Goal: Transaction & Acquisition: Book appointment/travel/reservation

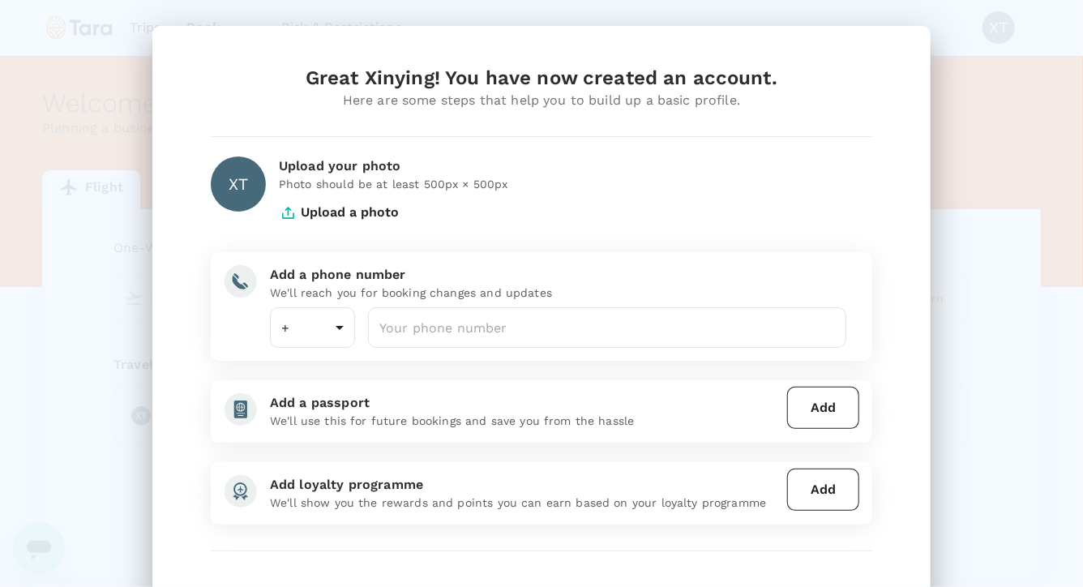
type input "65"
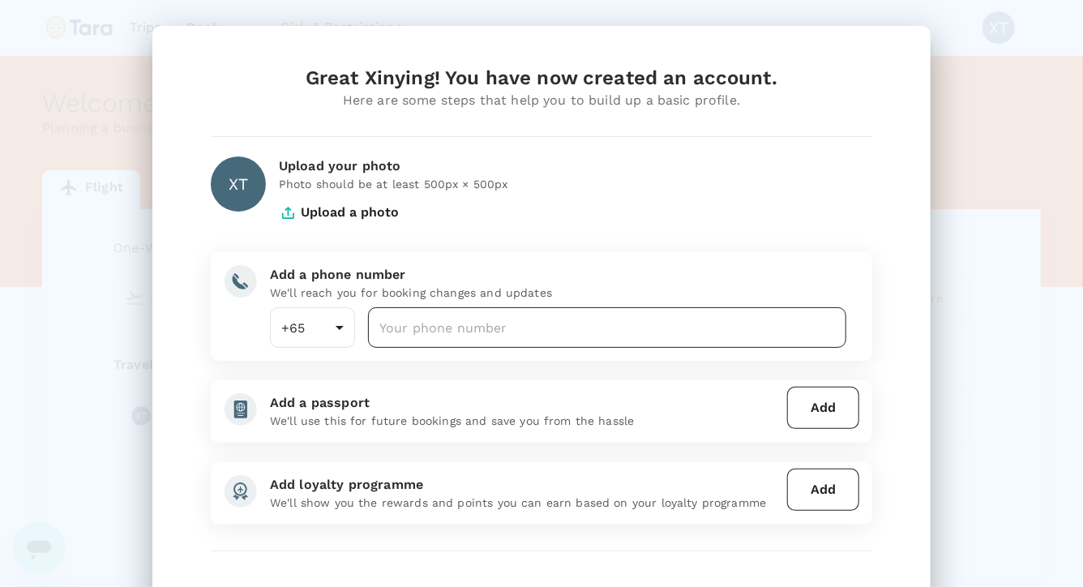
click at [540, 322] on input "number" at bounding box center [607, 327] width 478 height 41
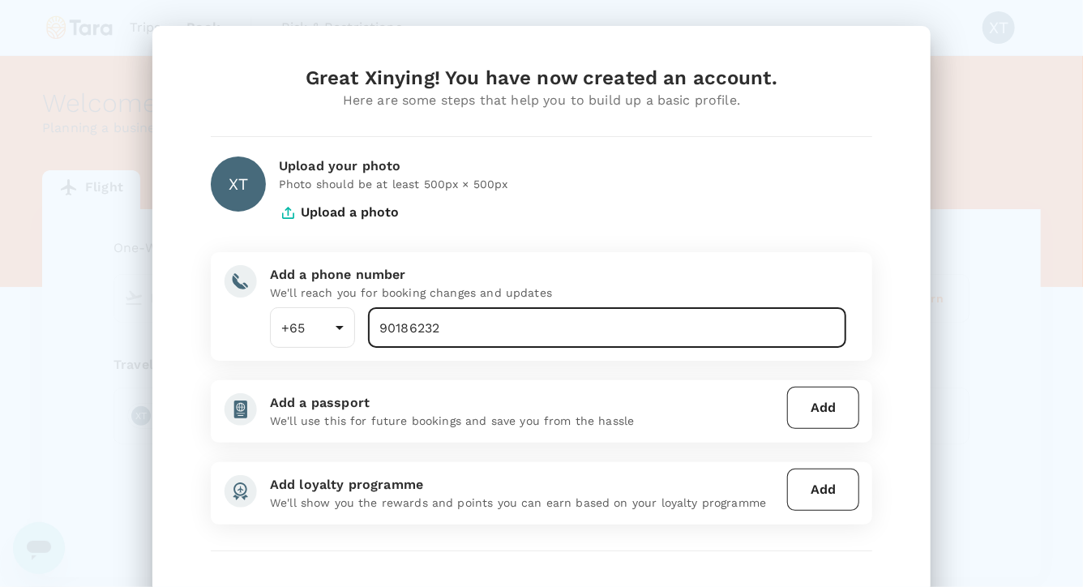
type input "90186232"
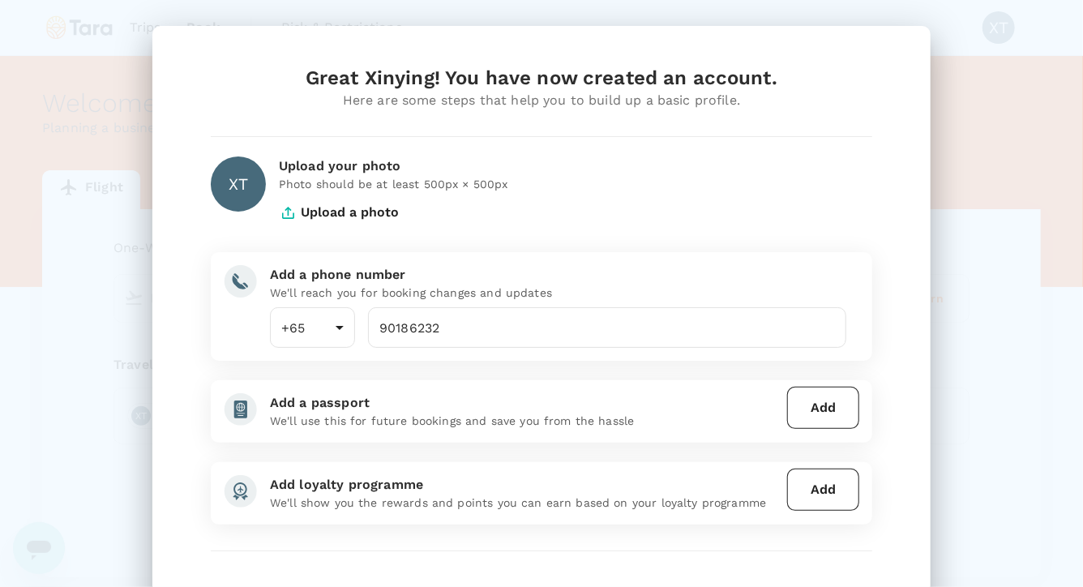
click at [882, 339] on div "Great Xinying! You have now created an account. Here are some steps that help y…" at bounding box center [541, 352] width 700 height 574
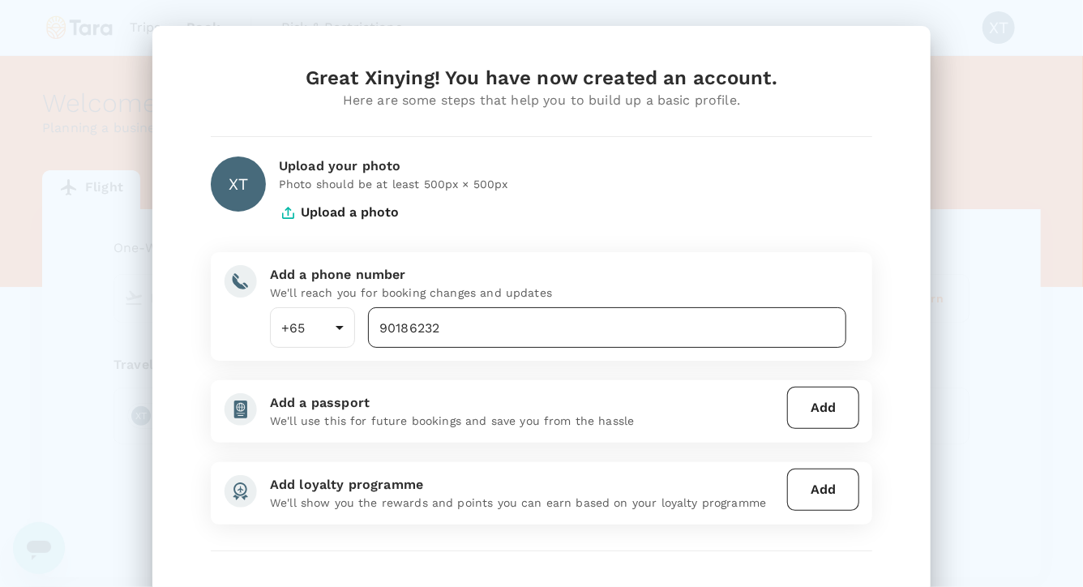
scroll to position [116, 0]
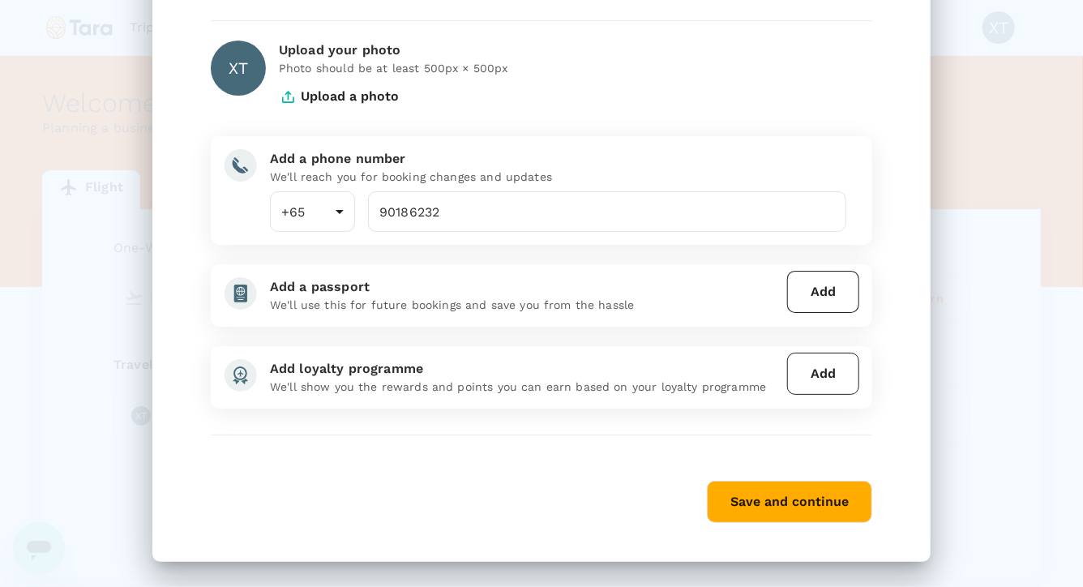
click at [816, 375] on button "Add" at bounding box center [823, 374] width 72 height 42
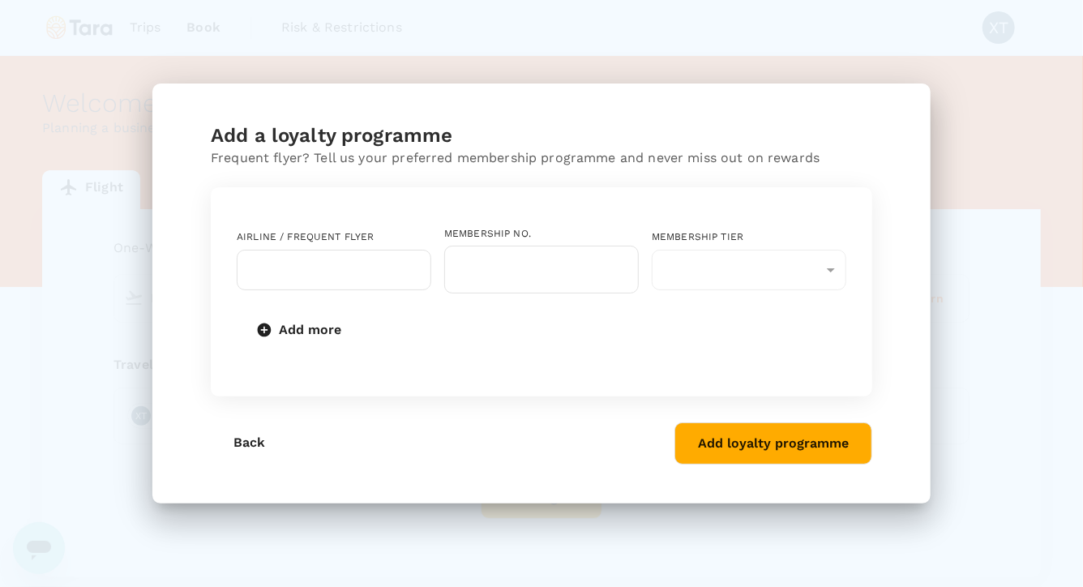
scroll to position [0, 0]
click at [415, 276] on div "​" at bounding box center [334, 270] width 195 height 41
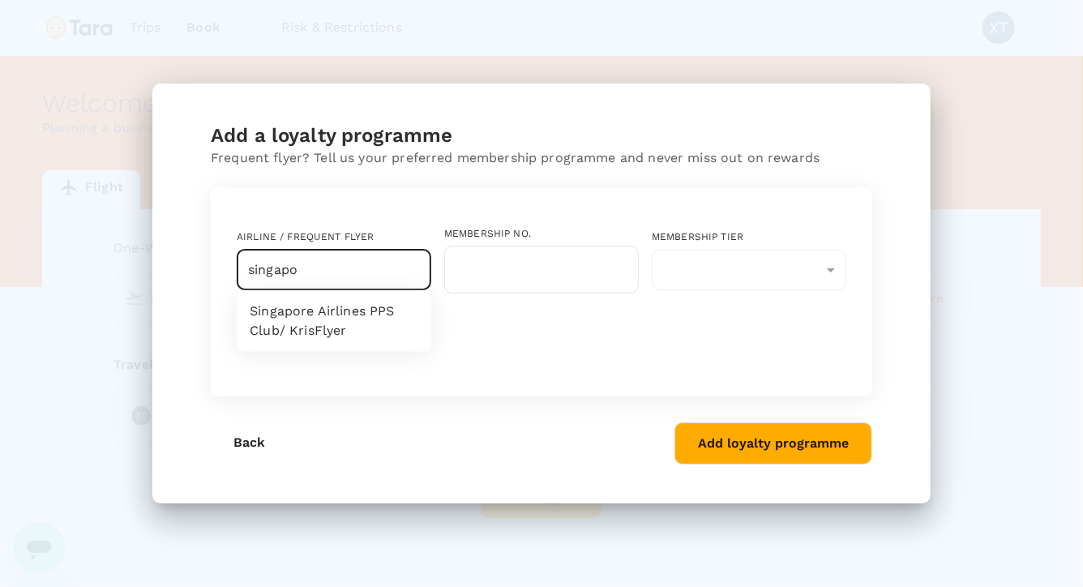
click at [394, 318] on li "Singapore Airlines PPS Club/ KrisFlyer" at bounding box center [334, 321] width 195 height 49
type input "Singapore Airlines PPS Club/ KrisFlyer"
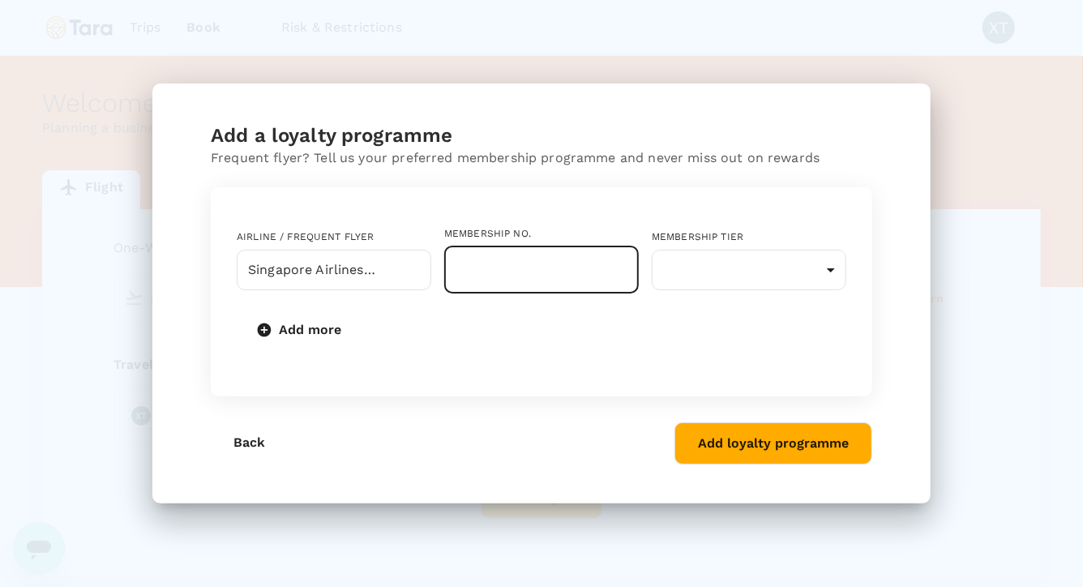
click at [463, 281] on input "text" at bounding box center [541, 270] width 195 height 48
type input "8933145608"
click at [724, 277] on body "Trips Book Risk & Restrictions XT Welcome , Xinying . Planning a business trip?…" at bounding box center [541, 339] width 1083 height 679
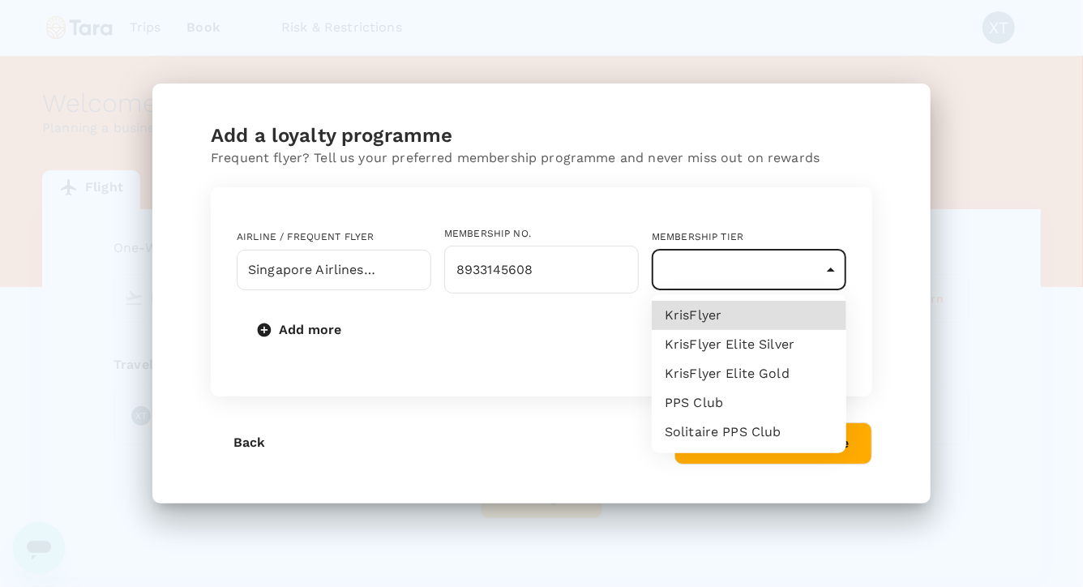
click at [709, 314] on li "KrisFlyer" at bounding box center [749, 315] width 195 height 29
type input "1"
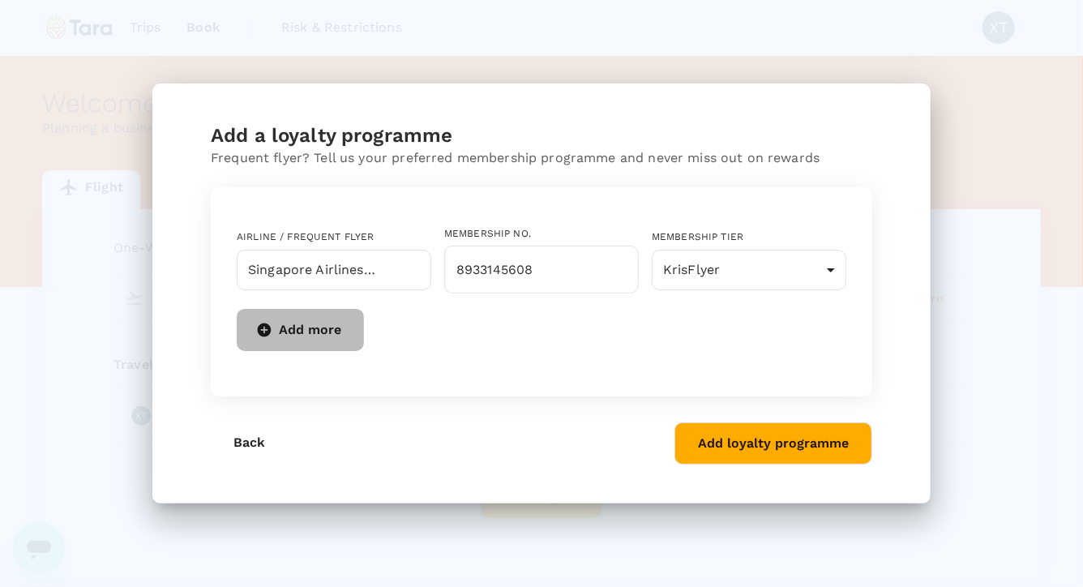
click at [304, 332] on button "Add more" at bounding box center [300, 330] width 127 height 42
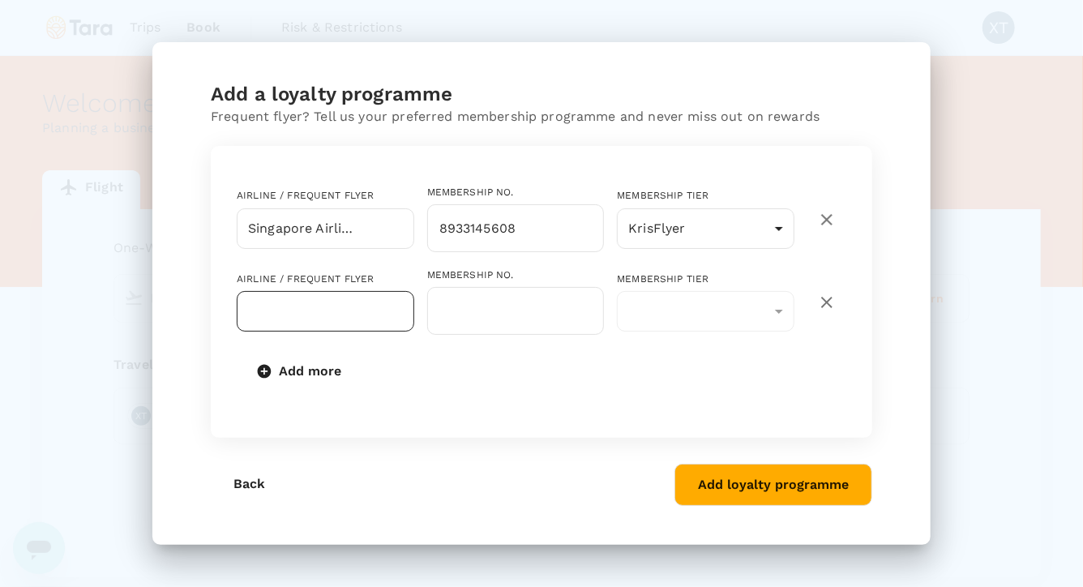
click at [306, 319] on input "text" at bounding box center [313, 311] width 139 height 31
type input "q"
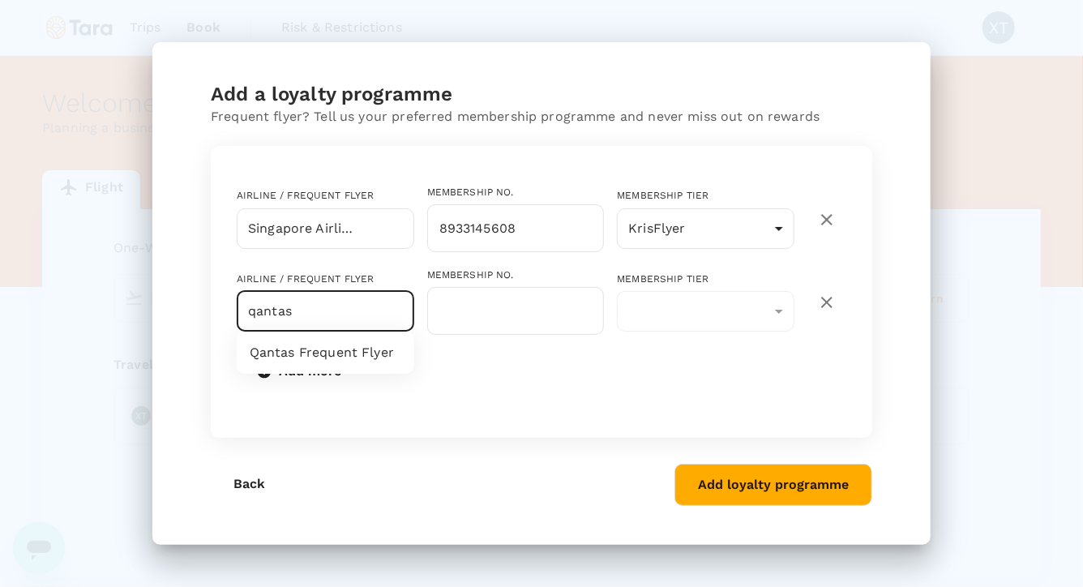
click at [302, 358] on li "Qantas Frequent Flyer" at bounding box center [326, 352] width 178 height 29
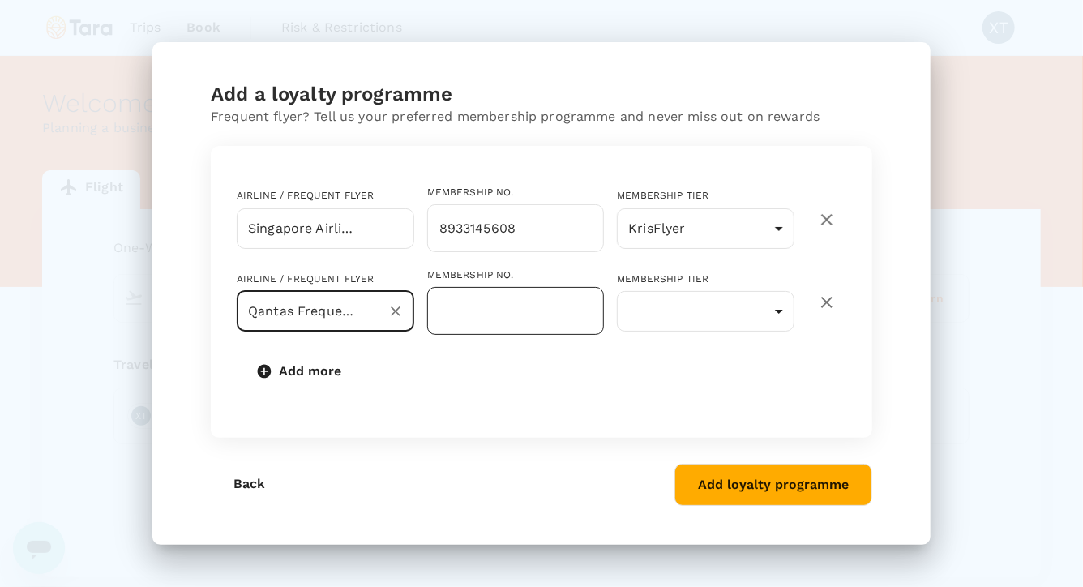
type input "Qantas Frequent Flyer"
click at [475, 303] on input "text" at bounding box center [516, 311] width 178 height 48
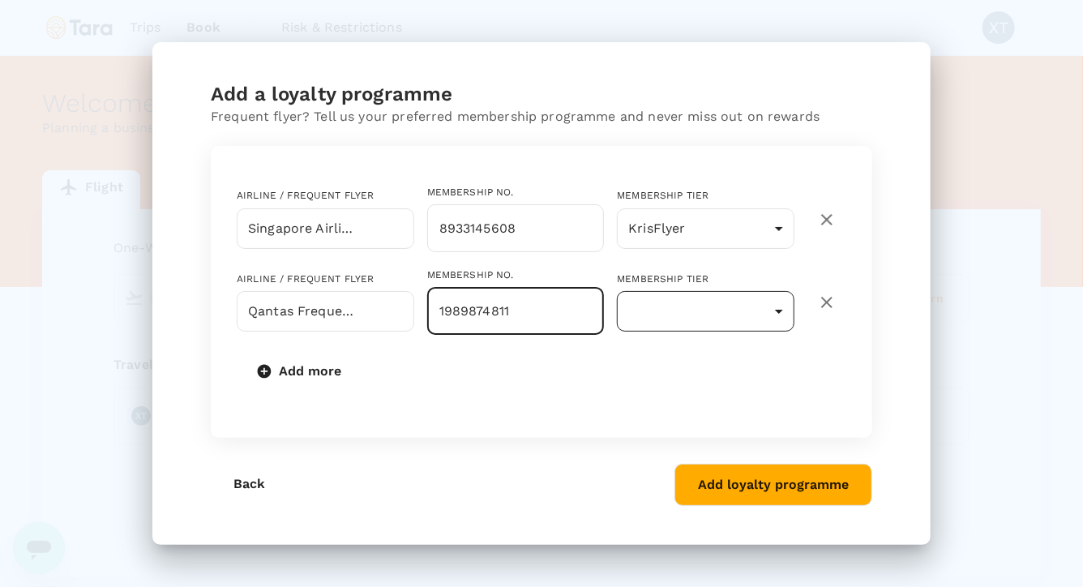
type input "1989874811"
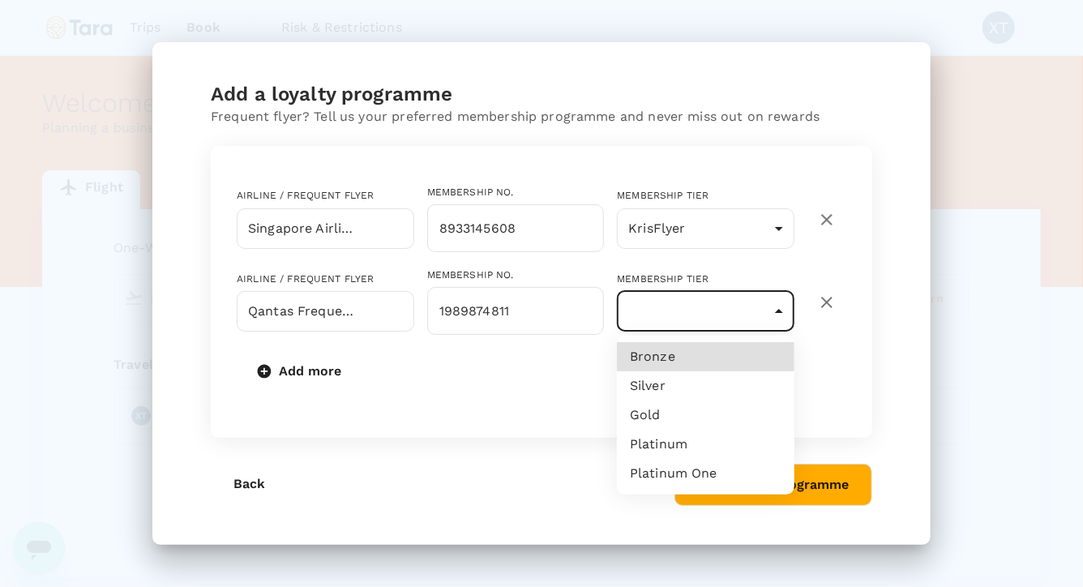
click at [666, 323] on body "Trips Book Risk & Restrictions XT Welcome , Xinying . Planning a business trip?…" at bounding box center [541, 339] width 1083 height 679
click at [655, 388] on li "Silver" at bounding box center [706, 385] width 178 height 29
type input "8"
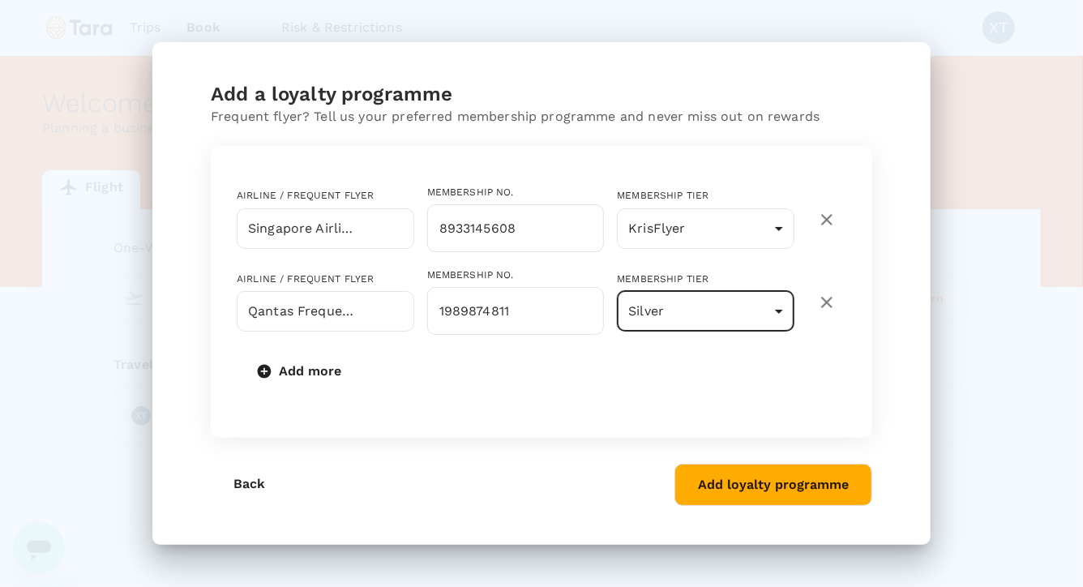
click at [731, 485] on button "Add loyalty programme" at bounding box center [774, 485] width 198 height 42
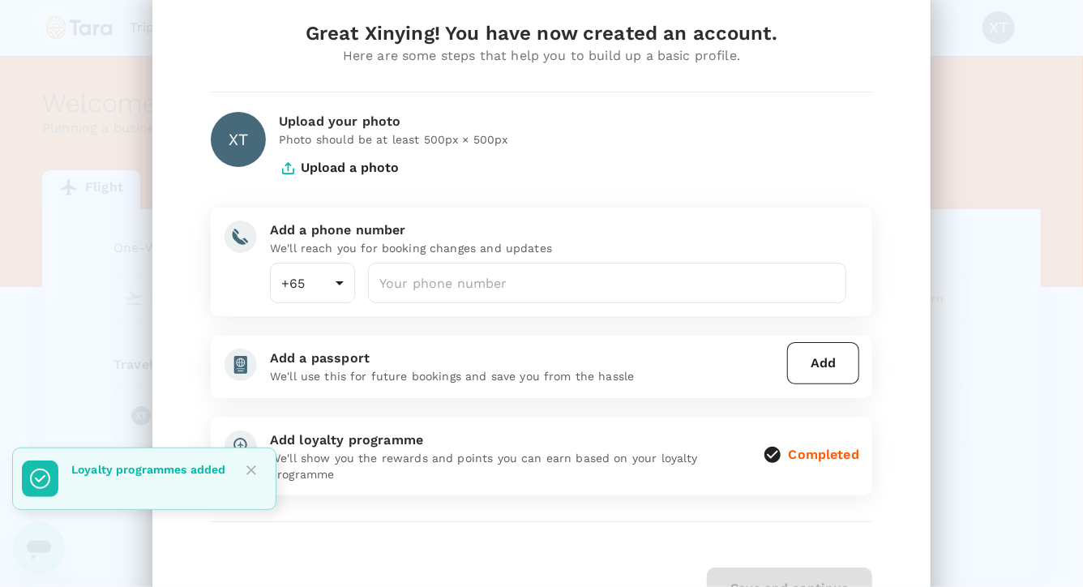
scroll to position [79, 0]
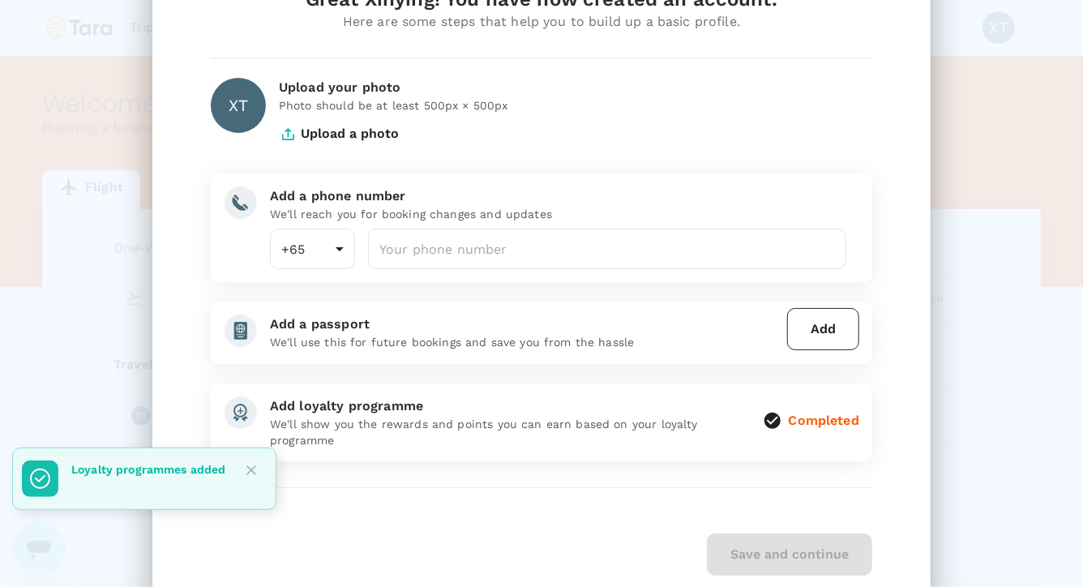
click at [823, 332] on button "Add" at bounding box center [823, 329] width 72 height 42
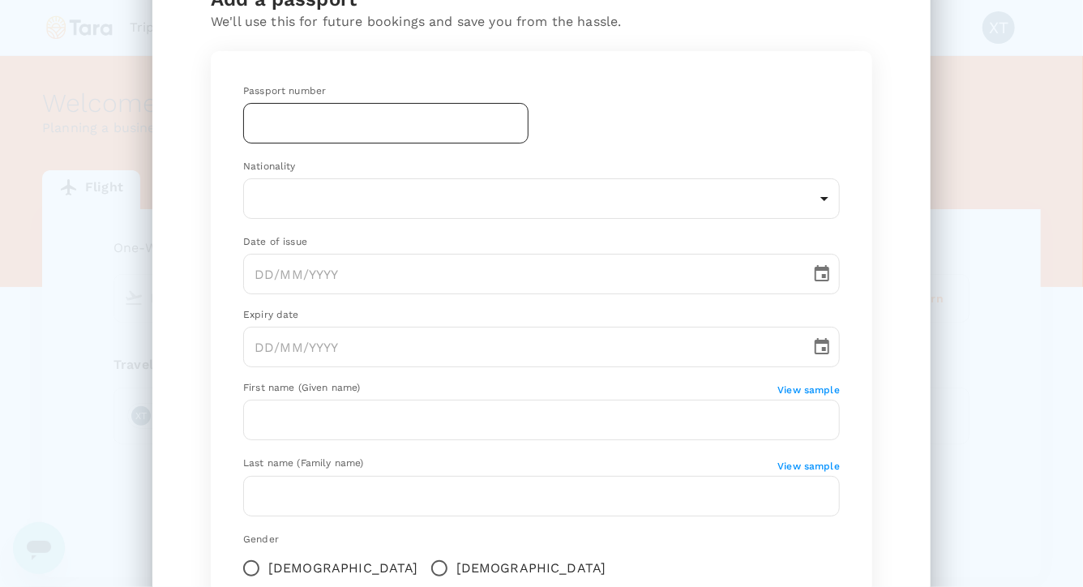
click at [467, 116] on input "text" at bounding box center [385, 123] width 285 height 41
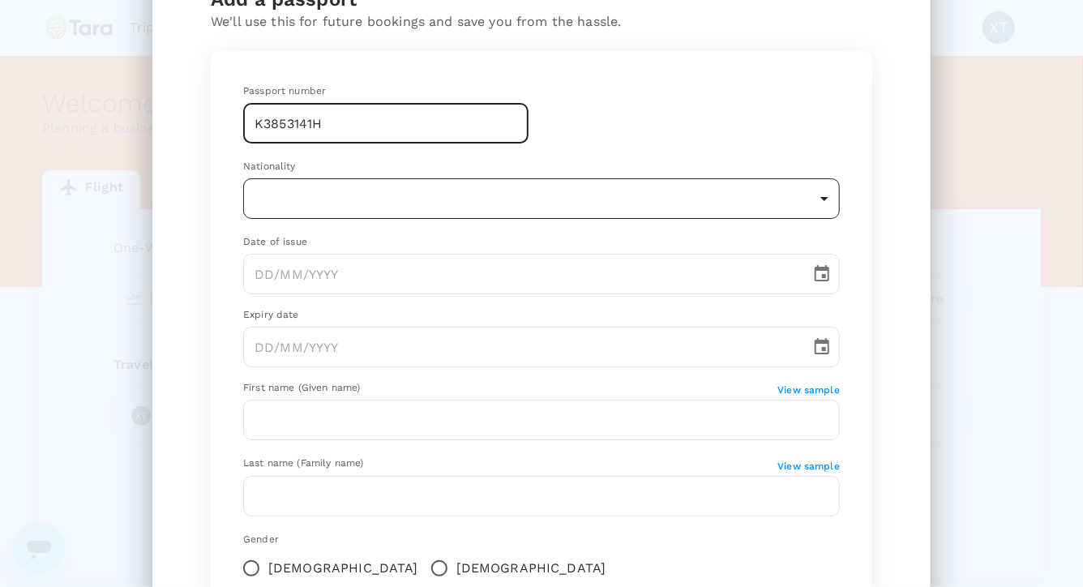
type input "K3853141H"
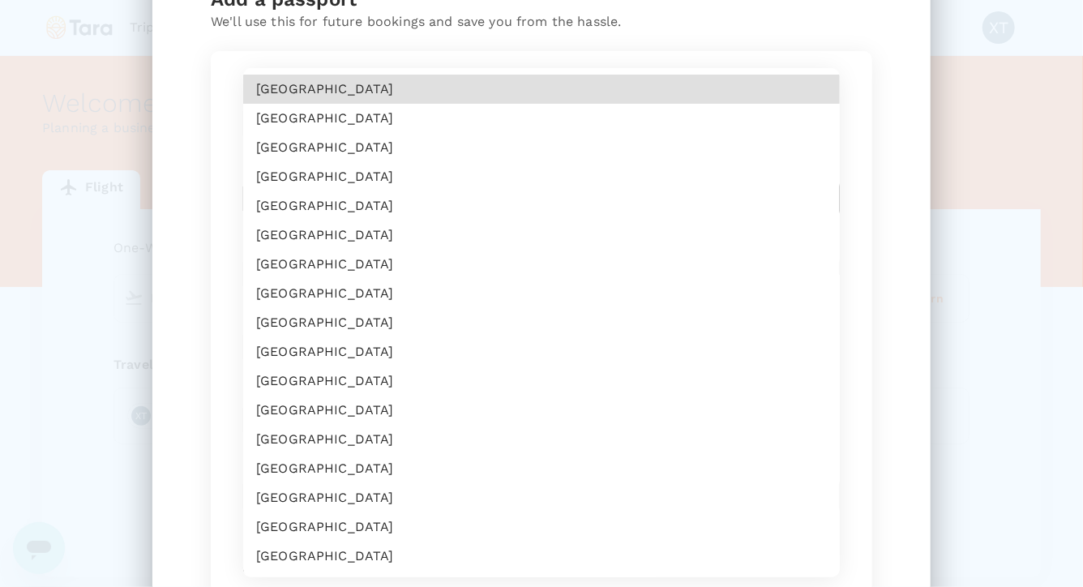
click at [390, 191] on body "Trips Book Risk & Restrictions XT Welcome , Xinying . Planning a business trip?…" at bounding box center [541, 339] width 1083 height 679
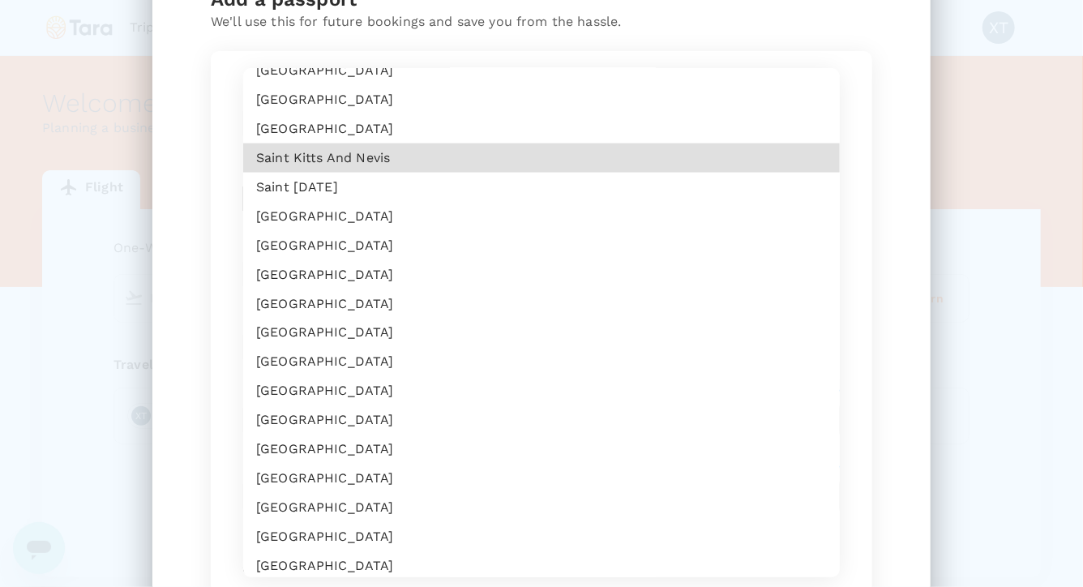
scroll to position [4230, 0]
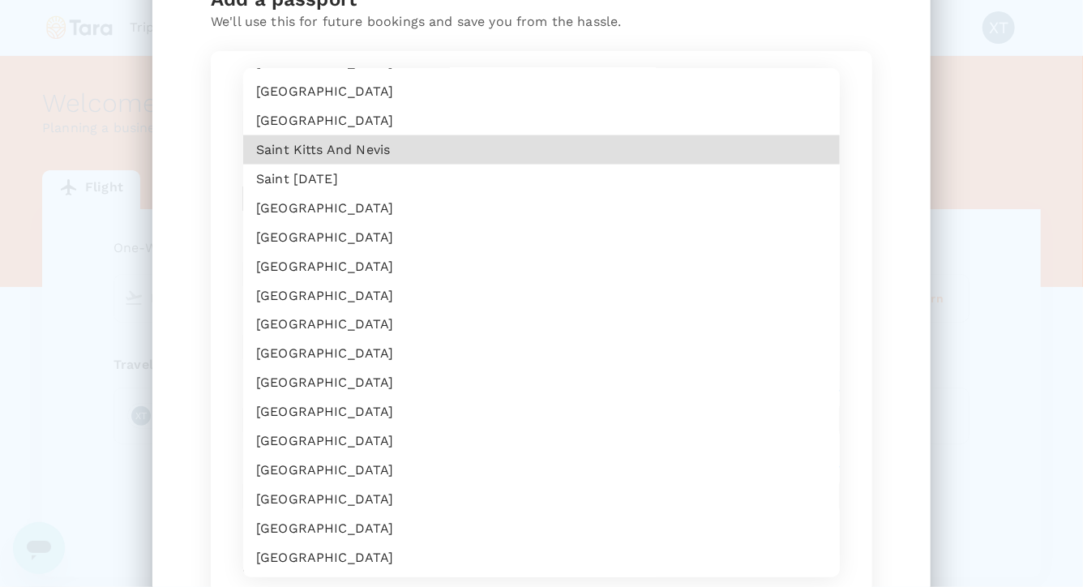
click at [360, 435] on li "[GEOGRAPHIC_DATA]" at bounding box center [541, 441] width 597 height 29
type input "SG"
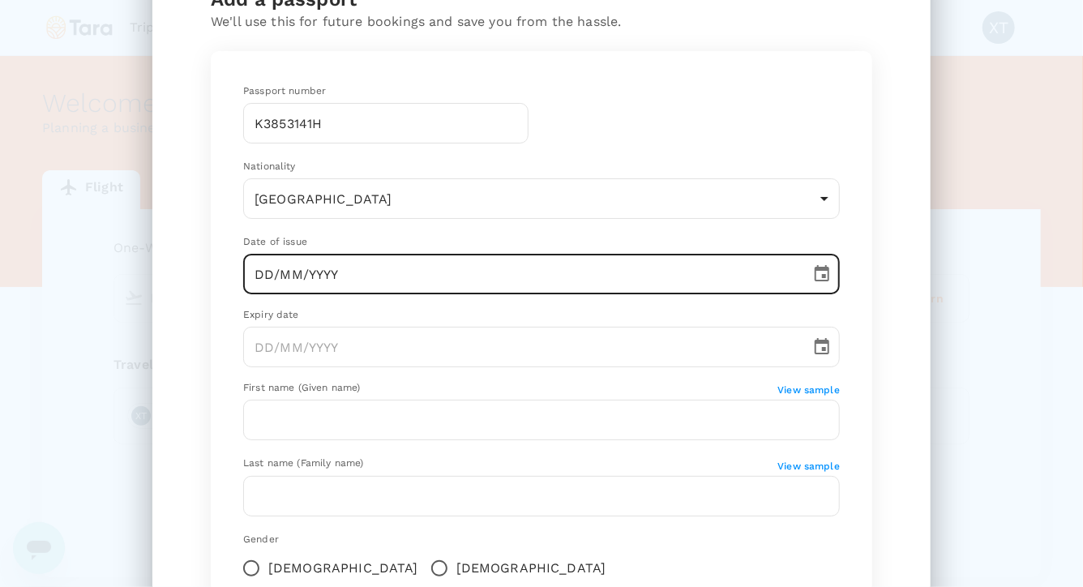
click at [418, 276] on input "DD/MM/YYYY" at bounding box center [521, 274] width 556 height 41
type input "15/02/2023"
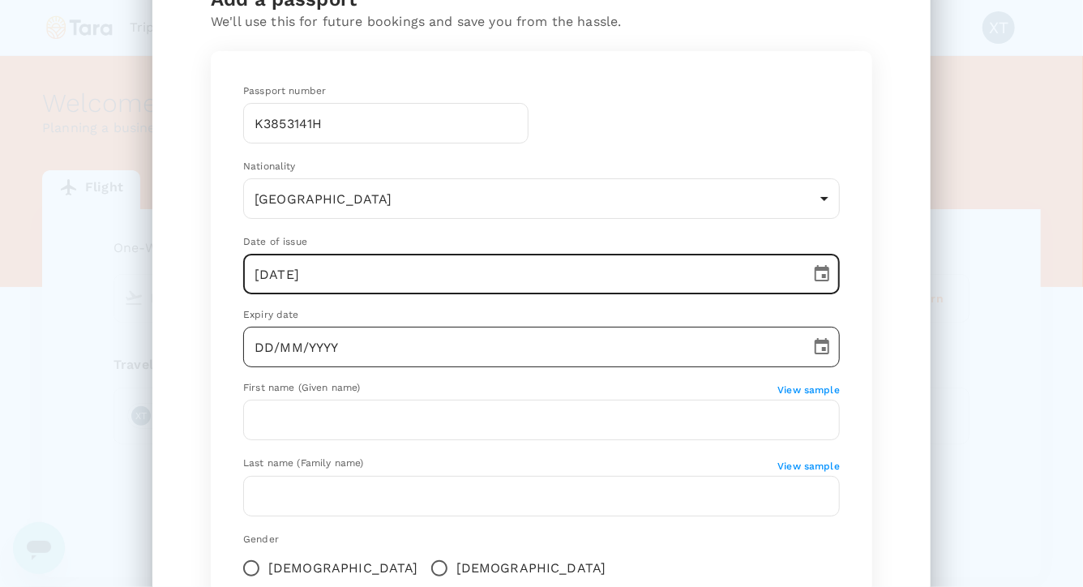
click at [351, 357] on input "DD/MM/YYYY" at bounding box center [521, 347] width 556 height 41
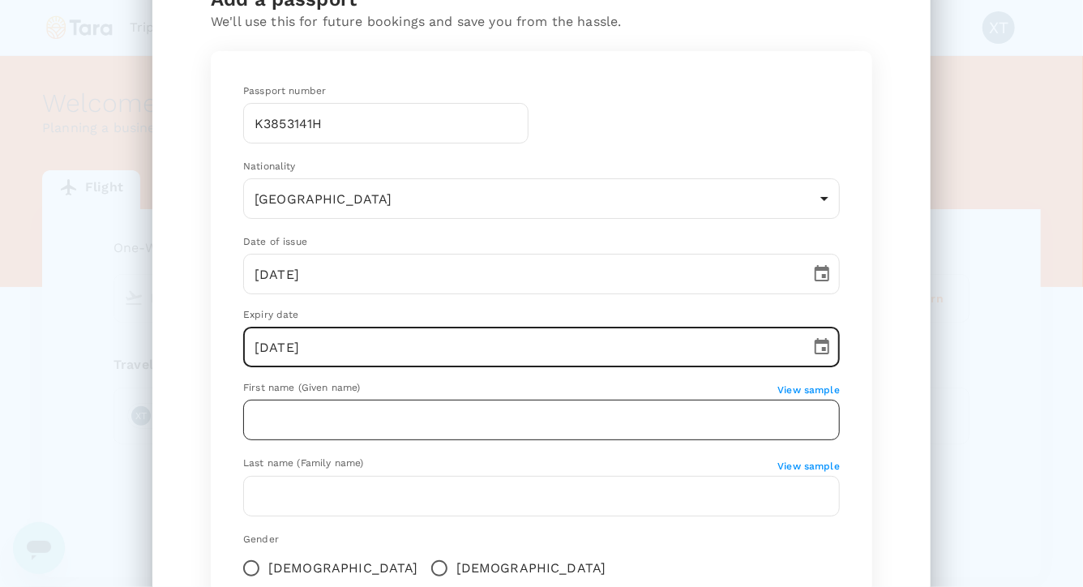
type input "15/02/2033"
click at [332, 418] on input "text" at bounding box center [541, 420] width 597 height 41
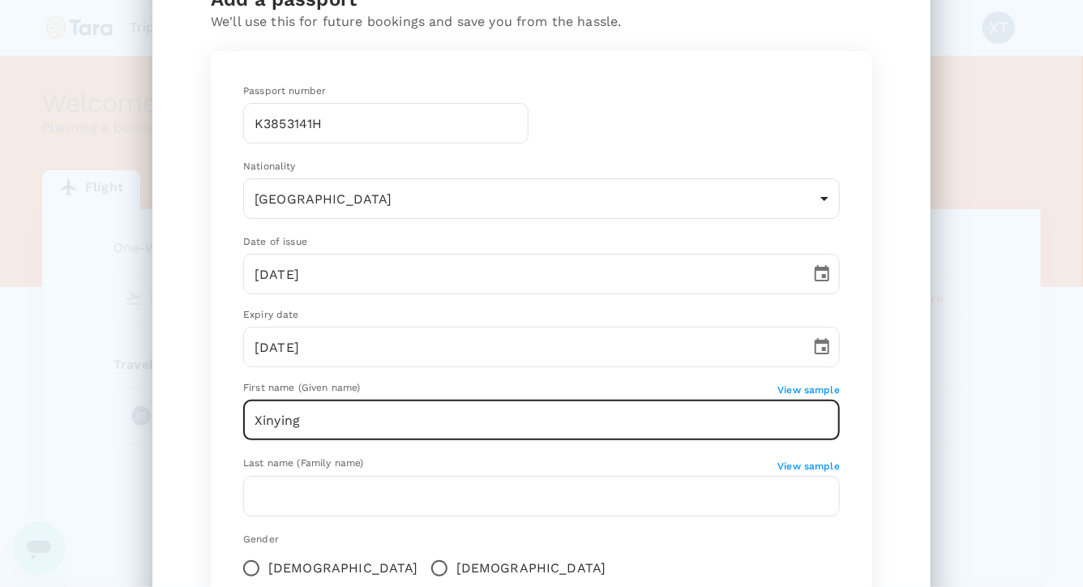
type input "Xinying"
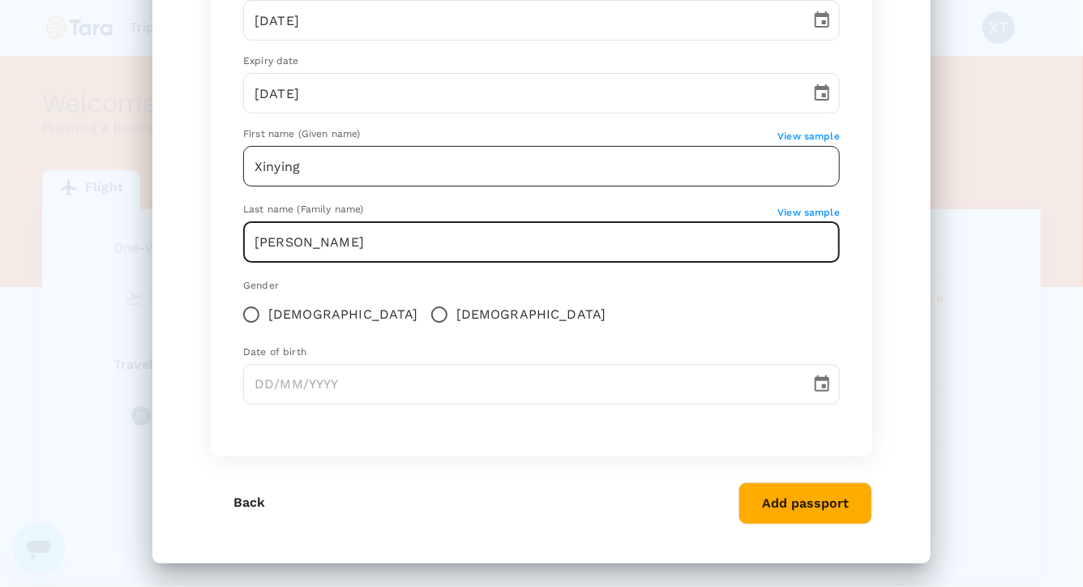
scroll to position [333, 0]
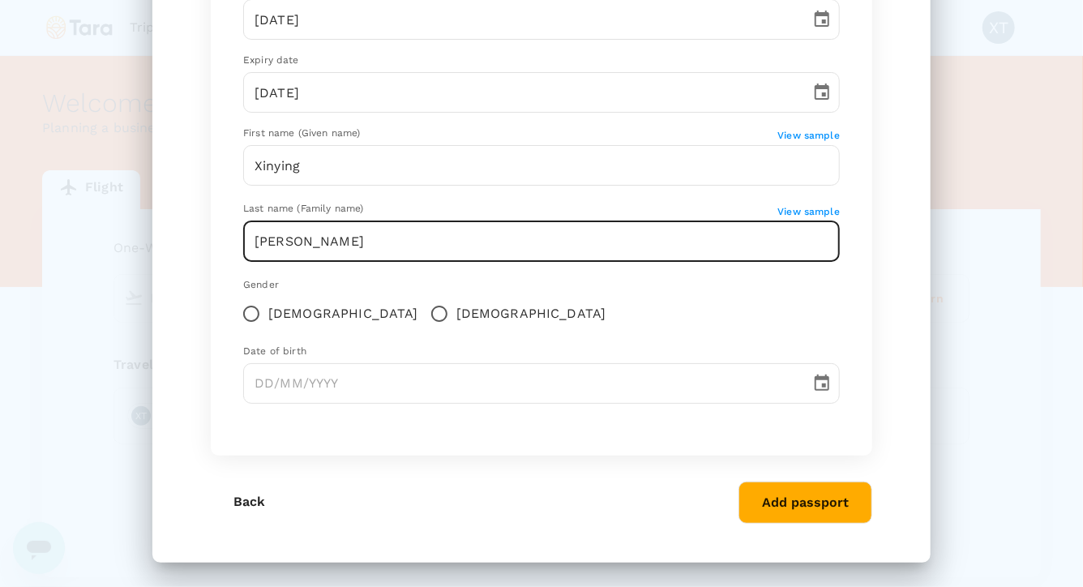
type input "Zhuo"
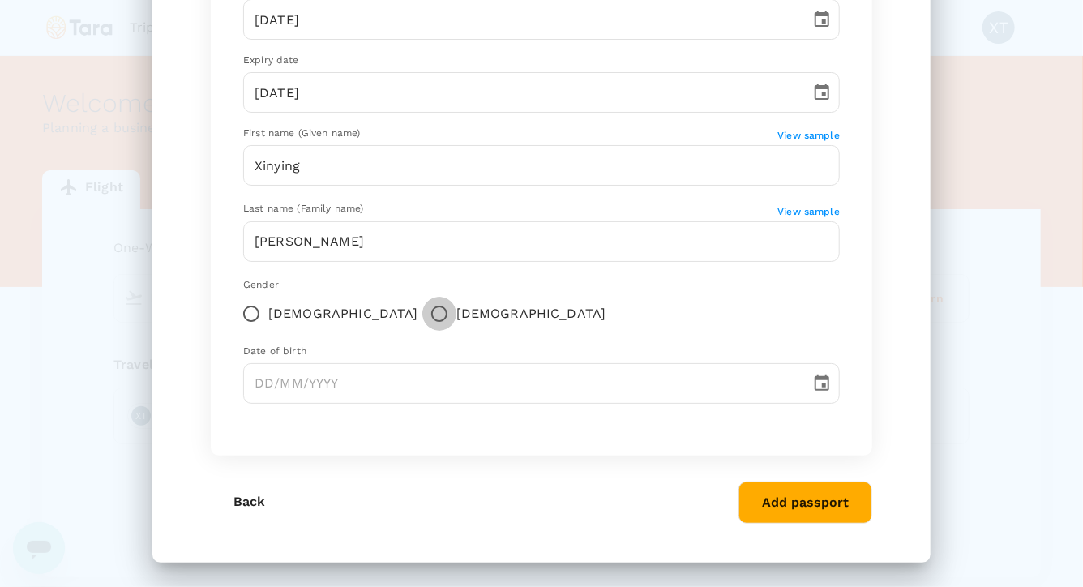
click at [422, 311] on input "Male" at bounding box center [439, 314] width 34 height 34
radio input "true"
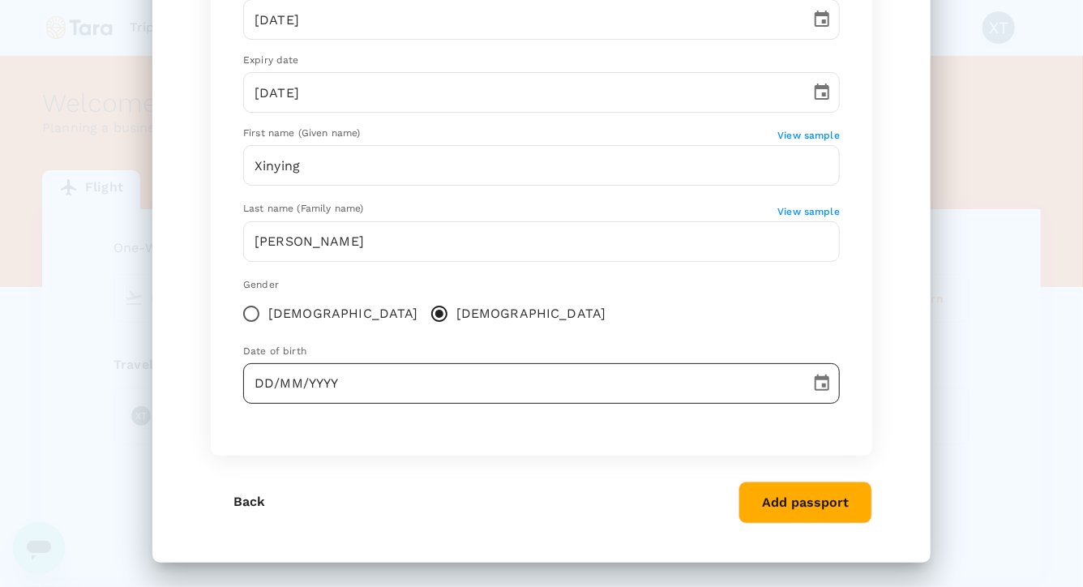
click at [266, 377] on input "DD/MM/YYYY" at bounding box center [521, 383] width 556 height 41
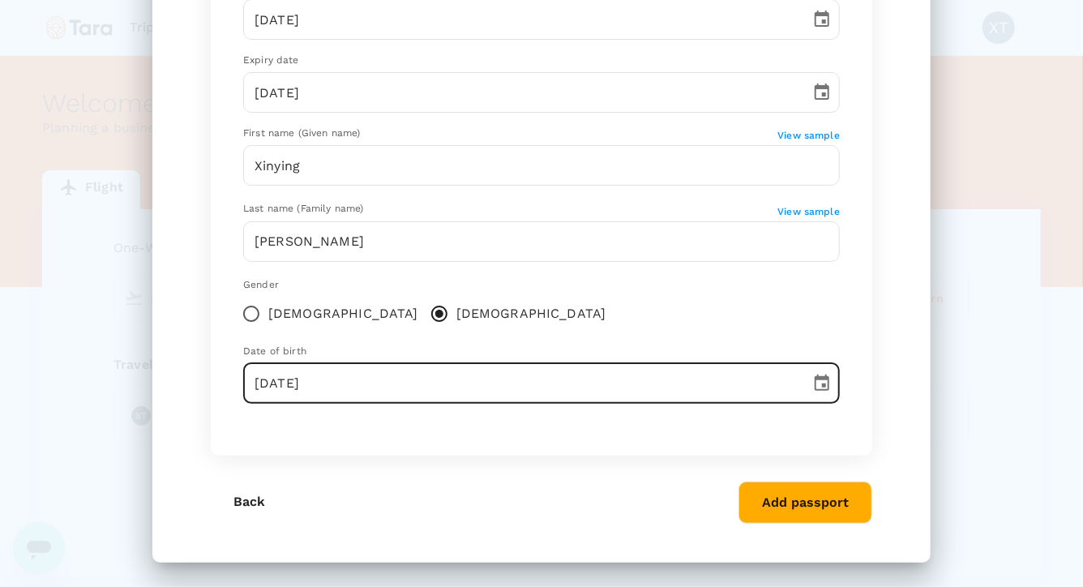
type input "24/10/1981"
click at [367, 443] on div "Passport number K3853141H ​ Nationality Singapore SG ​ Date of issue 15/02/2023…" at bounding box center [542, 126] width 662 height 659
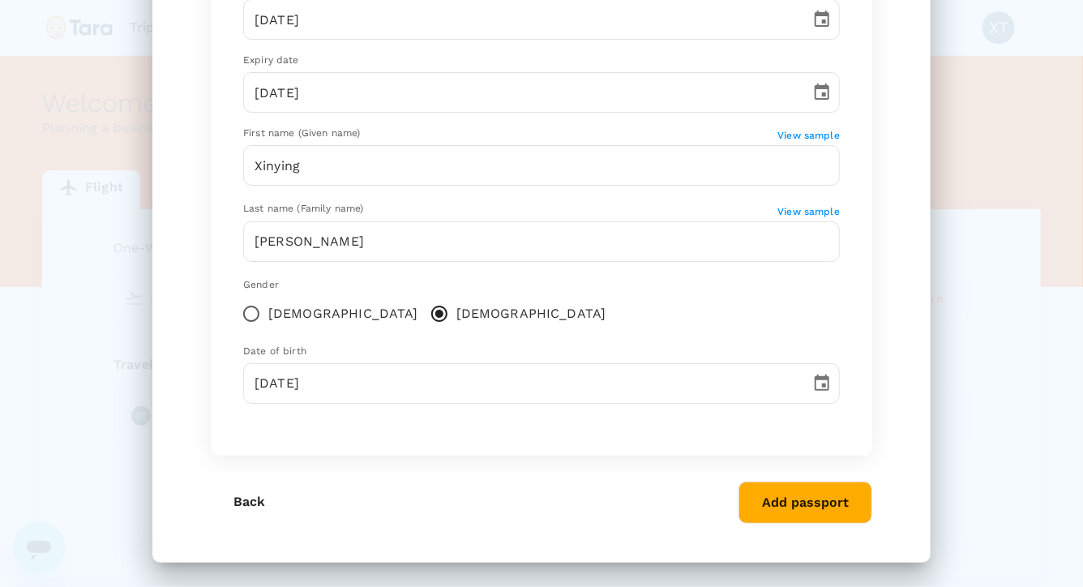
click at [786, 503] on button "Add passport" at bounding box center [806, 503] width 134 height 42
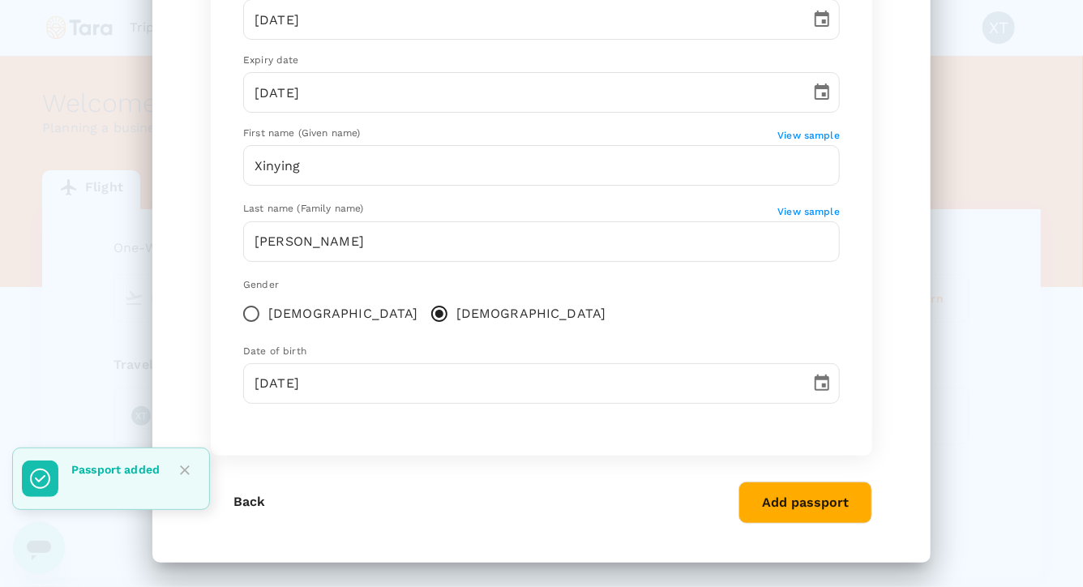
scroll to position [131, 0]
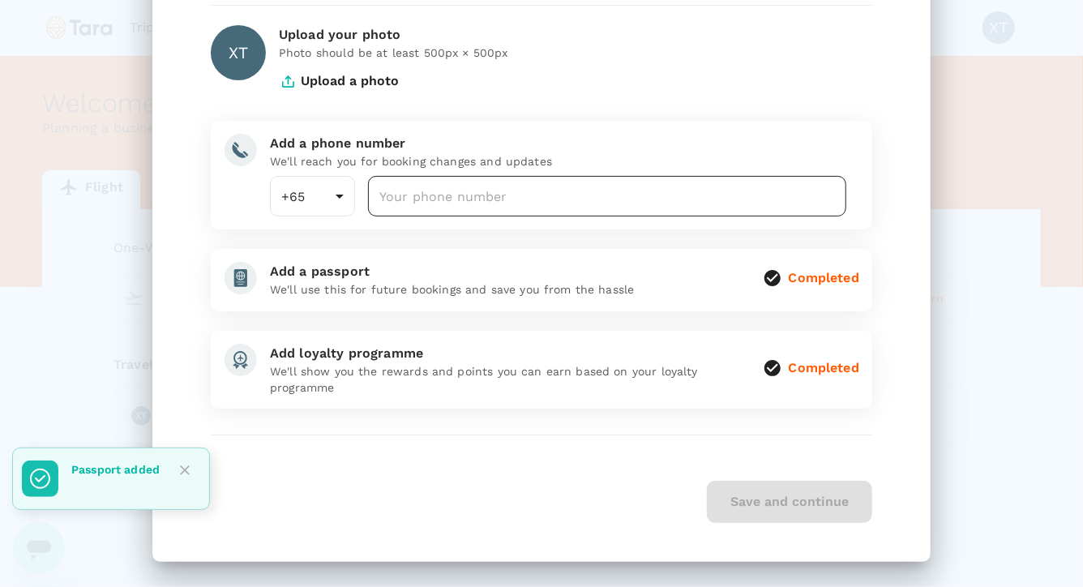
click at [660, 194] on input "number" at bounding box center [607, 196] width 478 height 41
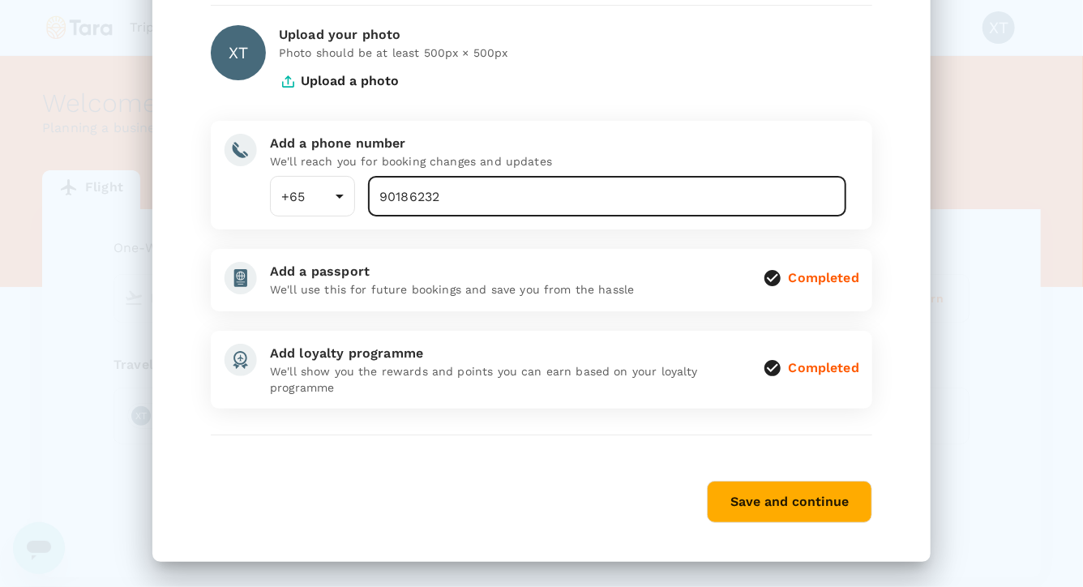
type input "90186232"
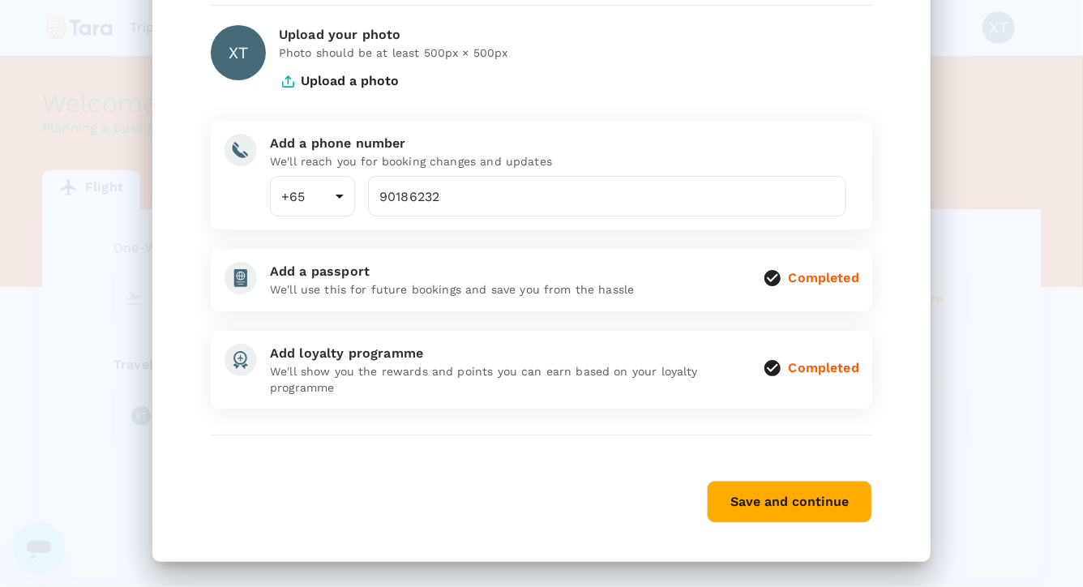
click at [859, 182] on div "Add a phone number We'll reach you for booking changes and updates +65 65 ​ 901…" at bounding box center [542, 175] width 662 height 109
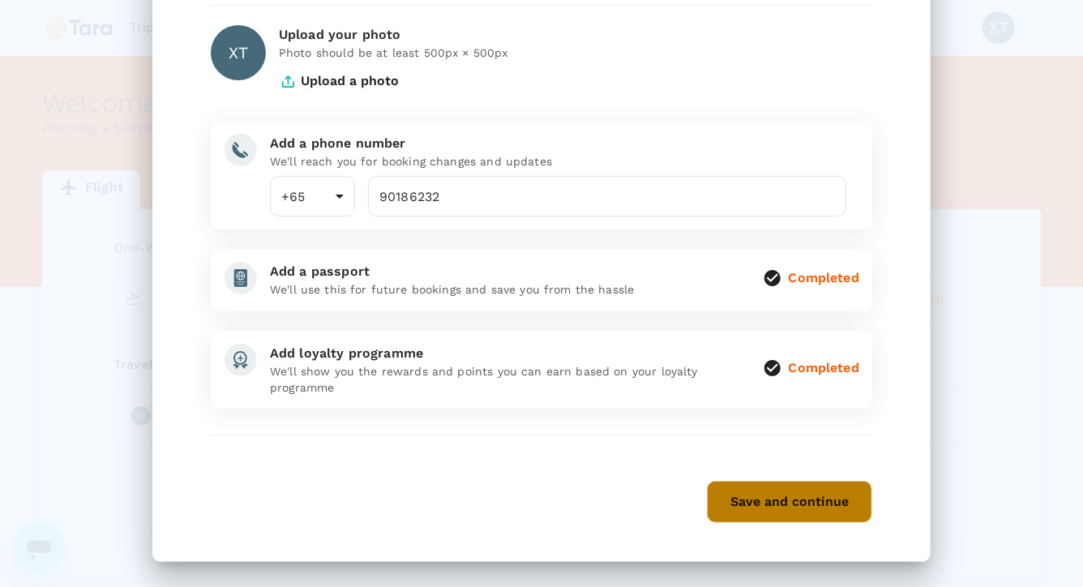
click at [761, 511] on button "Save and continue" at bounding box center [789, 502] width 165 height 42
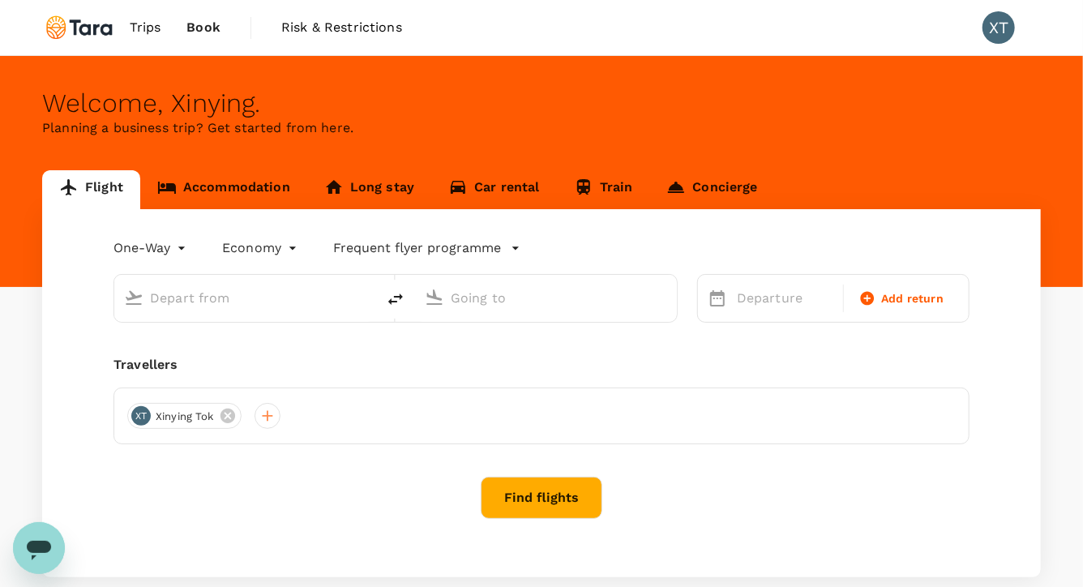
click at [169, 251] on body "Trips Book Risk & Restrictions XT Welcome , Xinying . Planning a business trip?…" at bounding box center [541, 339] width 1083 height 679
click at [149, 313] on li "Round Trip" at bounding box center [153, 315] width 97 height 29
type input "roundtrip"
click at [208, 305] on input "text" at bounding box center [246, 297] width 192 height 25
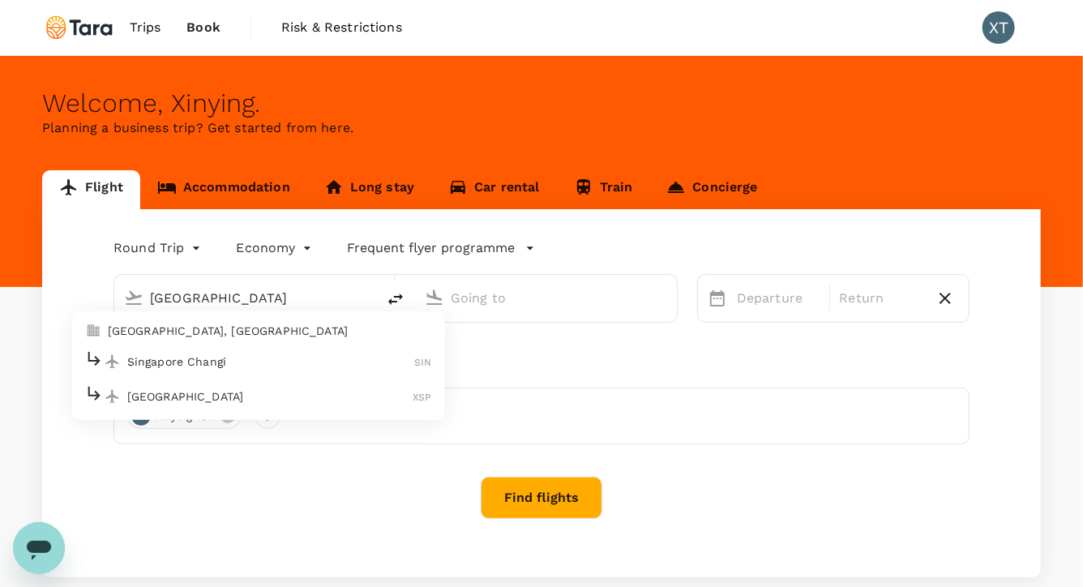
click at [220, 335] on p "[GEOGRAPHIC_DATA], [GEOGRAPHIC_DATA]" at bounding box center [270, 331] width 324 height 16
type input "[GEOGRAPHIC_DATA], [GEOGRAPHIC_DATA] (any)"
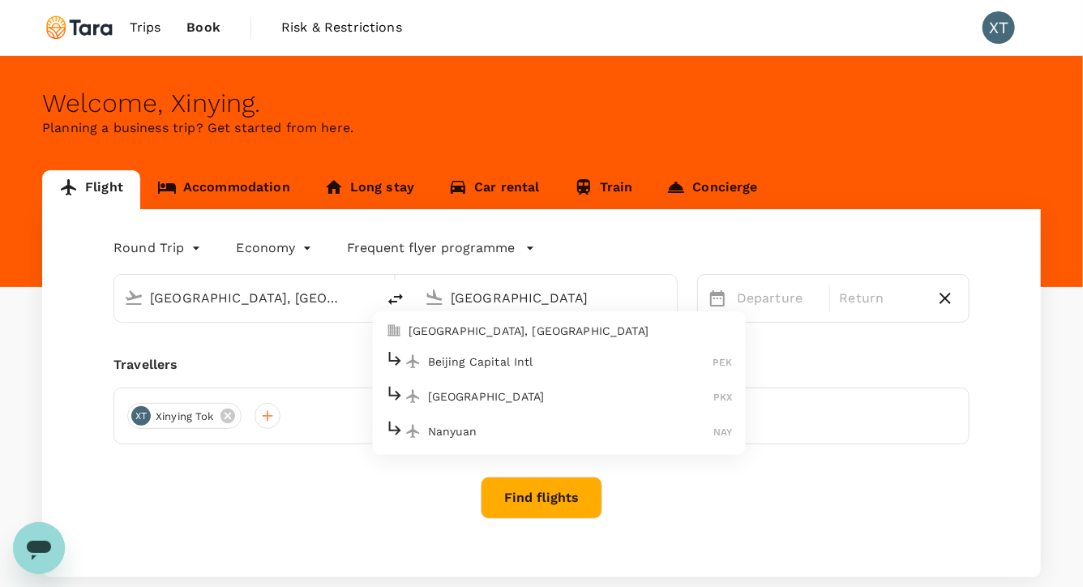
click at [458, 351] on div "Beijing Capital Intl PEK" at bounding box center [559, 361] width 347 height 25
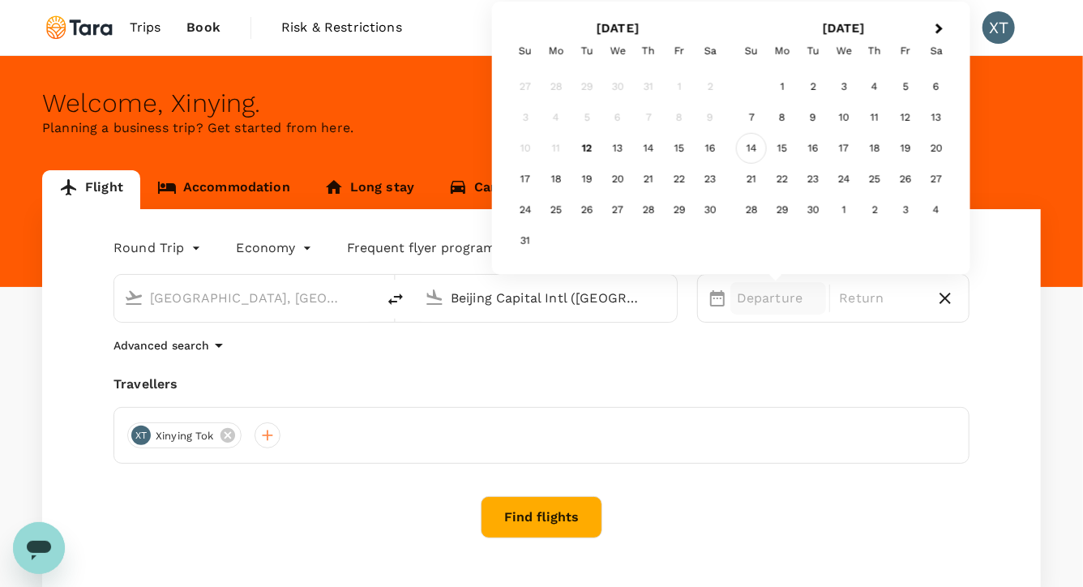
type input "Beijing Capital Intl ([GEOGRAPHIC_DATA])"
click at [756, 151] on div "14" at bounding box center [751, 148] width 31 height 31
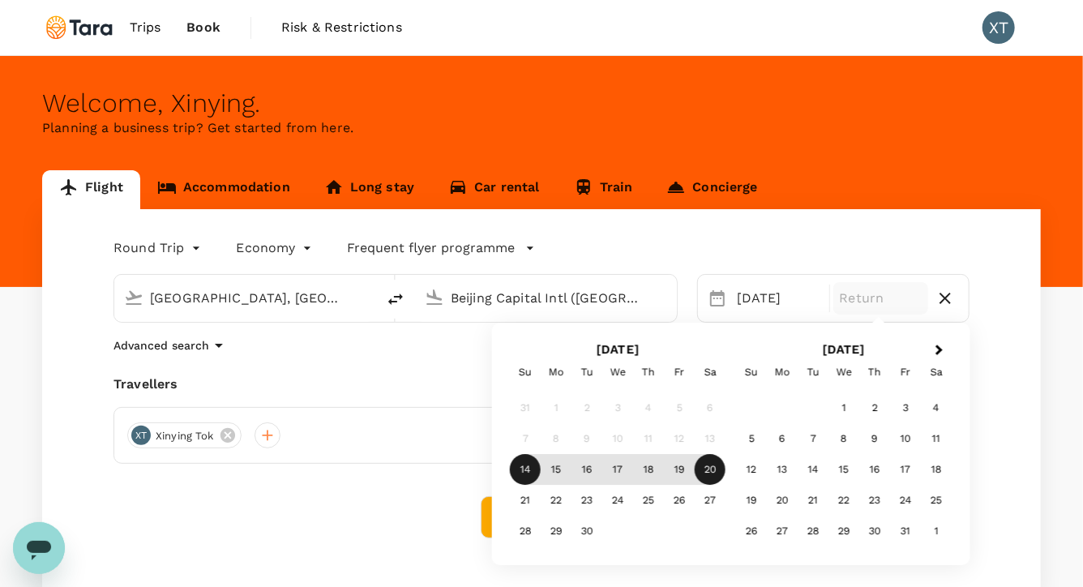
click at [713, 472] on div "20" at bounding box center [710, 470] width 31 height 31
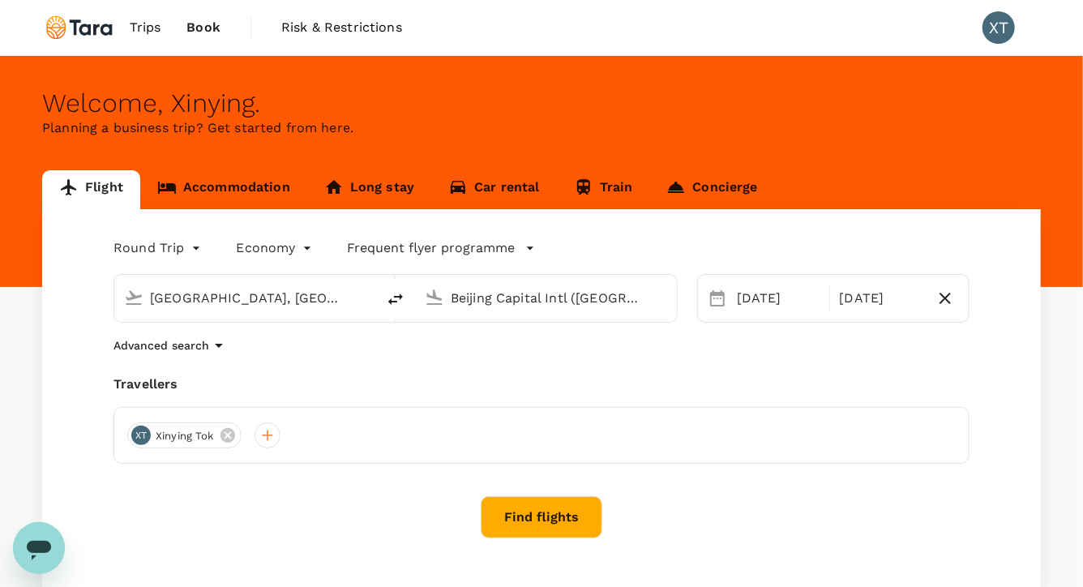
click at [184, 250] on body "Trips Book Risk & Restrictions XT Welcome , Xinying . Planning a business trip?…" at bounding box center [541, 349] width 1083 height 699
click at [410, 358] on div at bounding box center [541, 293] width 1083 height 587
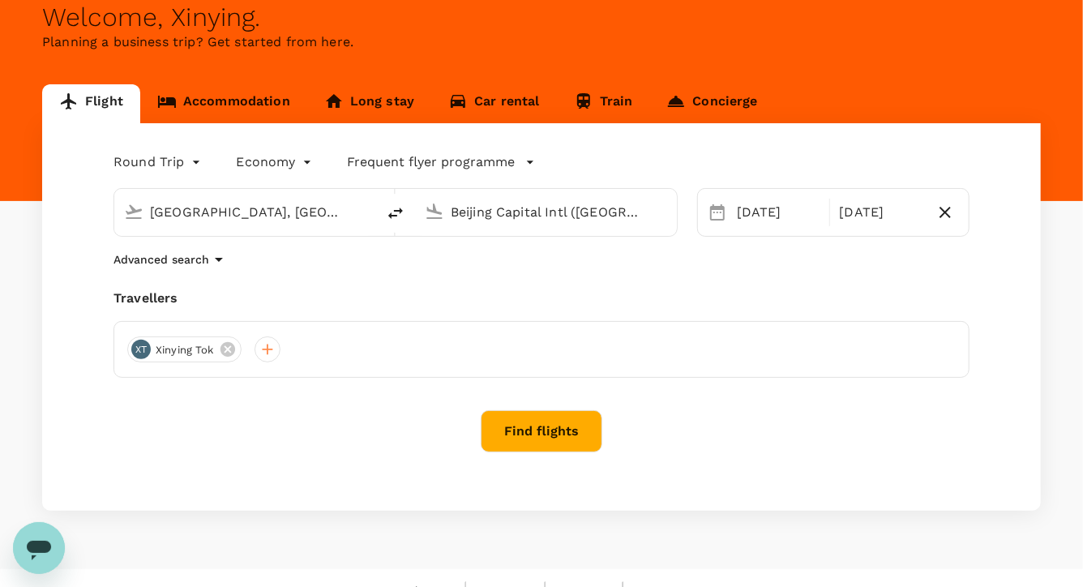
scroll to position [110, 0]
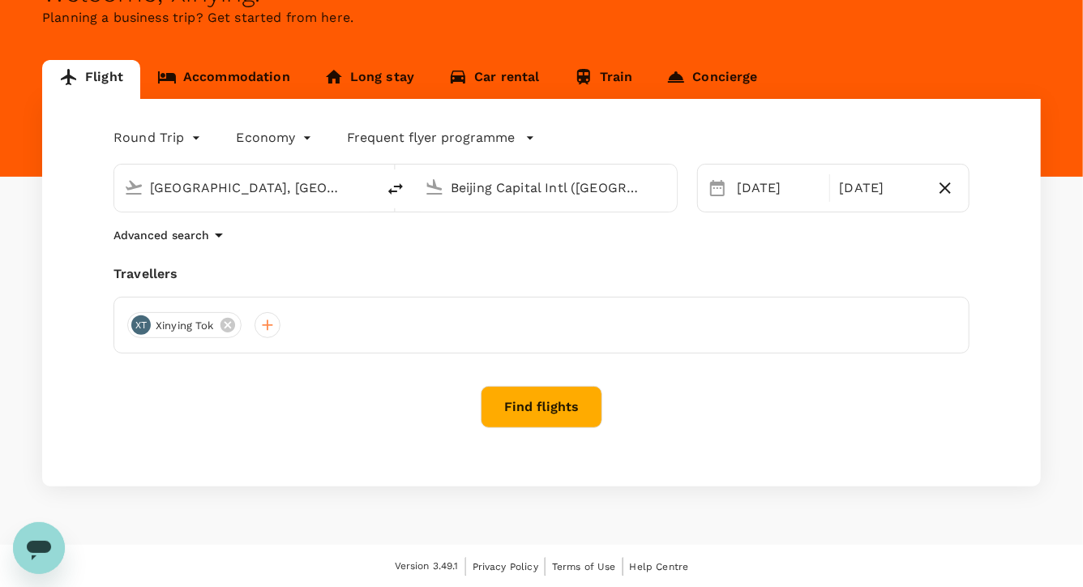
click at [530, 412] on button "Find flights" at bounding box center [542, 407] width 122 height 42
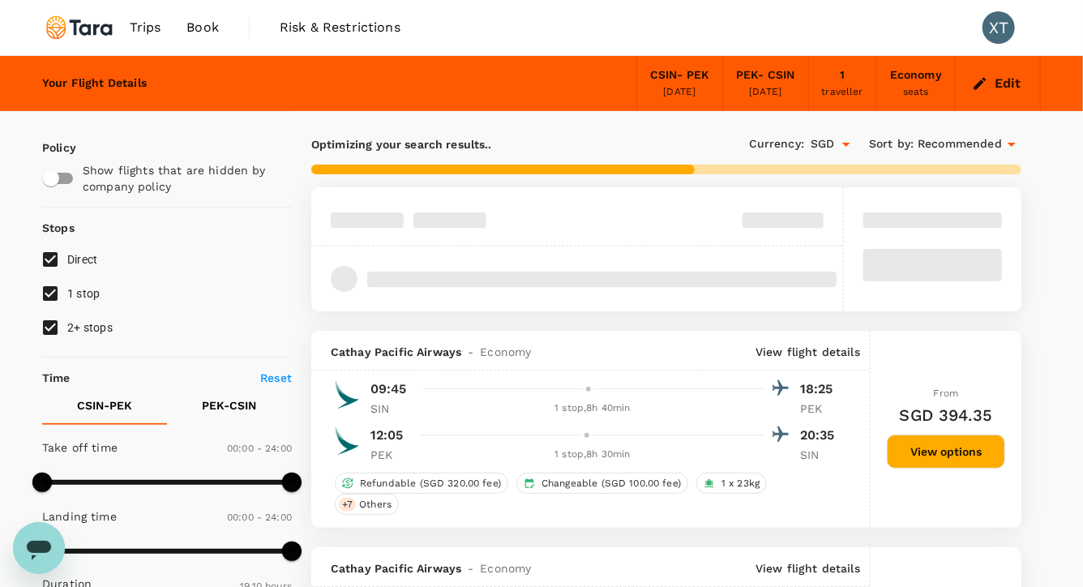
click at [54, 328] on input "2+ stops" at bounding box center [50, 328] width 34 height 34
checkbox input "false"
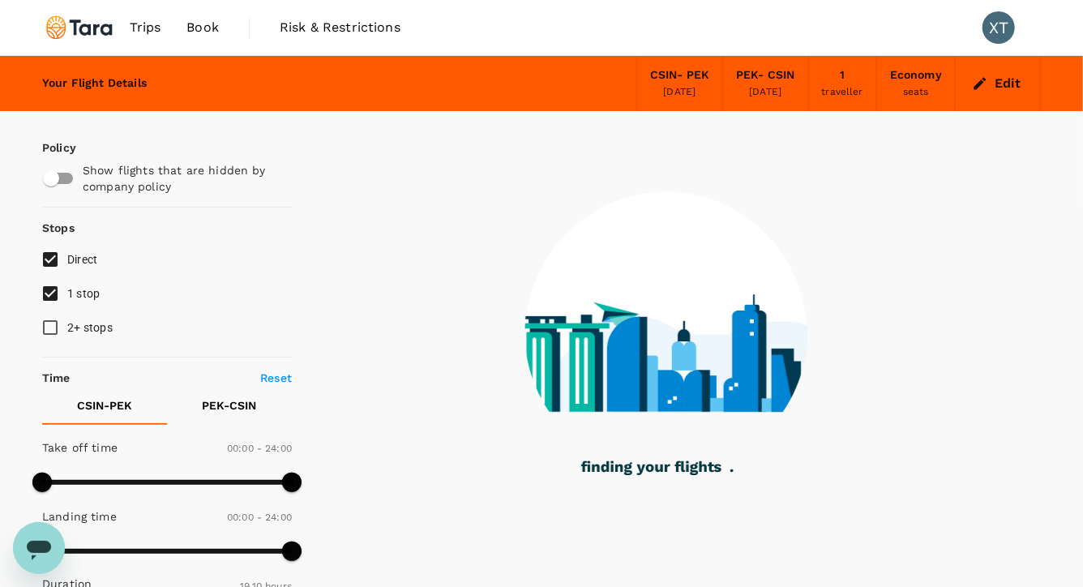
click at [48, 296] on input "1 stop" at bounding box center [50, 293] width 34 height 34
checkbox input "false"
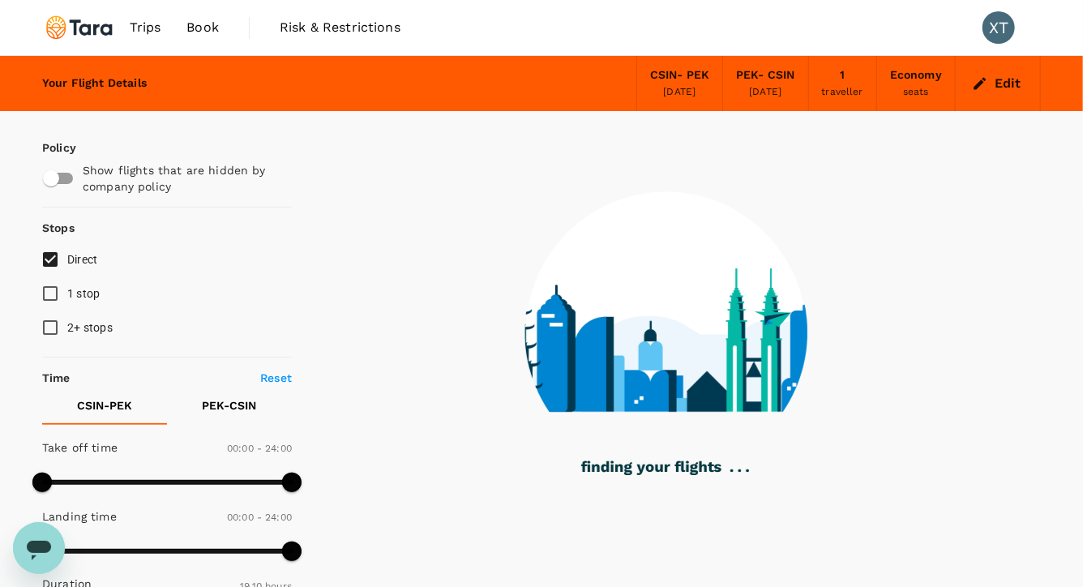
type input "1220"
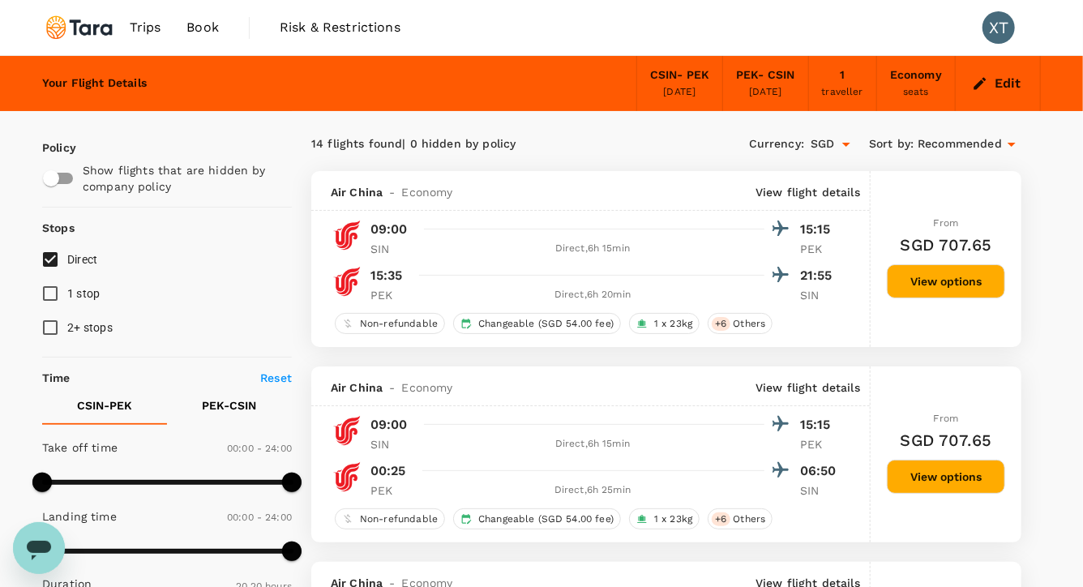
click at [763, 90] on div "20 Sep 2025" at bounding box center [765, 92] width 32 height 16
click at [995, 89] on button "Edit" at bounding box center [998, 84] width 58 height 26
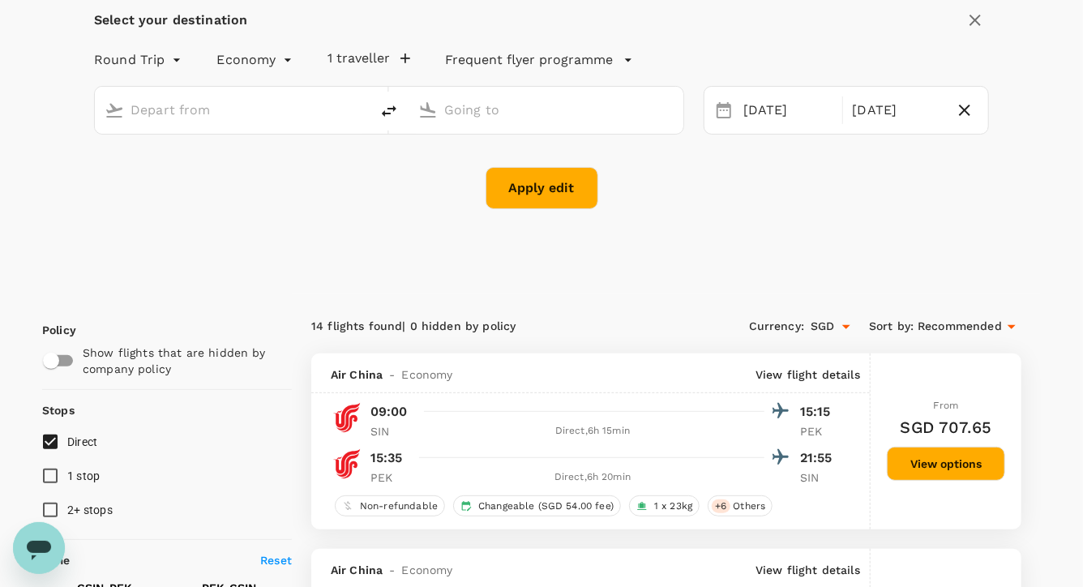
type input "[GEOGRAPHIC_DATA], [GEOGRAPHIC_DATA] (any)"
type input "Beijing Capital Intl ([GEOGRAPHIC_DATA])"
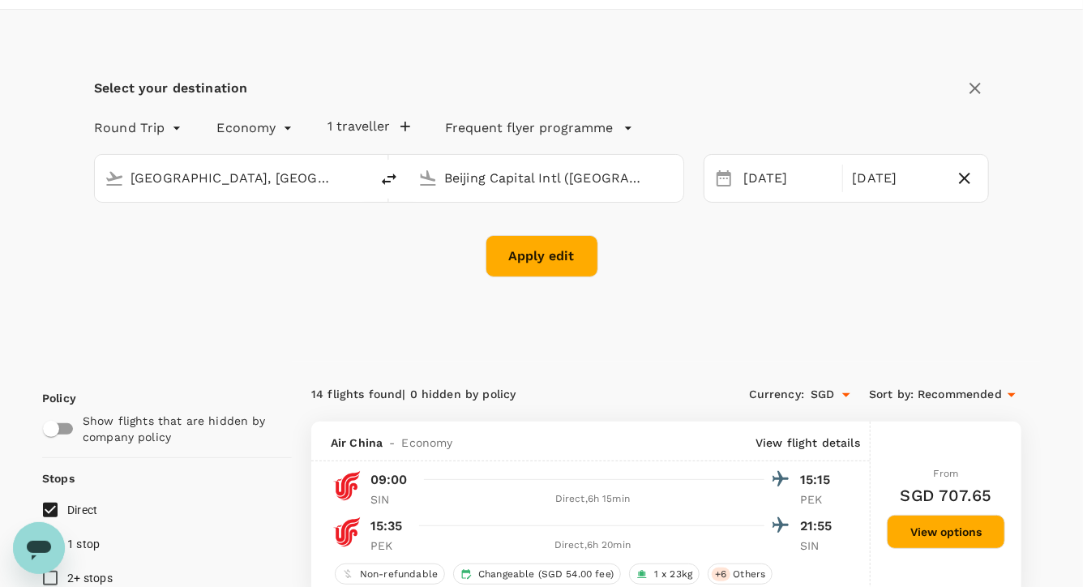
scroll to position [43, 0]
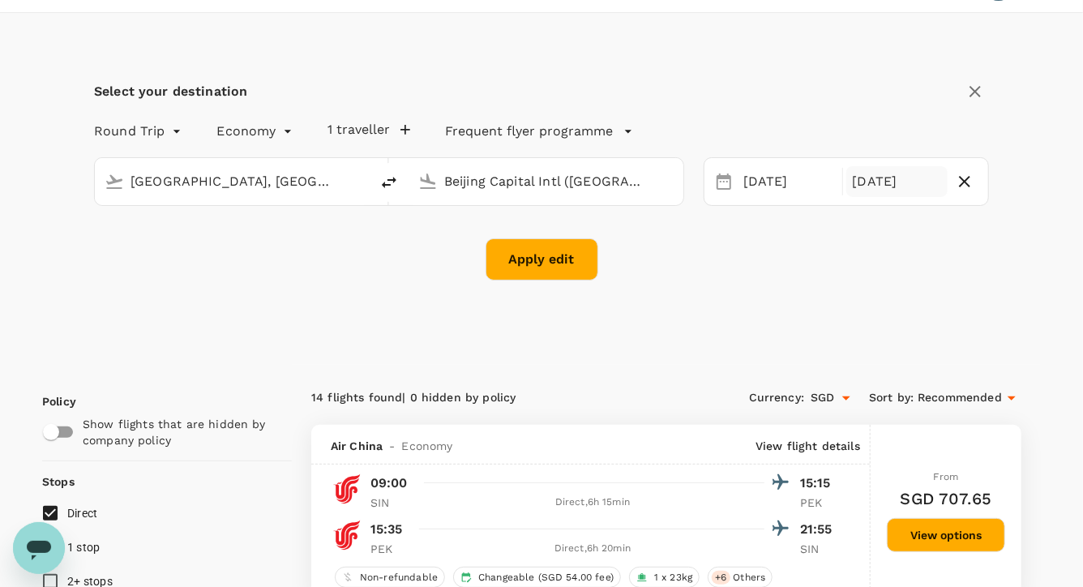
click at [884, 191] on div "20 Sep" at bounding box center [897, 182] width 102 height 32
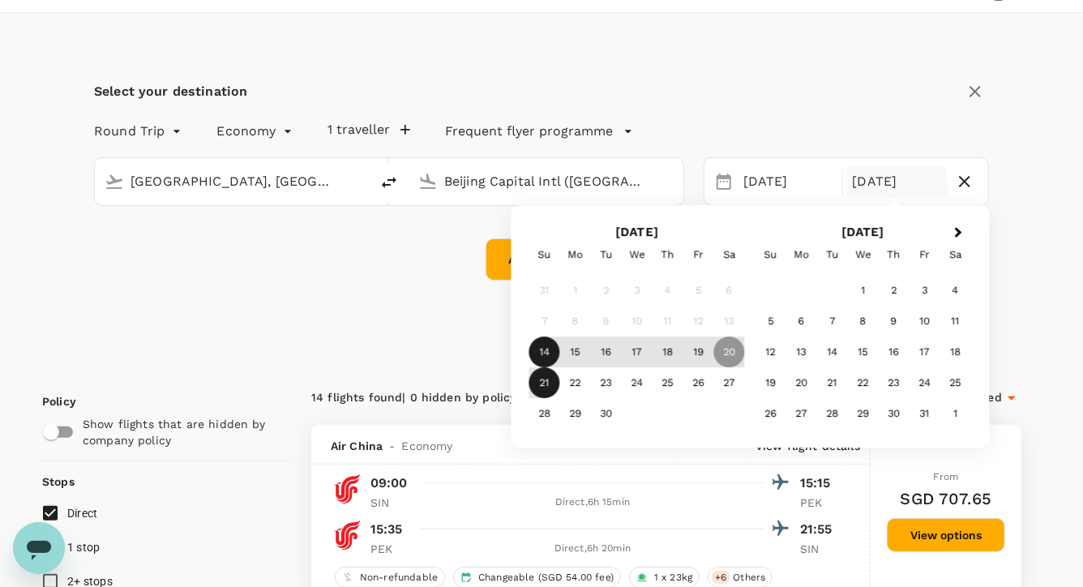
click at [553, 387] on div "21" at bounding box center [544, 383] width 31 height 31
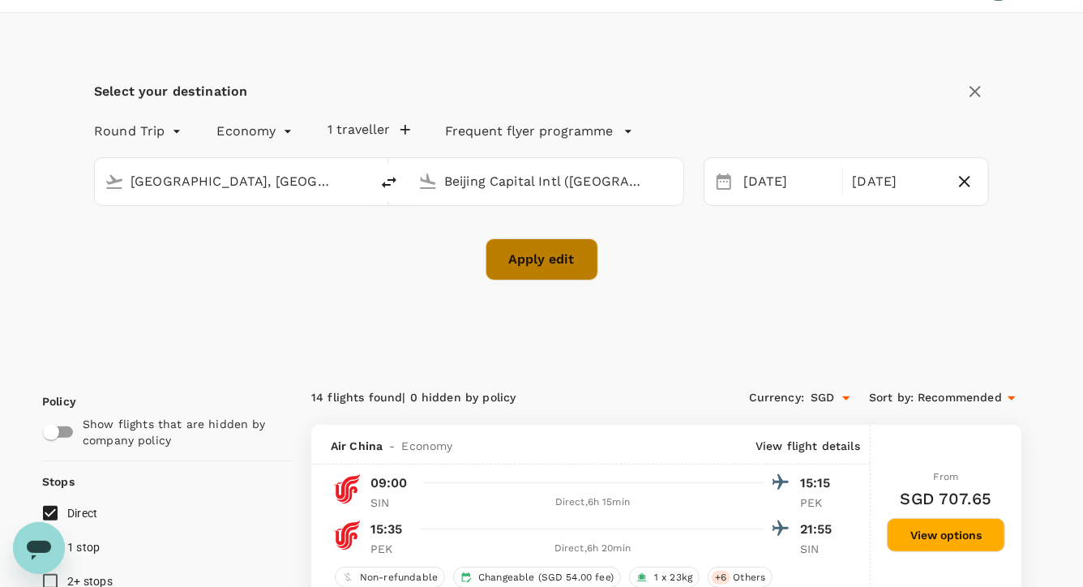
click at [561, 270] on button "Apply edit" at bounding box center [542, 259] width 113 height 42
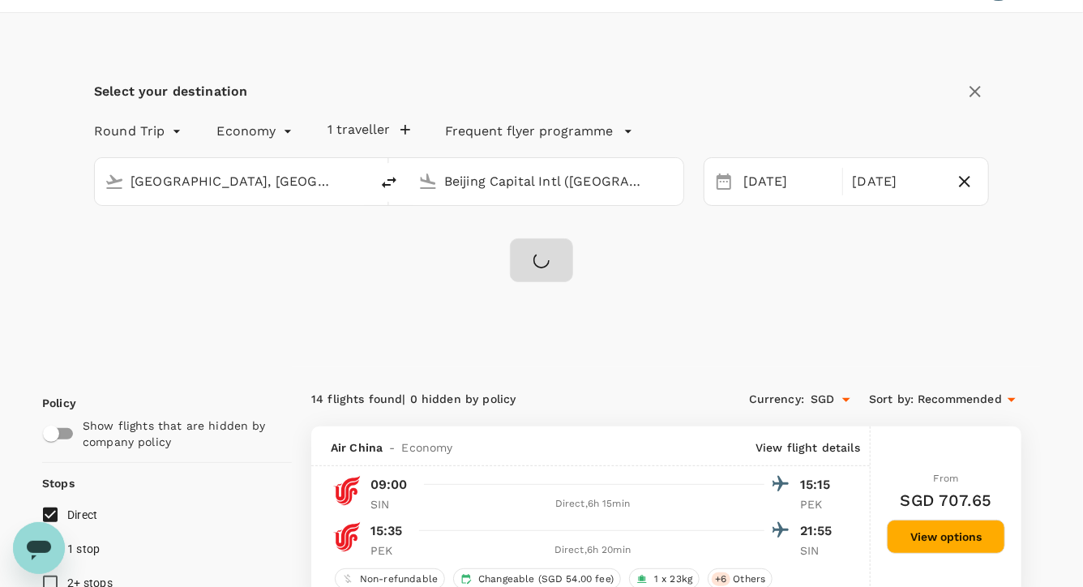
checkbox input "false"
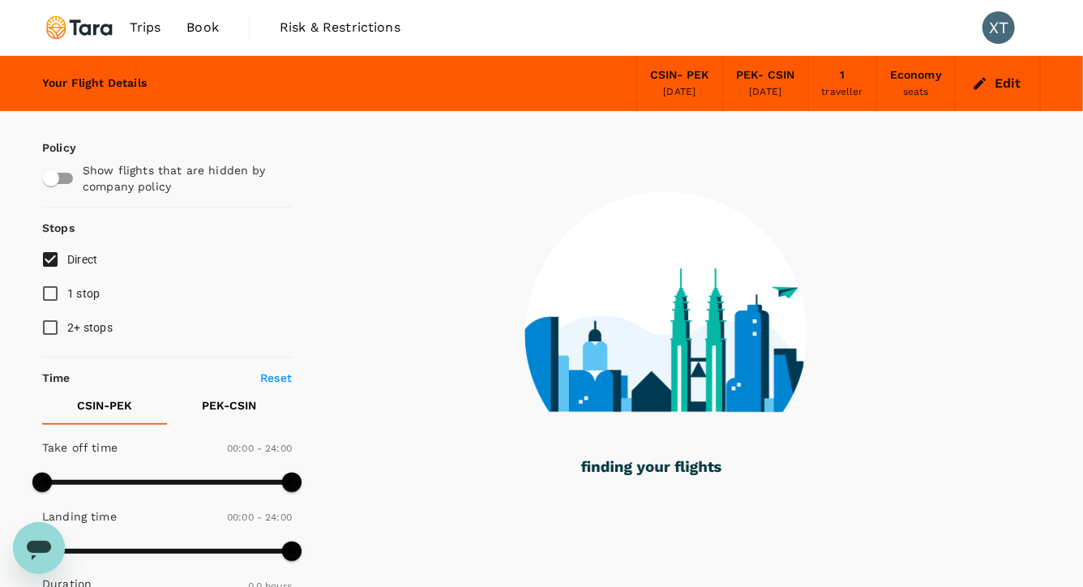
type input "1100"
checkbox input "true"
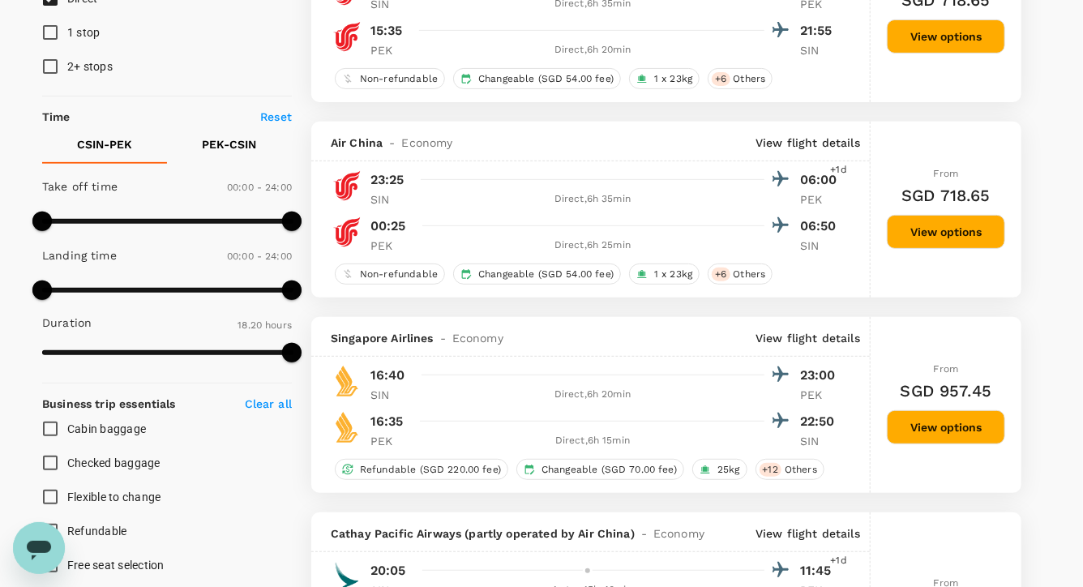
scroll to position [265, 0]
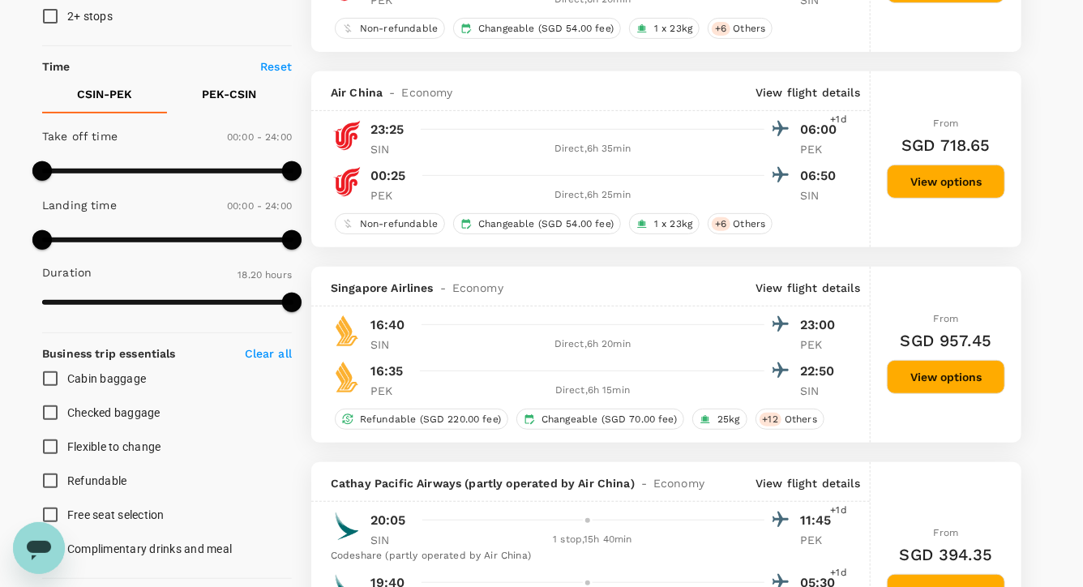
type input "1220"
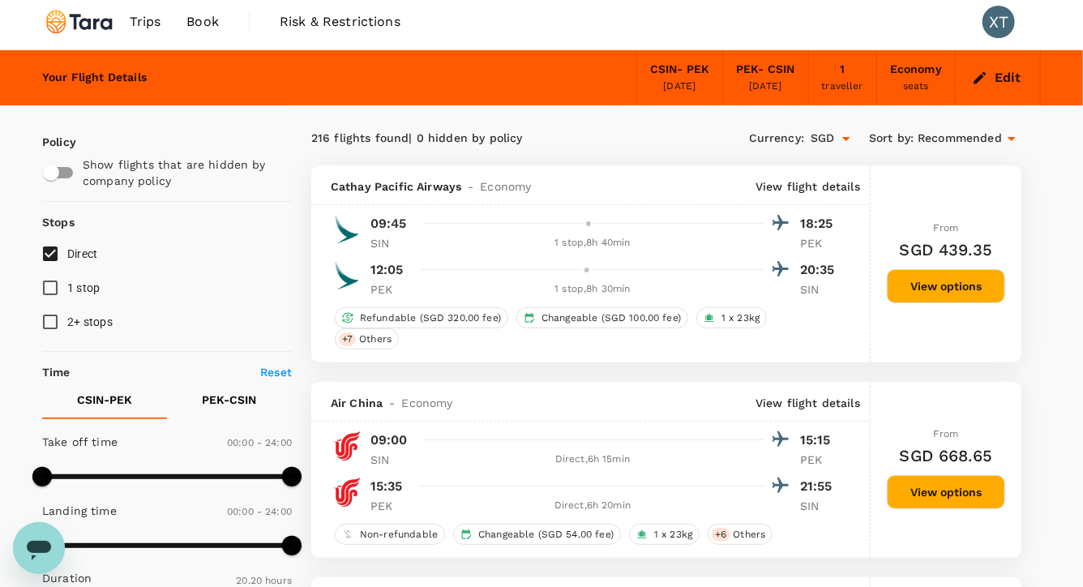
scroll to position [0, 0]
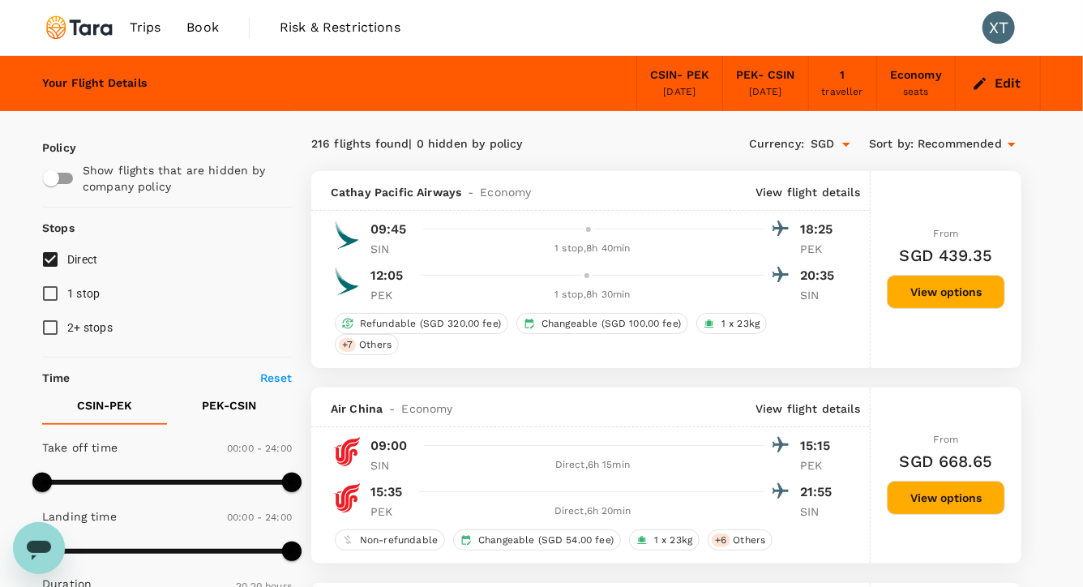
click at [51, 293] on input "1 stop" at bounding box center [50, 293] width 34 height 34
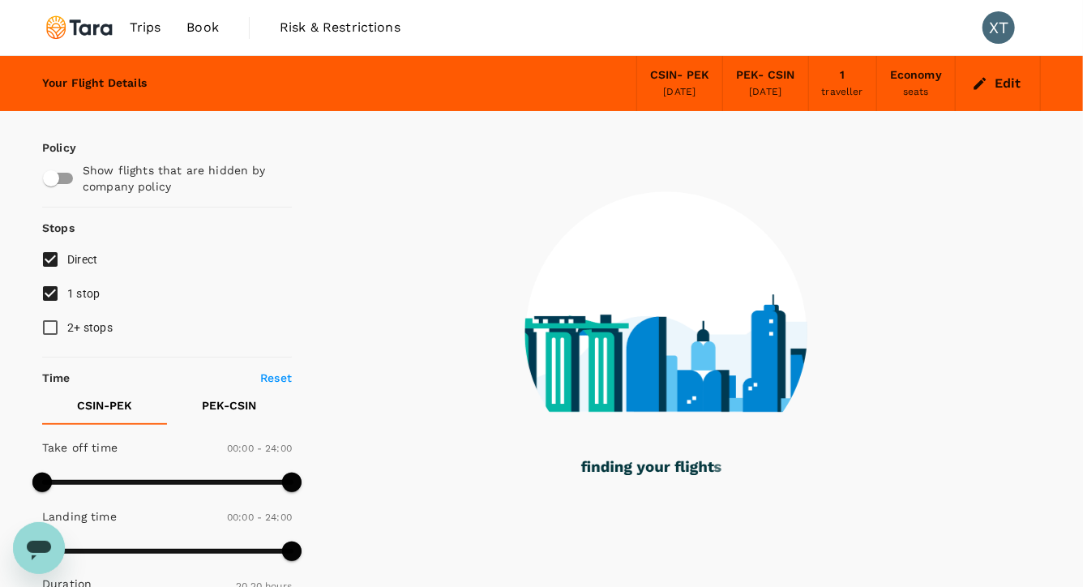
click at [51, 293] on input "1 stop" at bounding box center [50, 293] width 34 height 34
checkbox input "false"
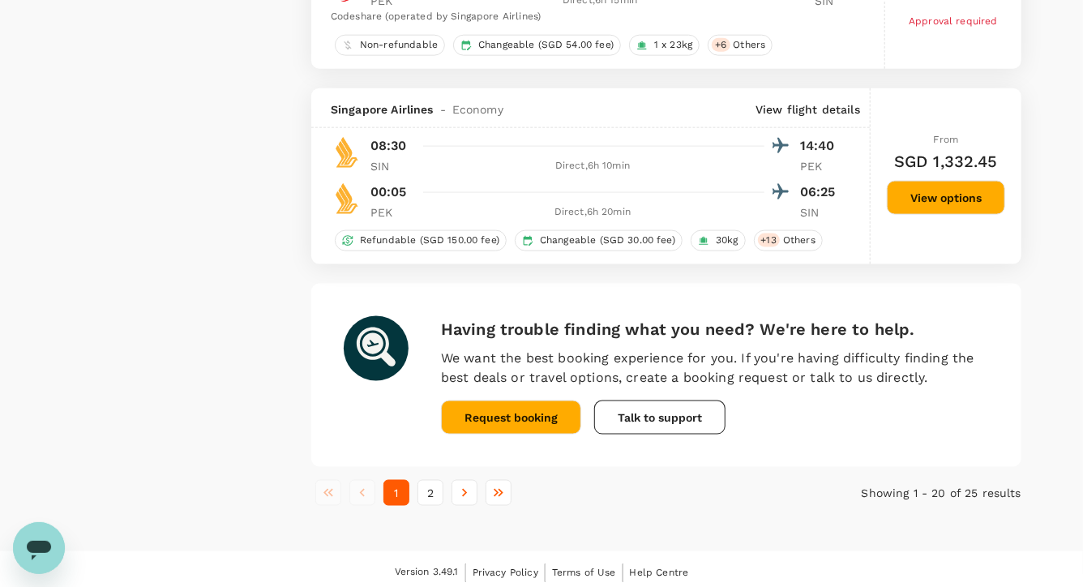
scroll to position [3959, 0]
click at [437, 489] on button "2" at bounding box center [431, 492] width 26 height 26
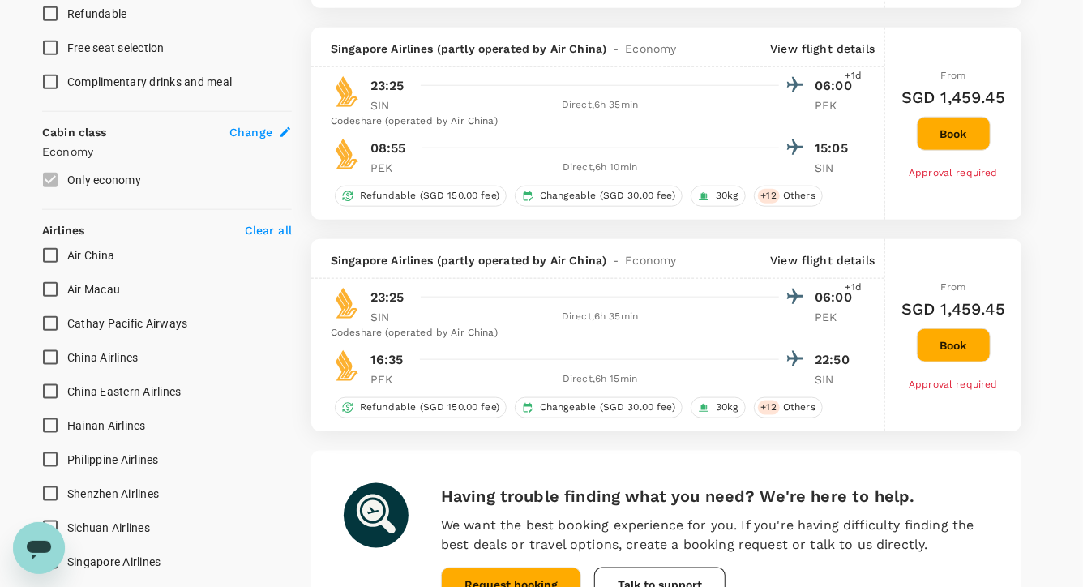
scroll to position [987, 0]
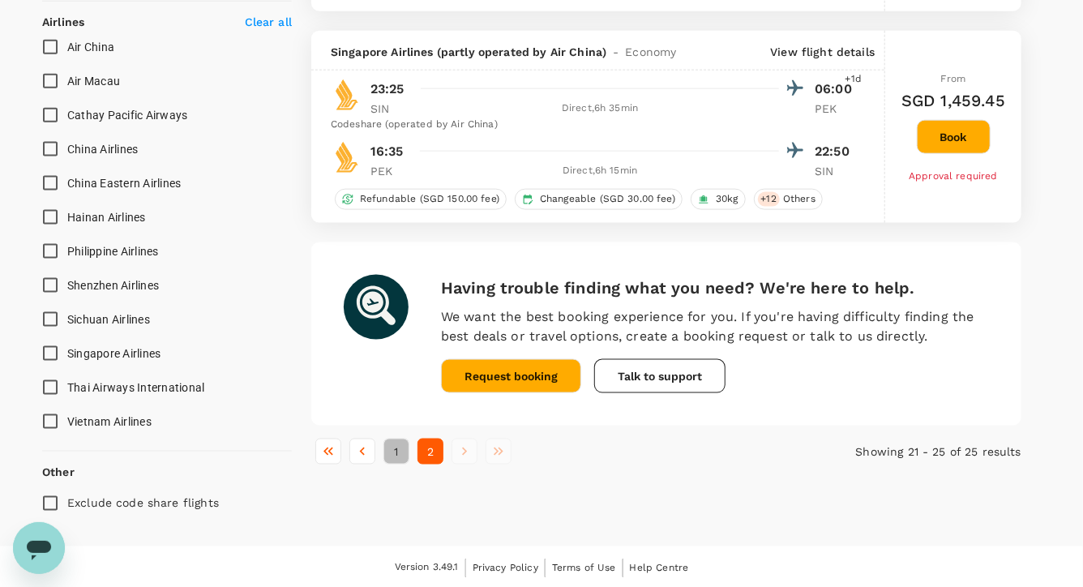
click at [401, 445] on button "1" at bounding box center [396, 452] width 26 height 26
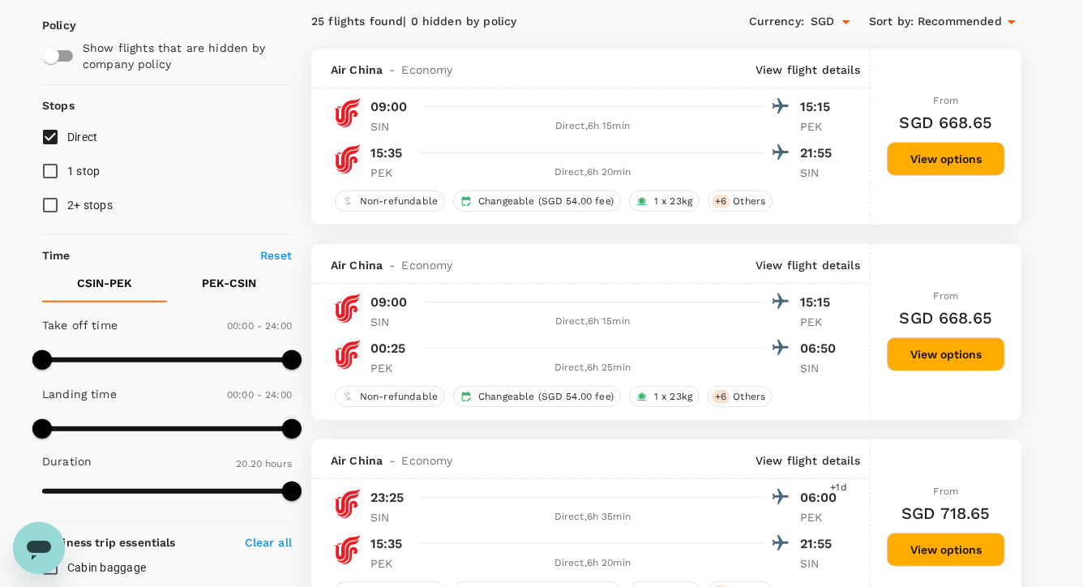
scroll to position [111, 0]
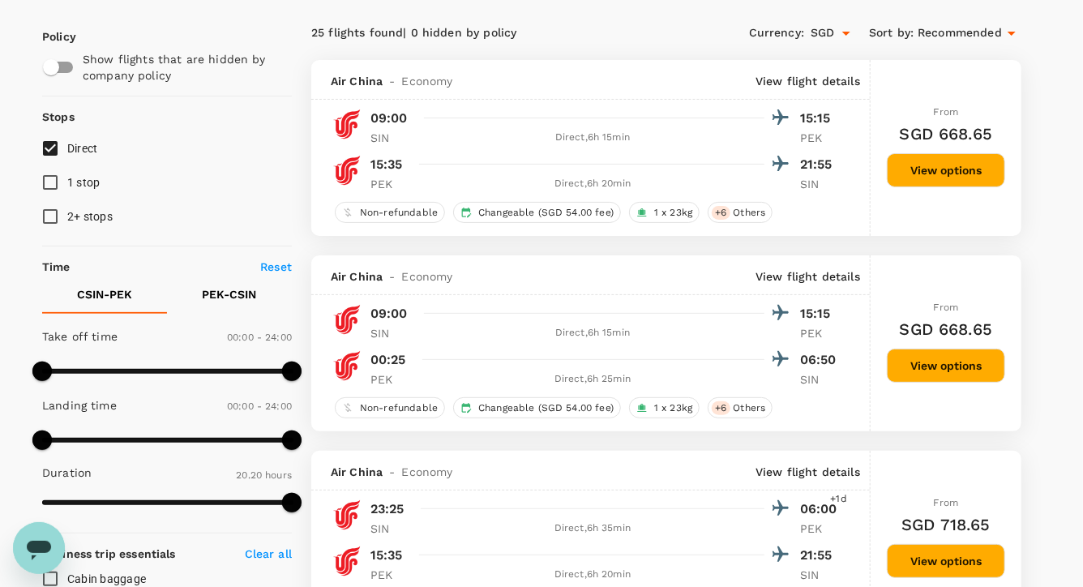
click at [924, 177] on button "View options" at bounding box center [946, 170] width 118 height 34
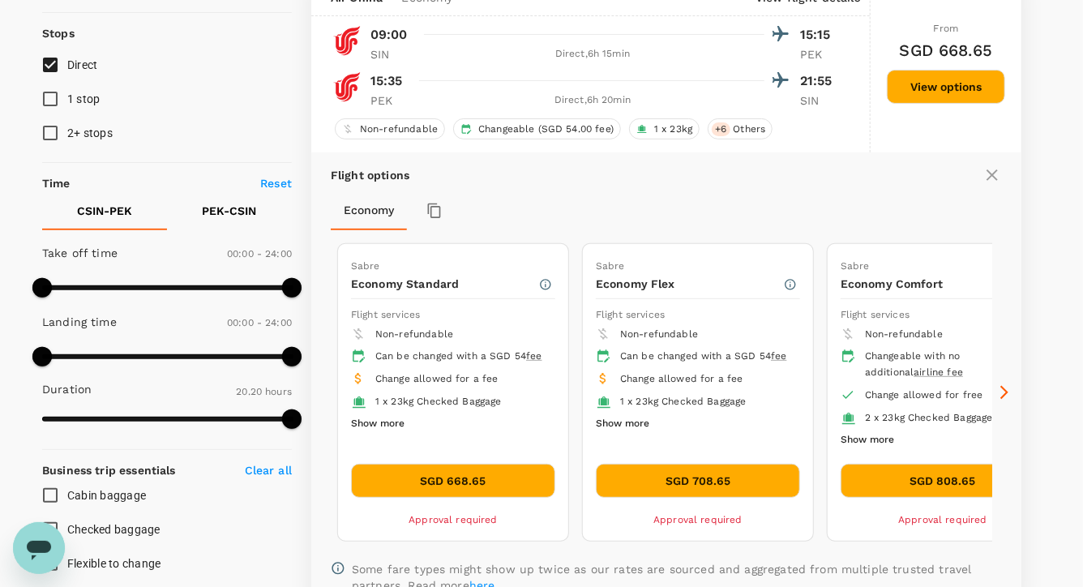
scroll to position [213, 0]
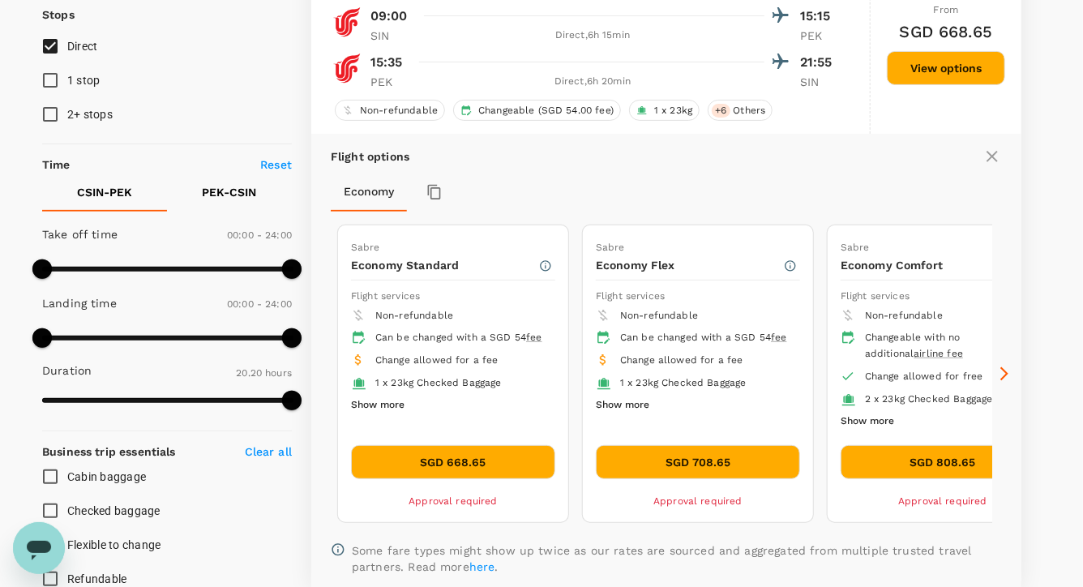
click at [1004, 375] on icon at bounding box center [1004, 374] width 8 height 14
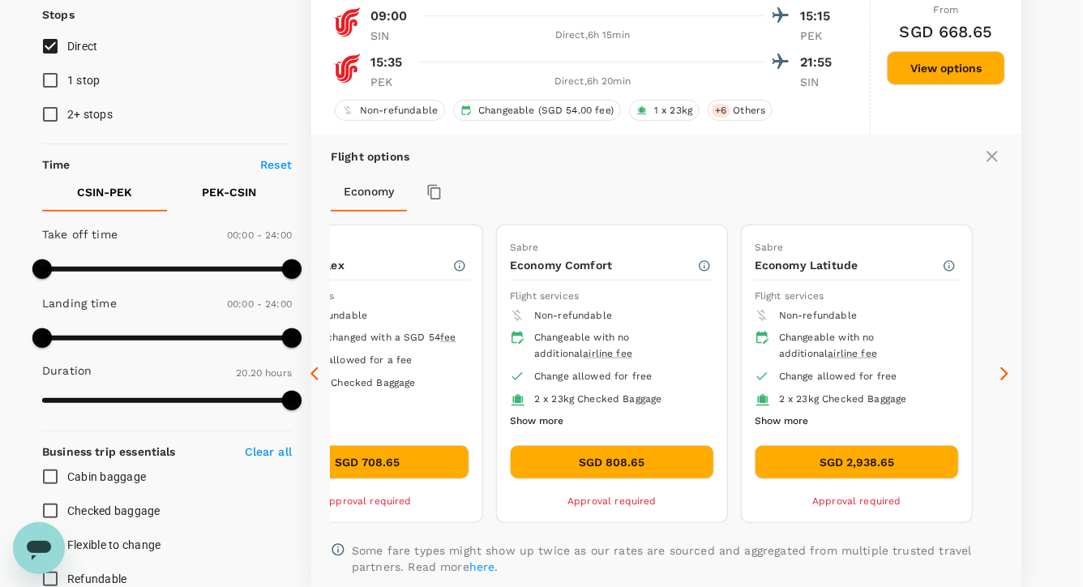
click at [1004, 375] on icon at bounding box center [1004, 374] width 8 height 14
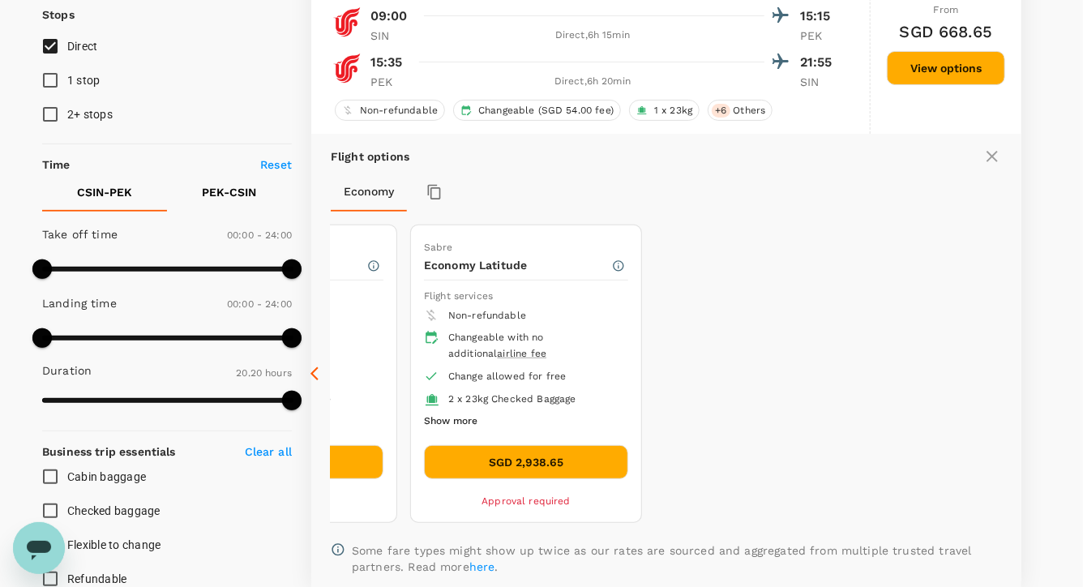
click at [312, 371] on icon at bounding box center [315, 374] width 8 height 14
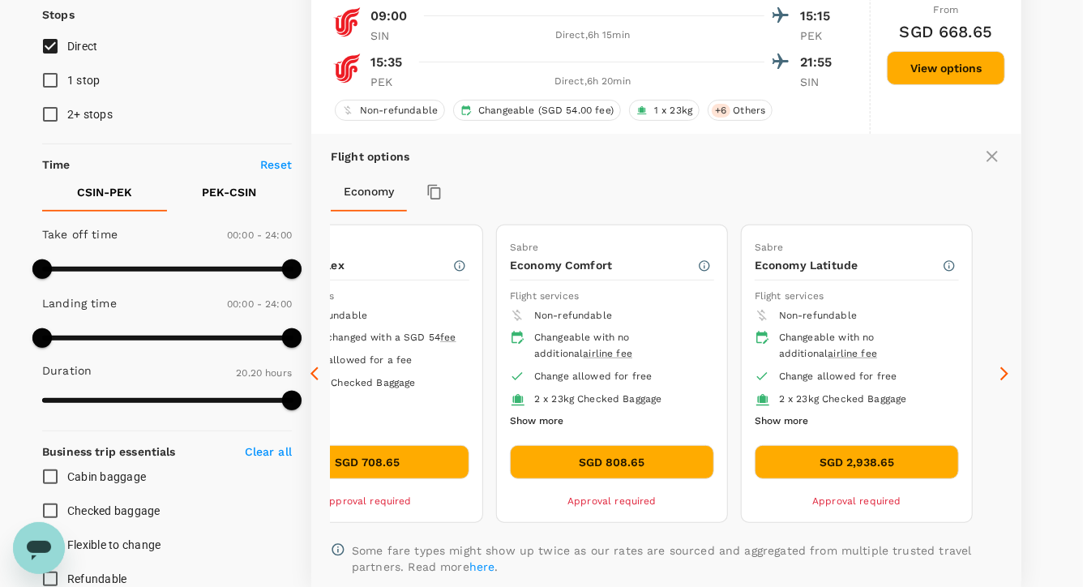
click at [312, 371] on icon at bounding box center [315, 374] width 8 height 14
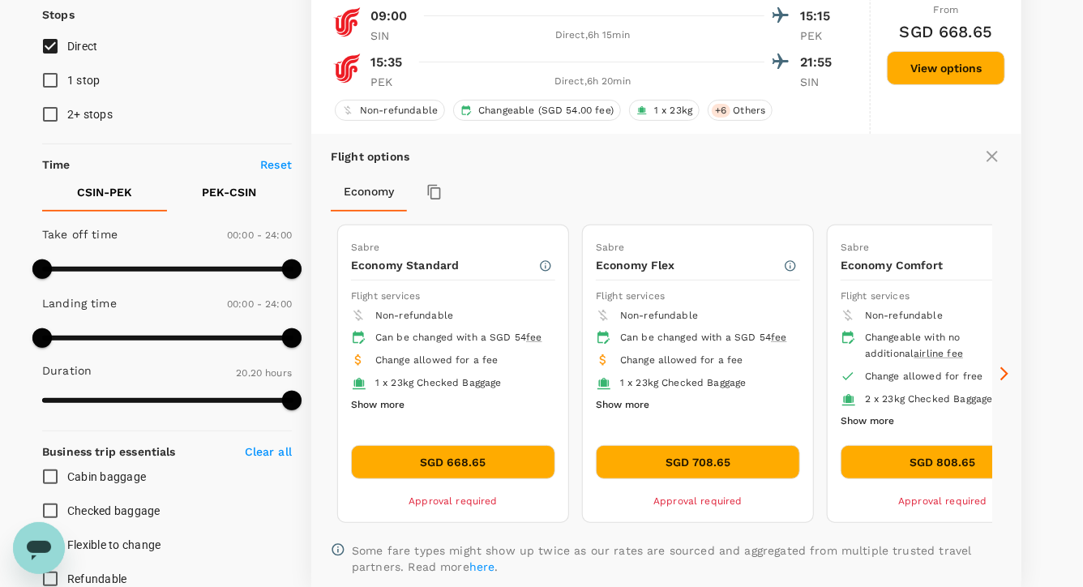
click at [1005, 376] on icon at bounding box center [1004, 374] width 16 height 16
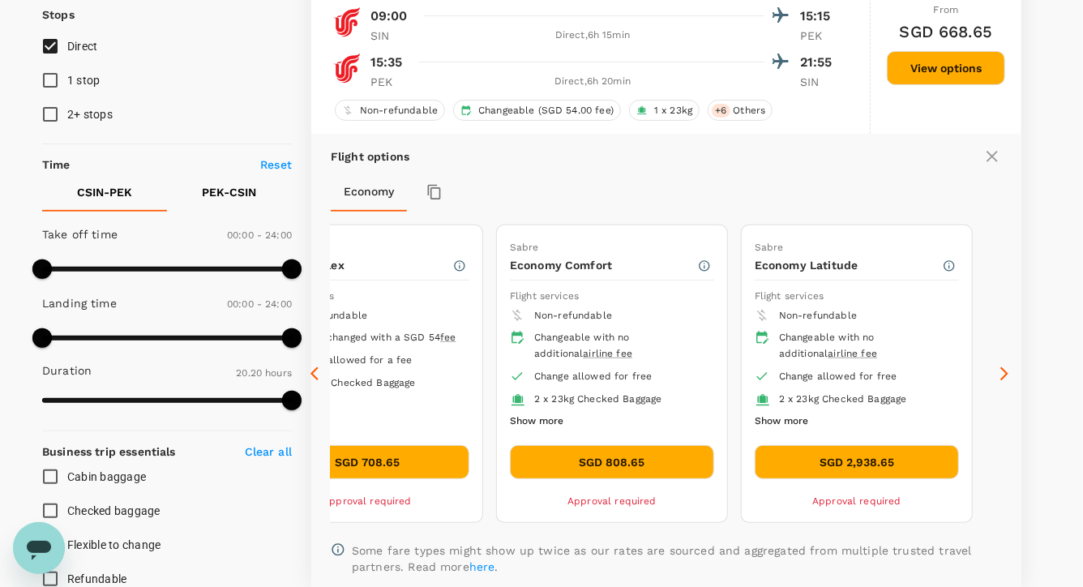
click at [992, 161] on icon at bounding box center [992, 156] width 19 height 19
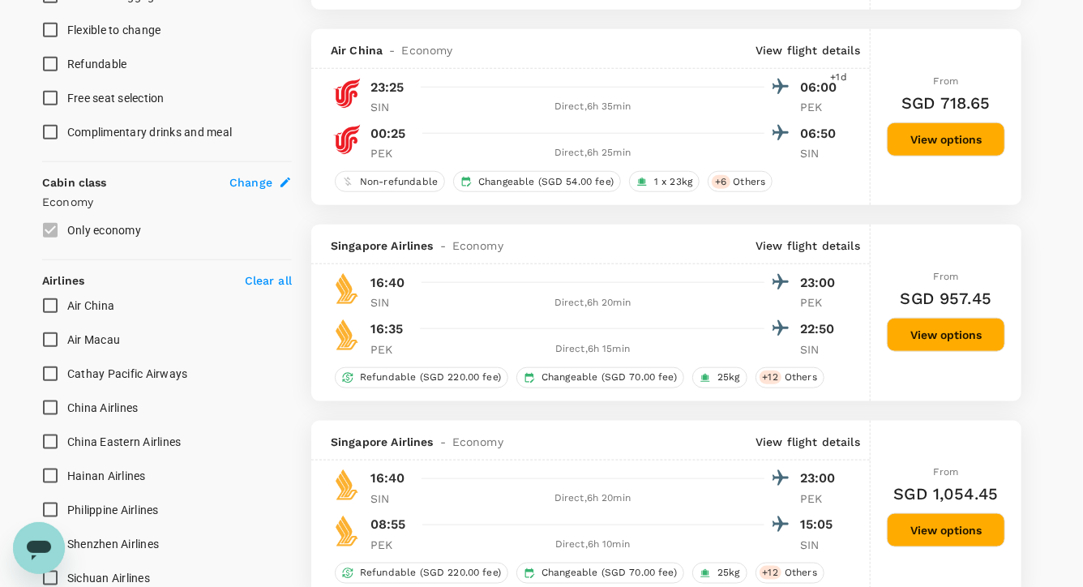
scroll to position [730, 0]
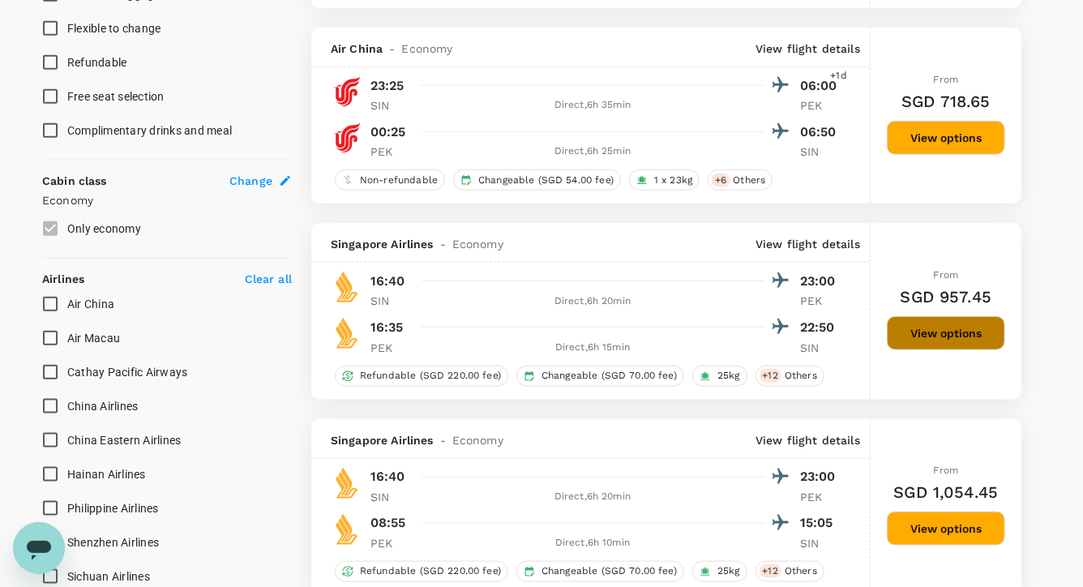
click at [948, 329] on button "View options" at bounding box center [946, 333] width 118 height 34
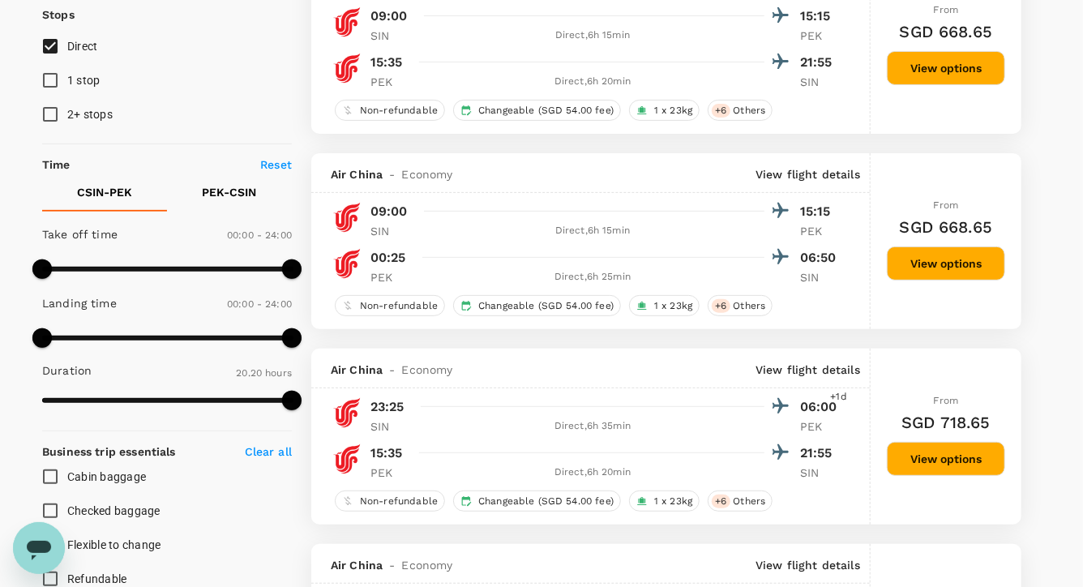
scroll to position [199, 0]
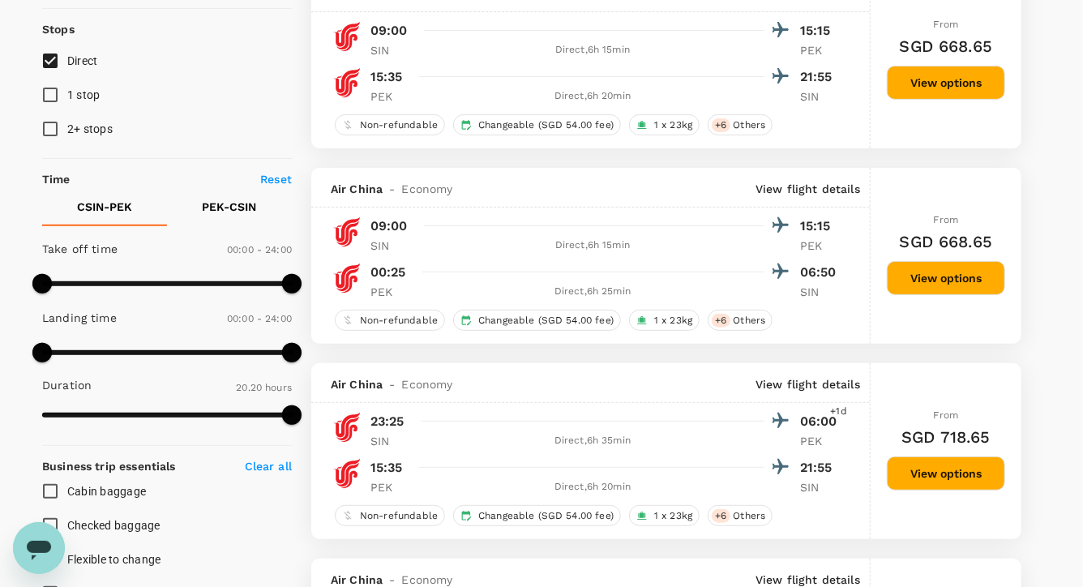
click at [946, 278] on button "View options" at bounding box center [946, 278] width 118 height 34
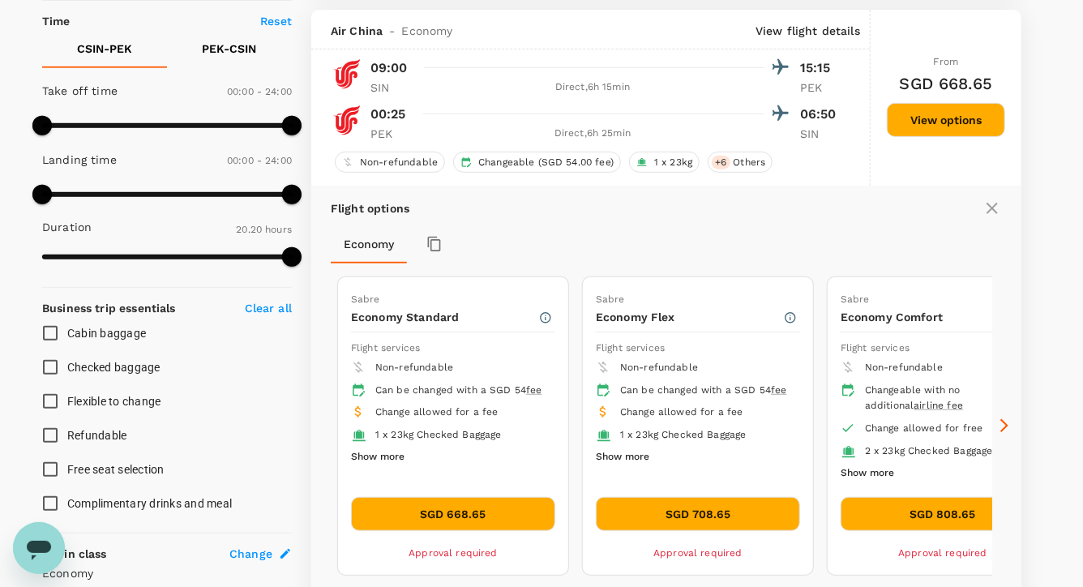
scroll to position [366, 0]
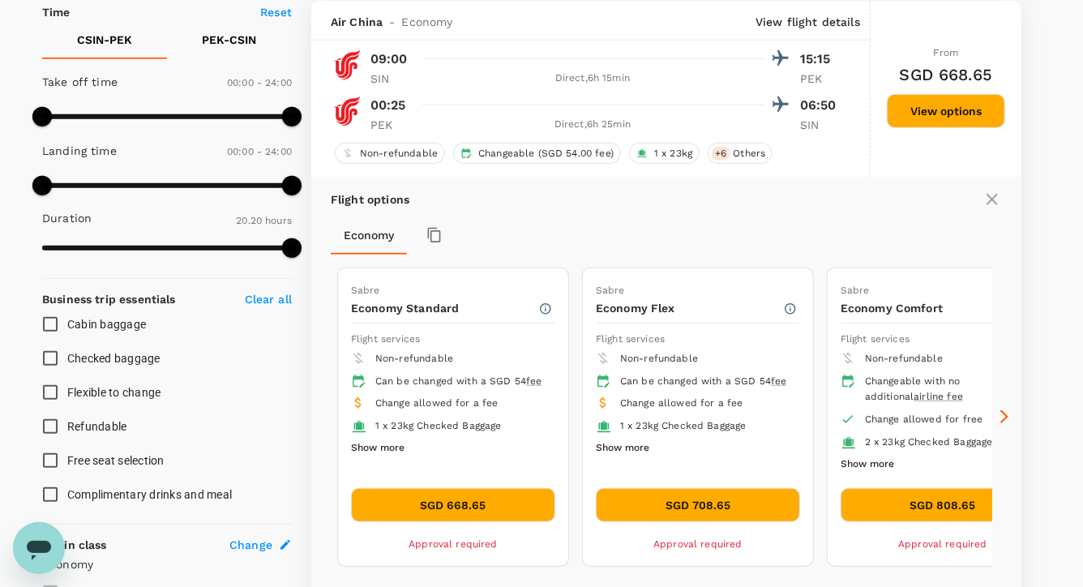
click at [993, 200] on icon at bounding box center [992, 199] width 11 height 11
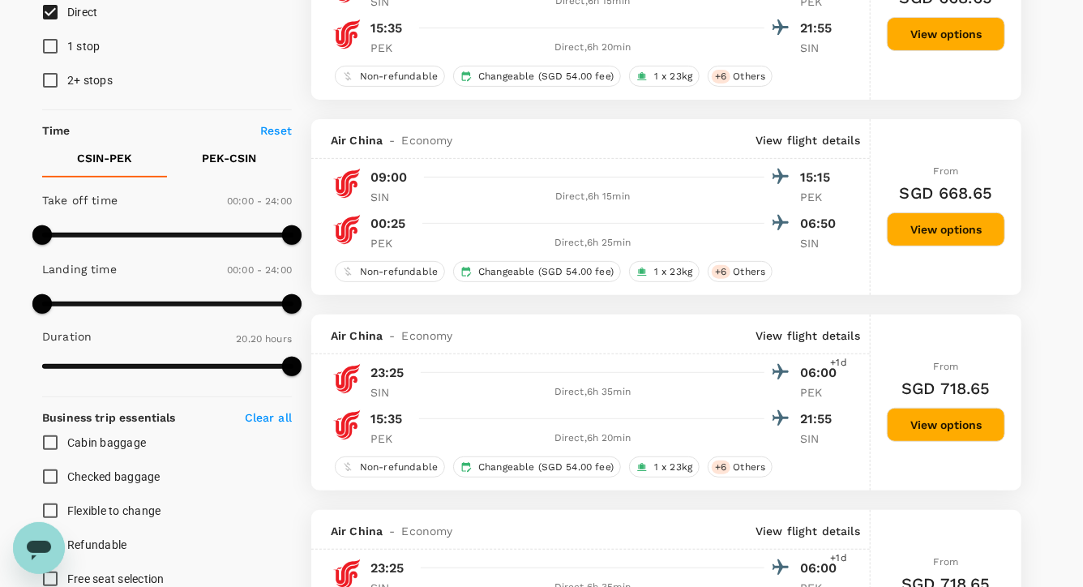
scroll to position [0, 0]
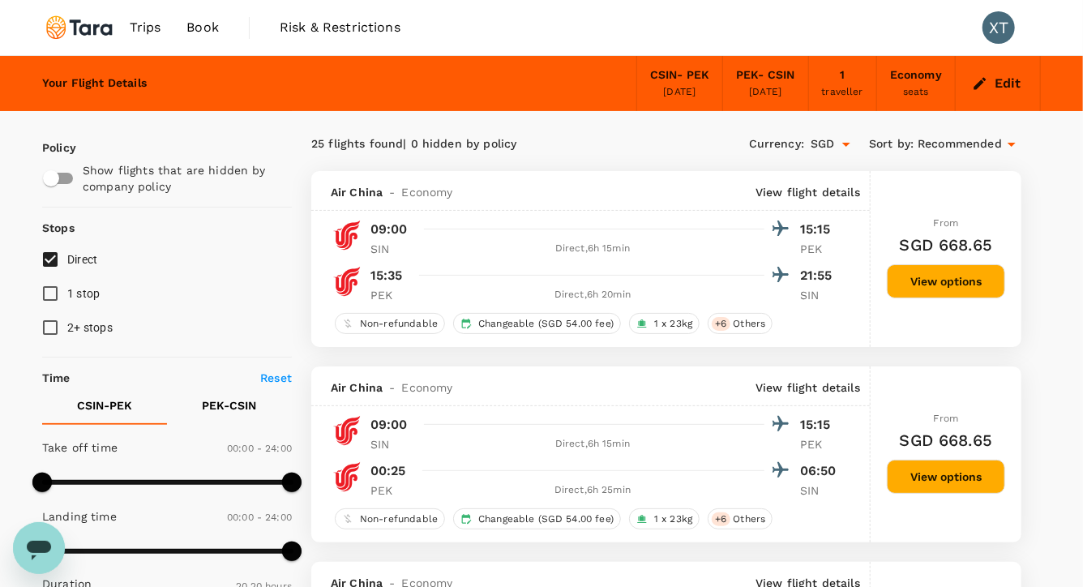
click at [989, 88] on button "Edit" at bounding box center [998, 84] width 58 height 26
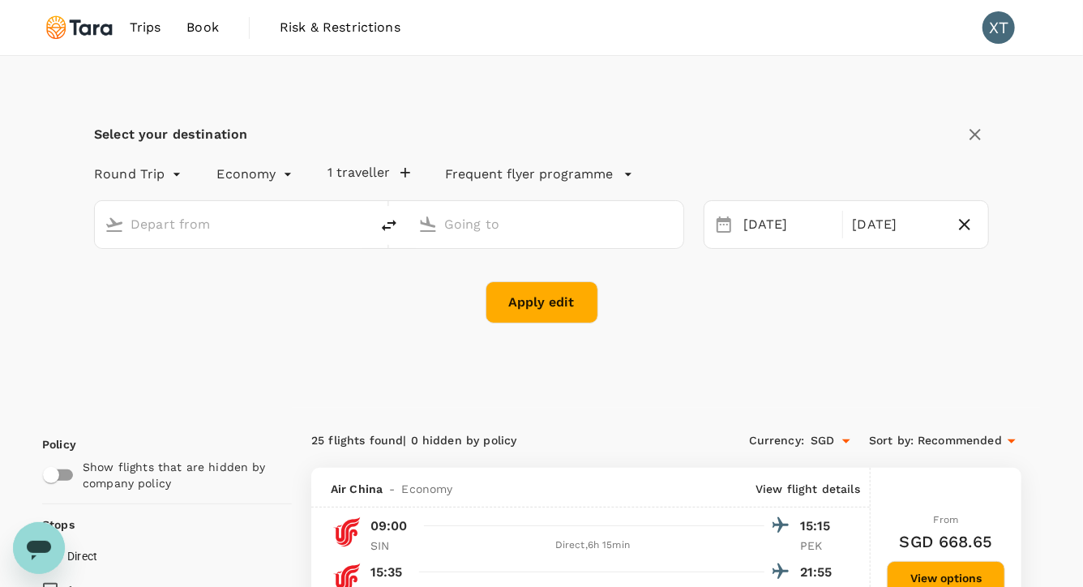
type input "[GEOGRAPHIC_DATA], [GEOGRAPHIC_DATA] (any)"
type input "Beijing Capital Intl ([GEOGRAPHIC_DATA])"
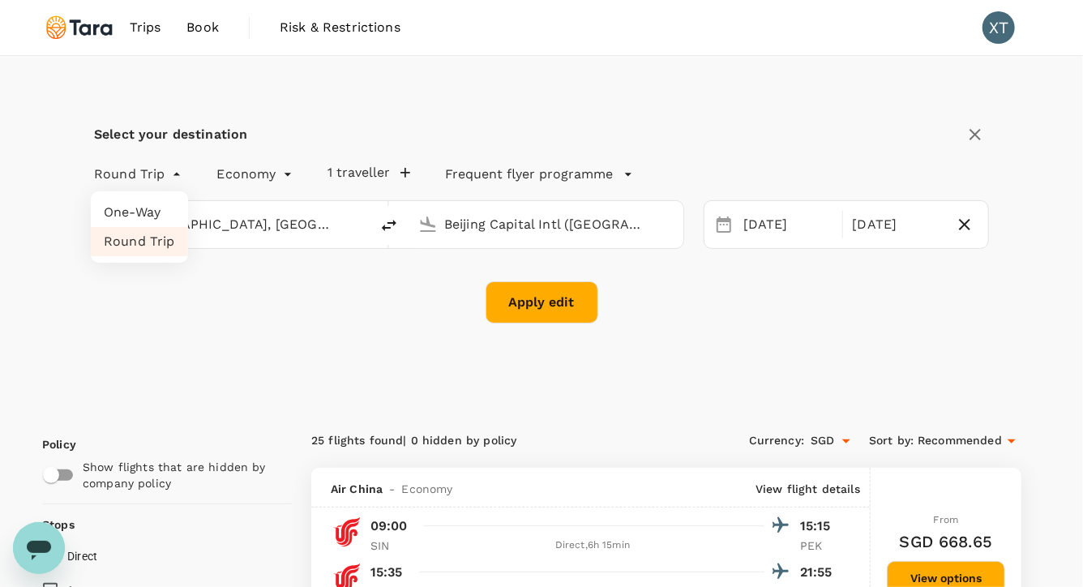
click at [201, 304] on div at bounding box center [541, 293] width 1083 height 587
click at [150, 31] on div at bounding box center [541, 293] width 1083 height 587
click at [149, 25] on span "Trips" at bounding box center [146, 27] width 32 height 19
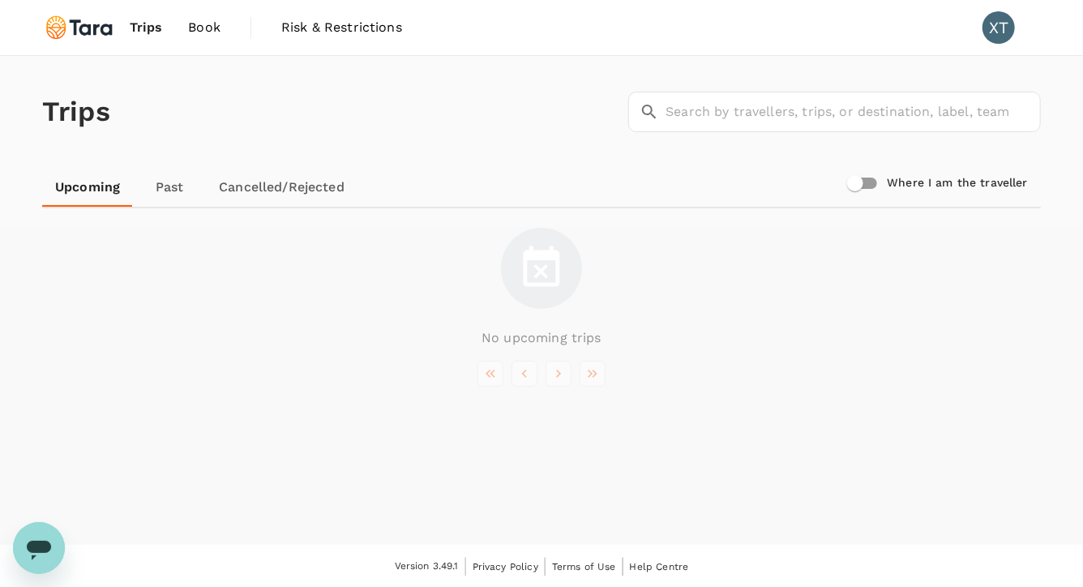
click at [208, 24] on span "Book" at bounding box center [204, 27] width 32 height 19
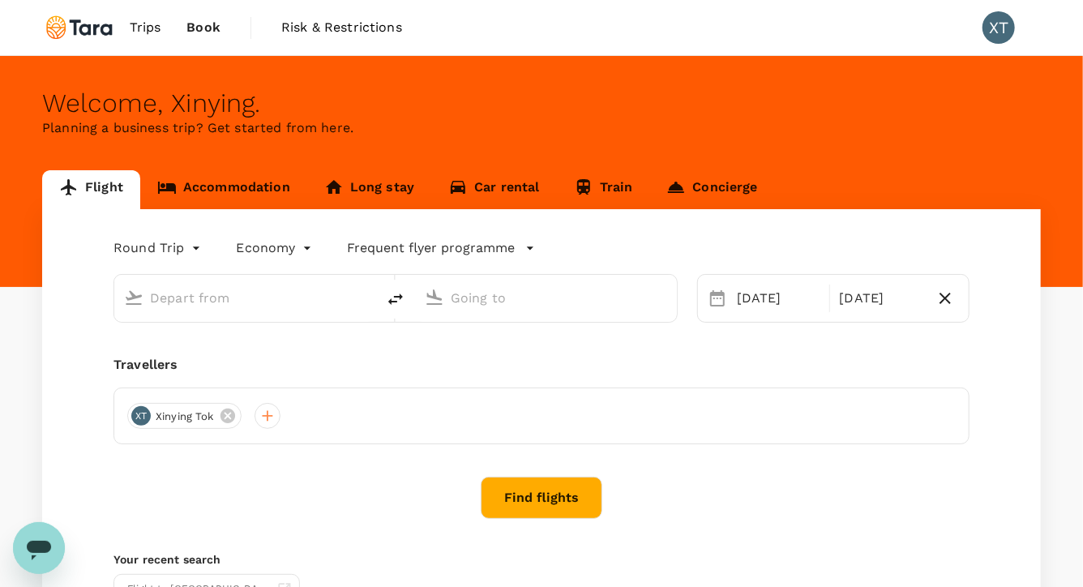
type input "[GEOGRAPHIC_DATA], [GEOGRAPHIC_DATA] (any)"
type input "Beijing Capital Intl ([GEOGRAPHIC_DATA])"
type input "[GEOGRAPHIC_DATA], [GEOGRAPHIC_DATA] (any)"
type input "Beijing Capital Intl ([GEOGRAPHIC_DATA])"
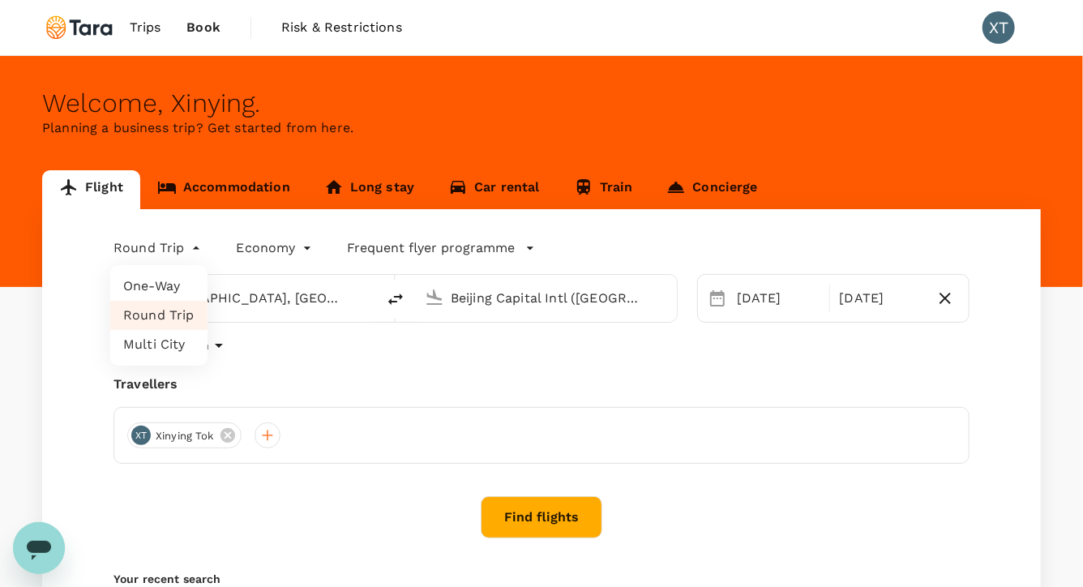
click at [178, 246] on body "Trips Book Risk & Restrictions XT Welcome , Xinying . Planning a business trip?…" at bounding box center [541, 393] width 1083 height 786
click at [151, 341] on li "Multi City" at bounding box center [158, 344] width 97 height 29
type input "multicity"
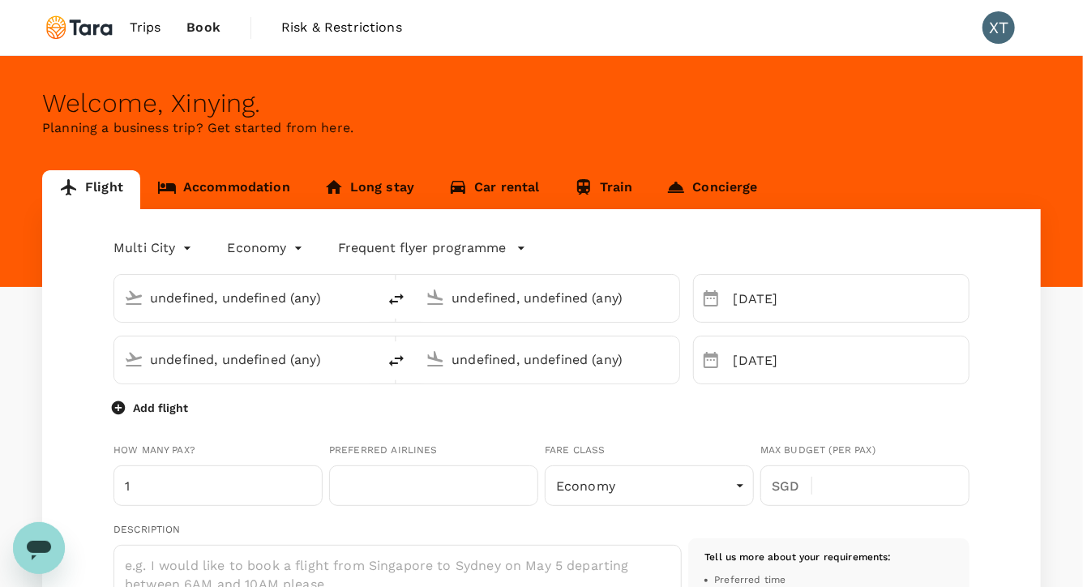
type input "[GEOGRAPHIC_DATA], [GEOGRAPHIC_DATA] (any)"
type input "Beijing Capital Intl ([GEOGRAPHIC_DATA])"
type input "[GEOGRAPHIC_DATA], [GEOGRAPHIC_DATA] (any)"
type input "[EMAIL_ADDRESS][DOMAIN_NAME]"
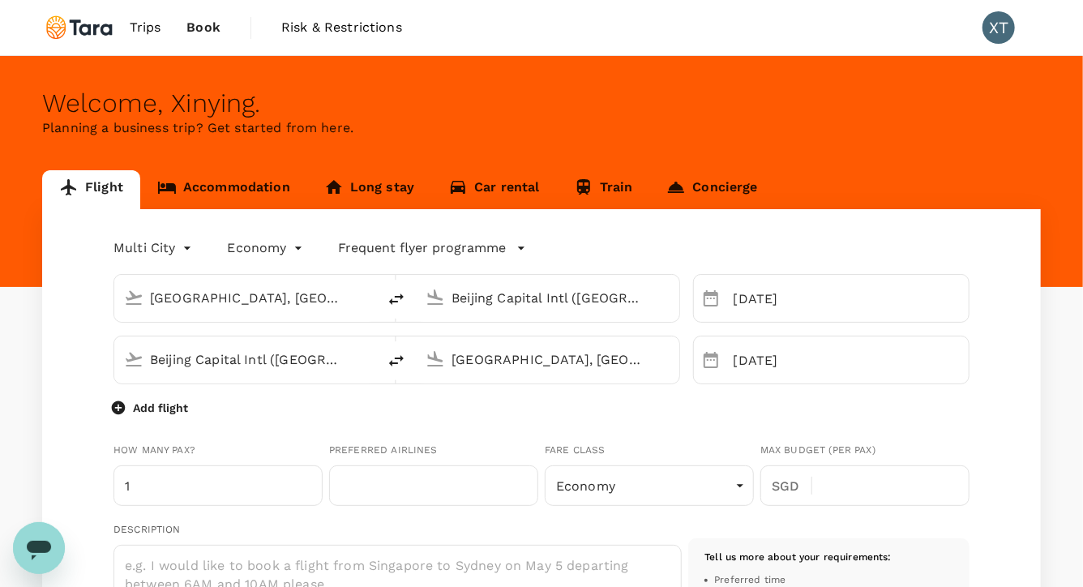
type input "90186232"
click at [280, 357] on input "Beijing Capital Intl ([GEOGRAPHIC_DATA])" at bounding box center [246, 359] width 193 height 25
click at [470, 303] on input "Beijing Capital Intl ([GEOGRAPHIC_DATA])" at bounding box center [548, 297] width 193 height 25
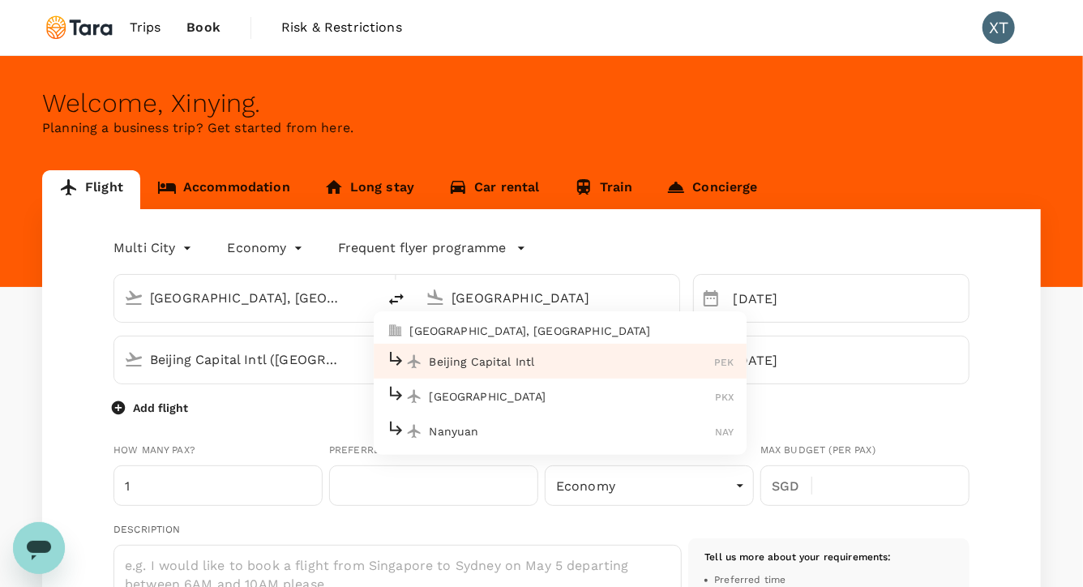
click at [465, 334] on p "[GEOGRAPHIC_DATA], [GEOGRAPHIC_DATA]" at bounding box center [572, 331] width 324 height 16
type input "[GEOGRAPHIC_DATA], [GEOGRAPHIC_DATA] (any)"
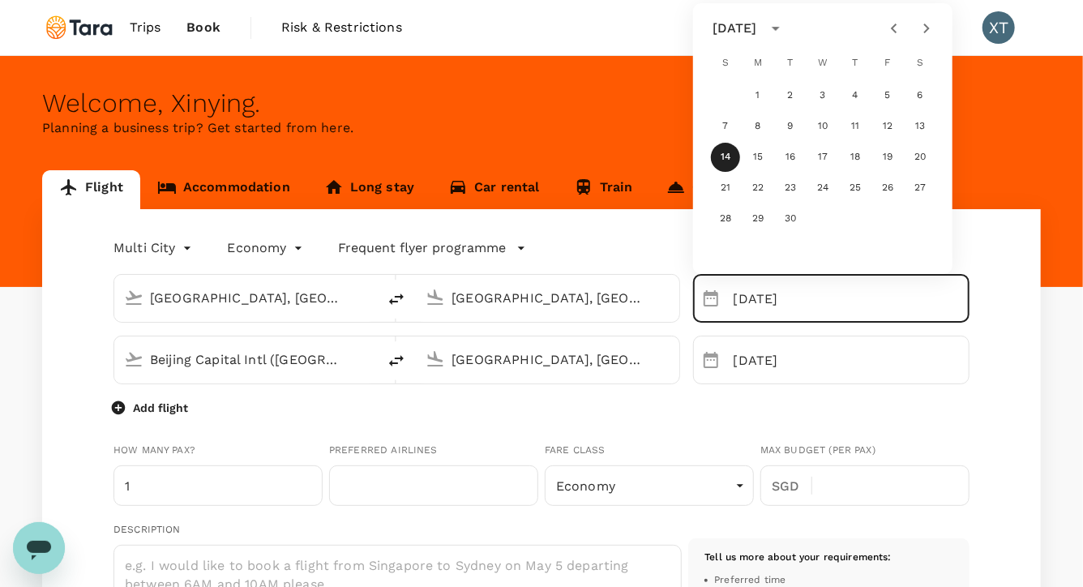
click at [319, 362] on input "Beijing Capital Intl ([GEOGRAPHIC_DATA])" at bounding box center [246, 359] width 193 height 25
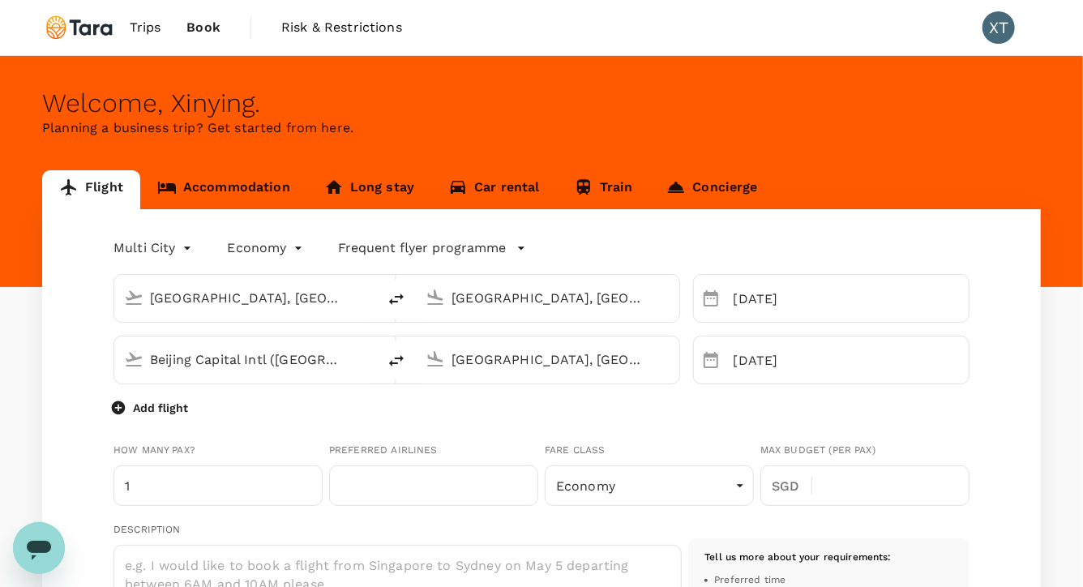
click at [289, 362] on input "Beijing Capital Intl ([GEOGRAPHIC_DATA])" at bounding box center [246, 359] width 193 height 25
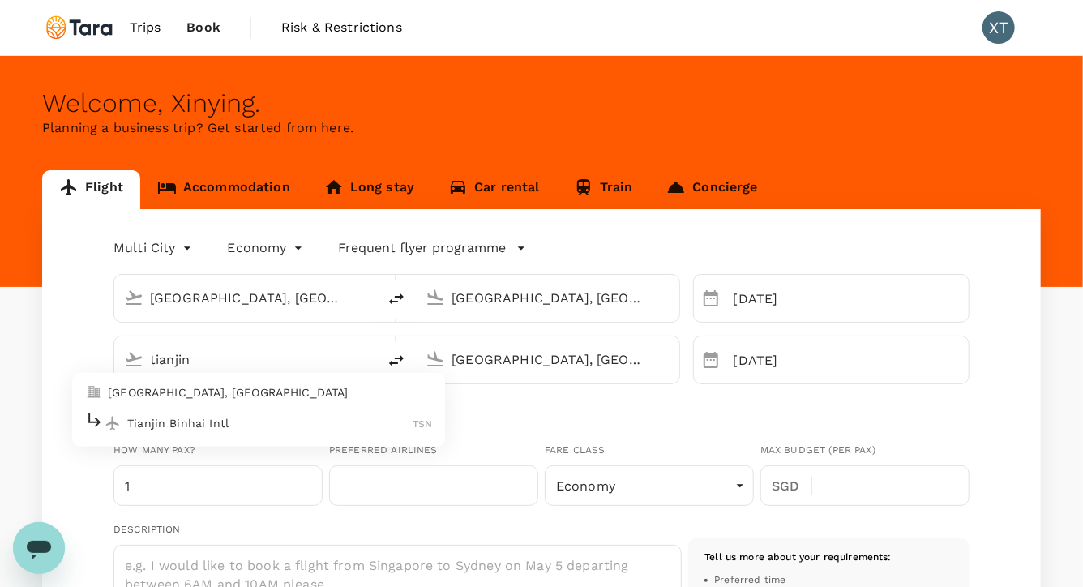
click at [249, 419] on p "Tianjin Binhai Intl" at bounding box center [269, 423] width 285 height 16
type input "Tianjin Binhai Intl (TSN)"
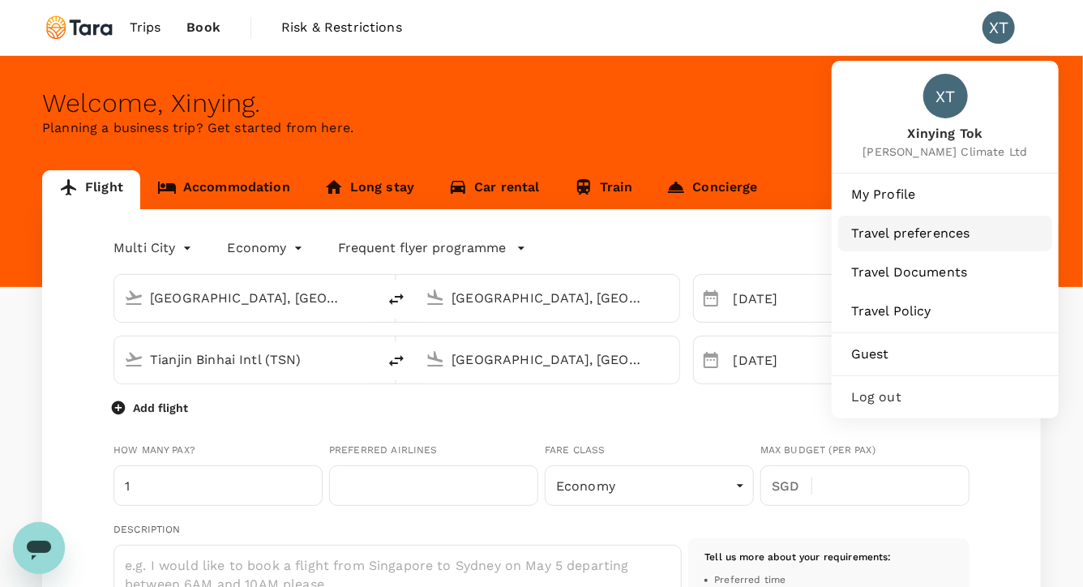
click at [888, 238] on span "Travel preferences" at bounding box center [945, 233] width 188 height 19
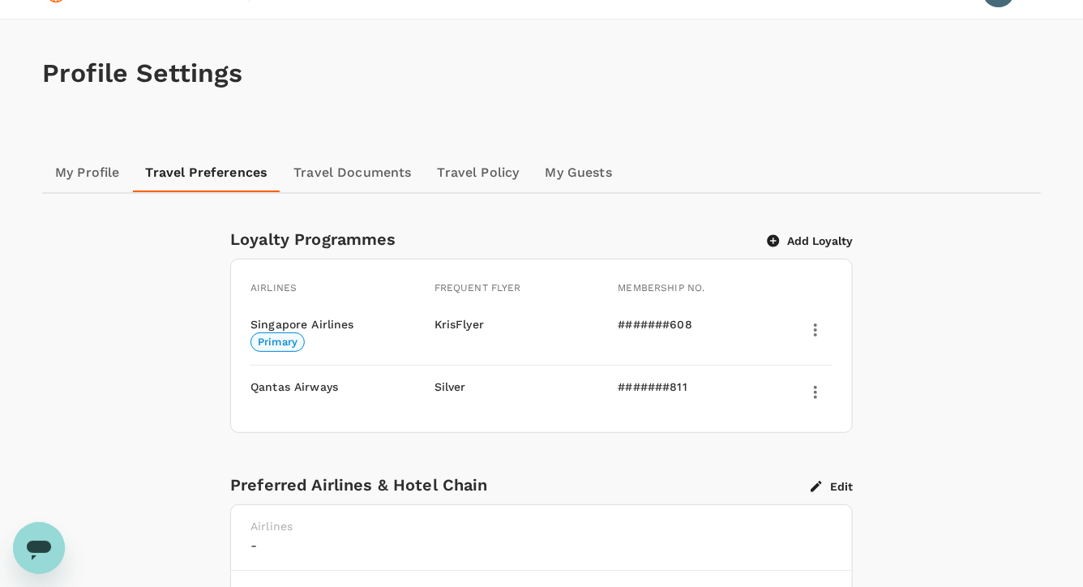
scroll to position [36, 0]
click at [358, 173] on link "Travel Documents" at bounding box center [353, 173] width 144 height 39
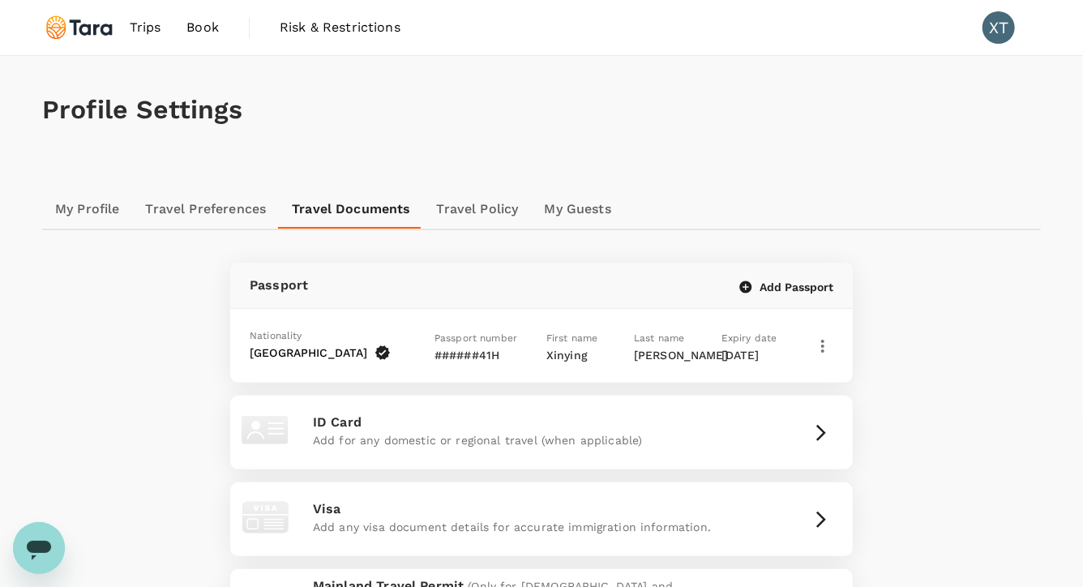
click at [88, 216] on link "My Profile" at bounding box center [87, 209] width 91 height 39
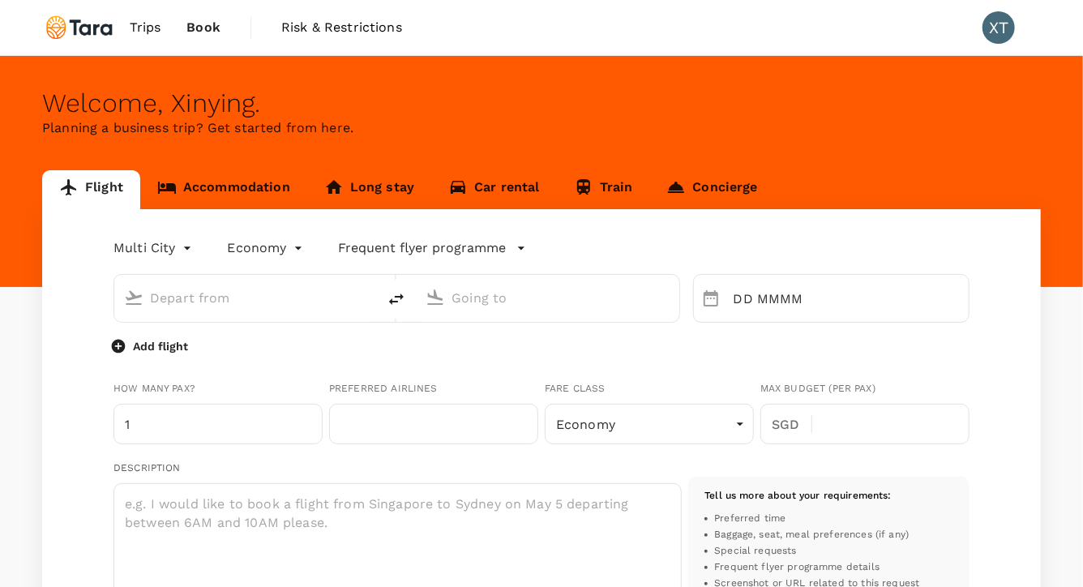
type input "roundtrip"
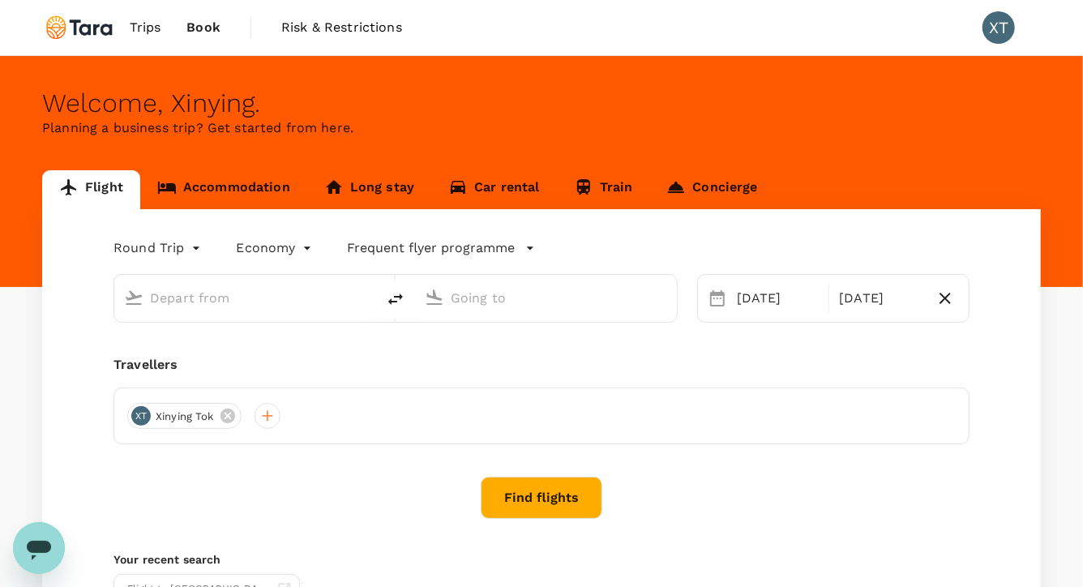
type input "[GEOGRAPHIC_DATA], [GEOGRAPHIC_DATA] (any)"
type input "Beijing Capital Intl ([GEOGRAPHIC_DATA])"
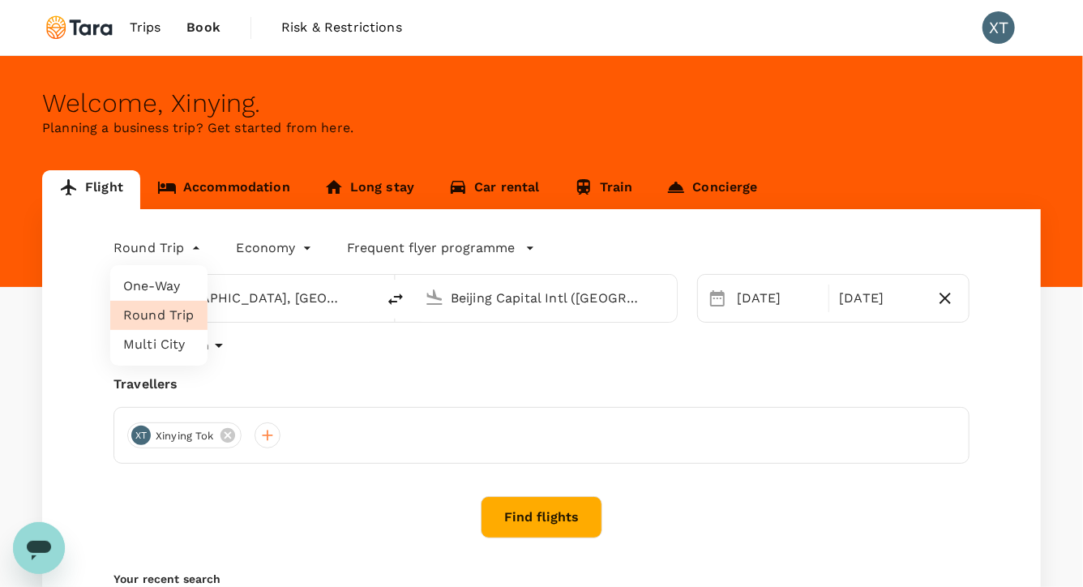
click at [189, 253] on body "Trips Book Risk & Restrictions XT Welcome , Xinying . Planning a business trip?…" at bounding box center [541, 393] width 1083 height 786
click at [170, 339] on li "Multi City" at bounding box center [158, 344] width 97 height 29
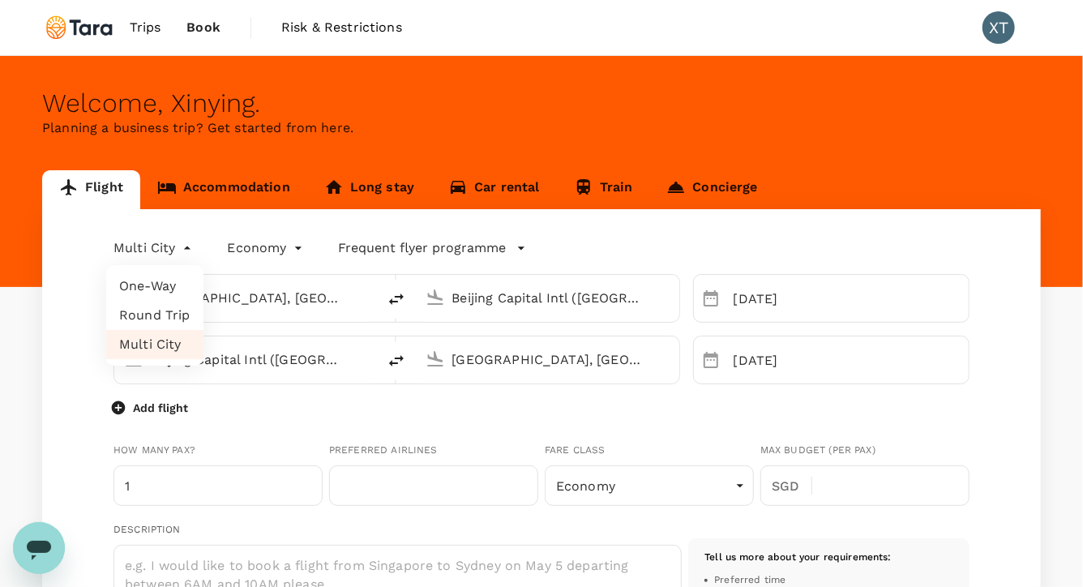
click at [156, 280] on li "One-Way" at bounding box center [154, 286] width 97 height 29
type input "oneway"
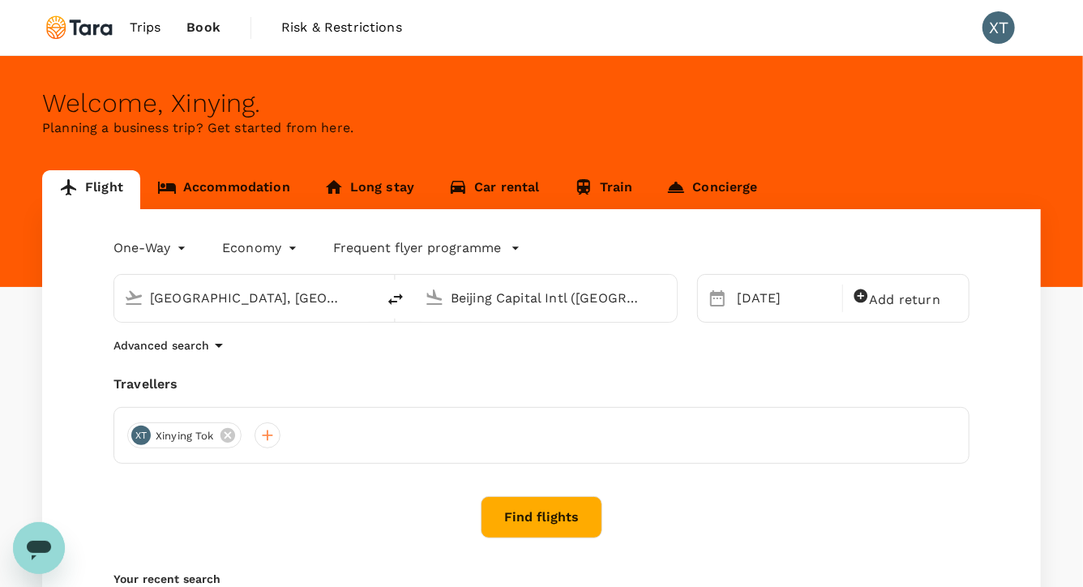
click at [589, 298] on input "Beijing Capital Intl ([GEOGRAPHIC_DATA])" at bounding box center [547, 297] width 192 height 25
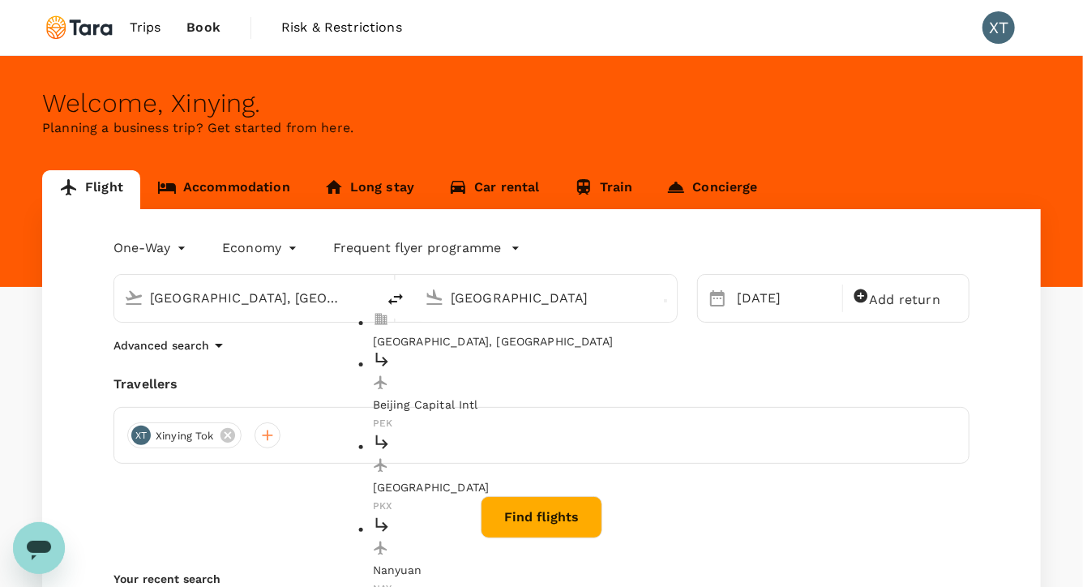
click at [562, 333] on p "[GEOGRAPHIC_DATA], [GEOGRAPHIC_DATA]" at bounding box center [559, 341] width 373 height 16
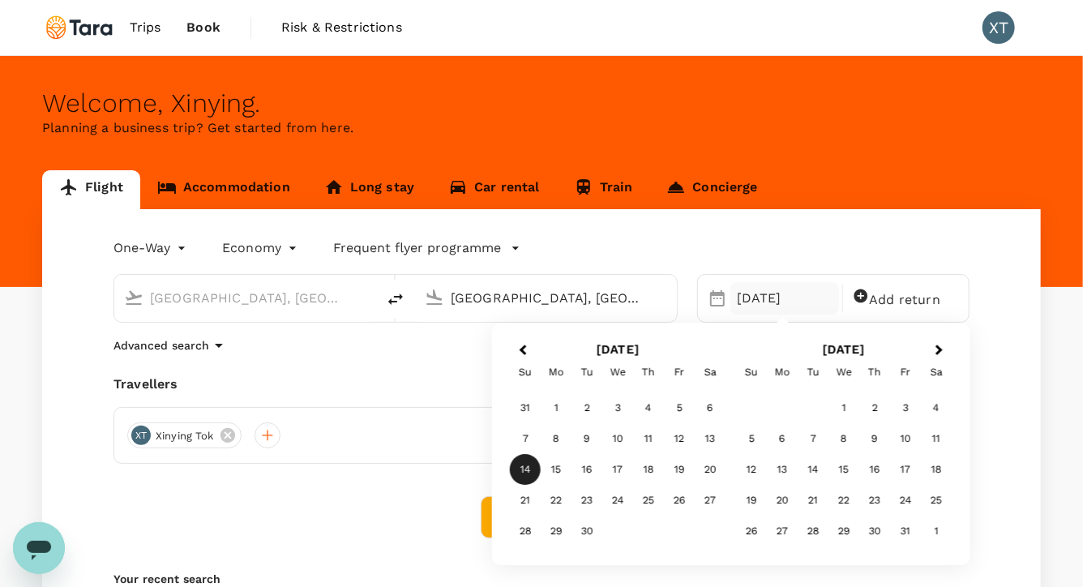
type input "[GEOGRAPHIC_DATA], [GEOGRAPHIC_DATA] (any)"
click at [530, 463] on div "14" at bounding box center [525, 470] width 31 height 31
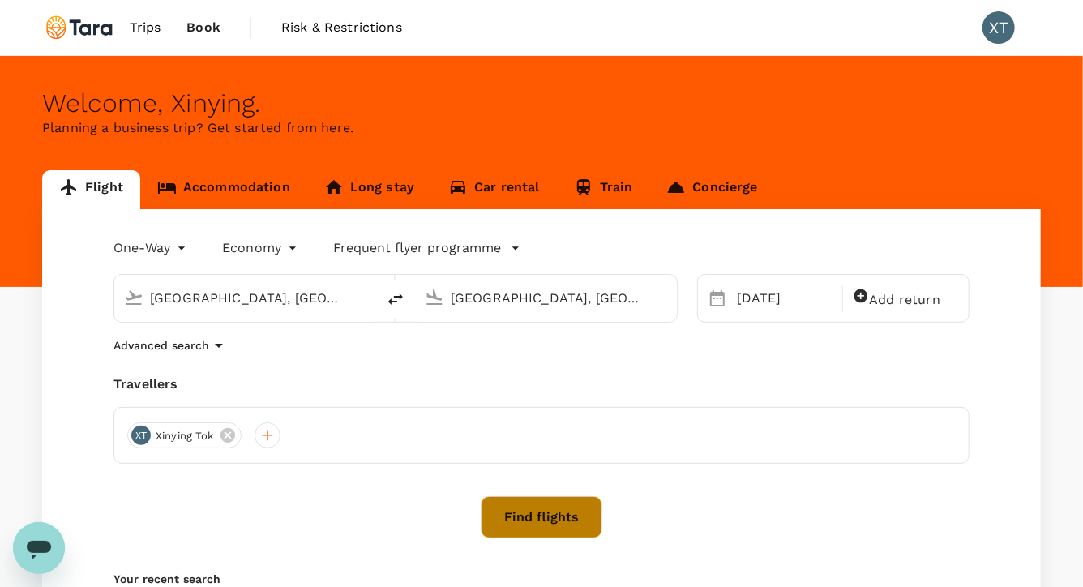
click at [544, 516] on button "Find flights" at bounding box center [542, 517] width 122 height 42
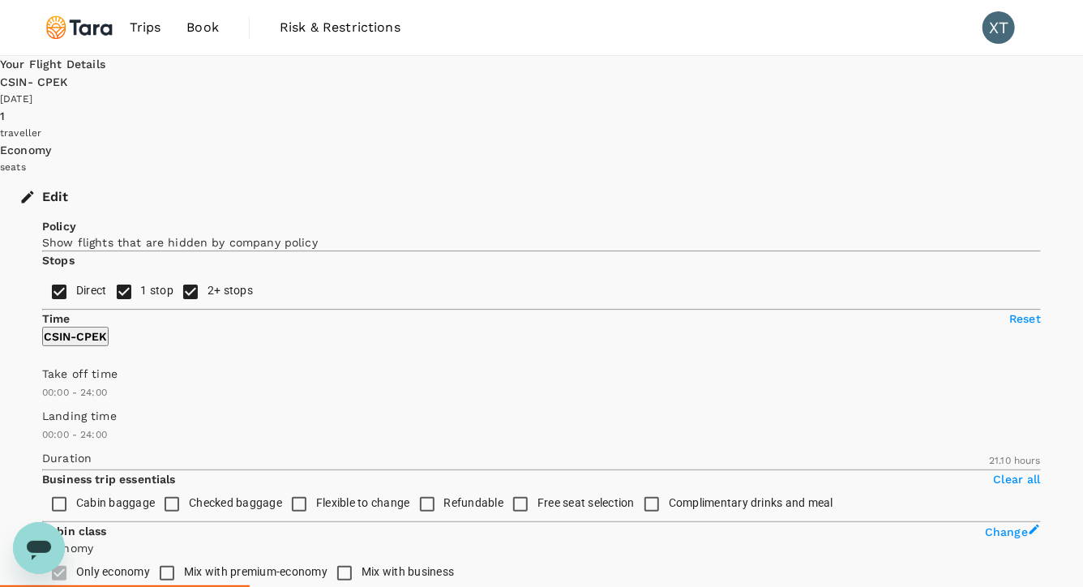
click at [174, 309] on input "2+ stops" at bounding box center [191, 292] width 34 height 34
checkbox input "false"
click at [107, 296] on input "1 stop" at bounding box center [124, 292] width 34 height 34
checkbox input "false"
click at [91, 176] on button "Edit" at bounding box center [45, 197] width 91 height 42
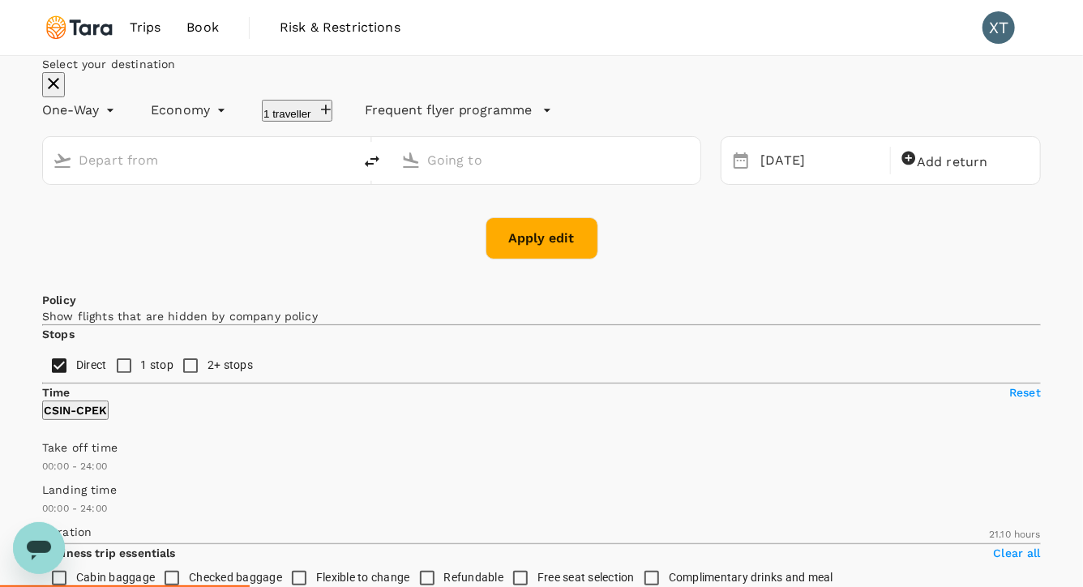
type input "[GEOGRAPHIC_DATA], [GEOGRAPHIC_DATA] (any)"
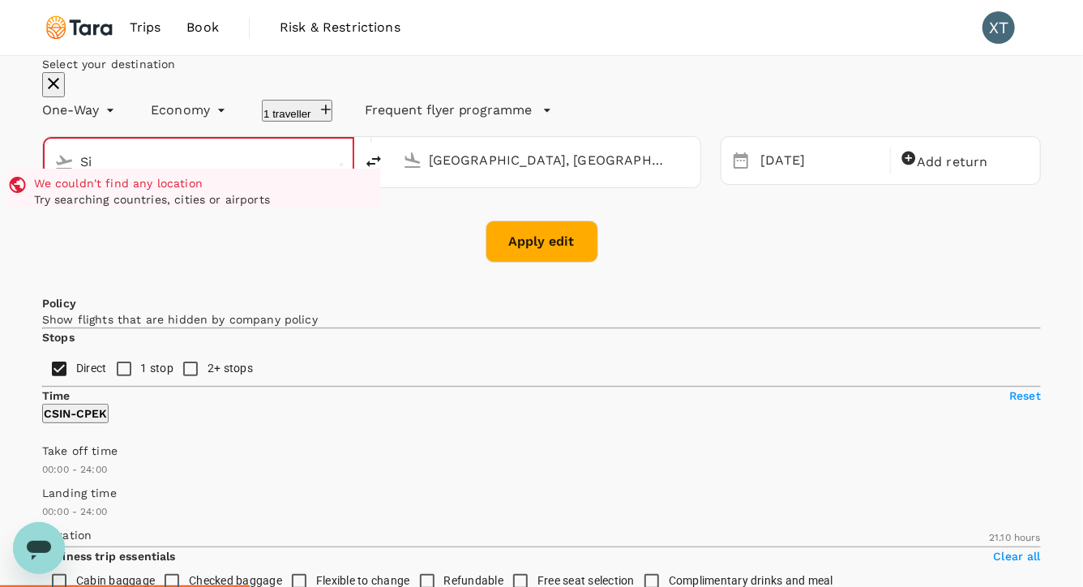
type input "S"
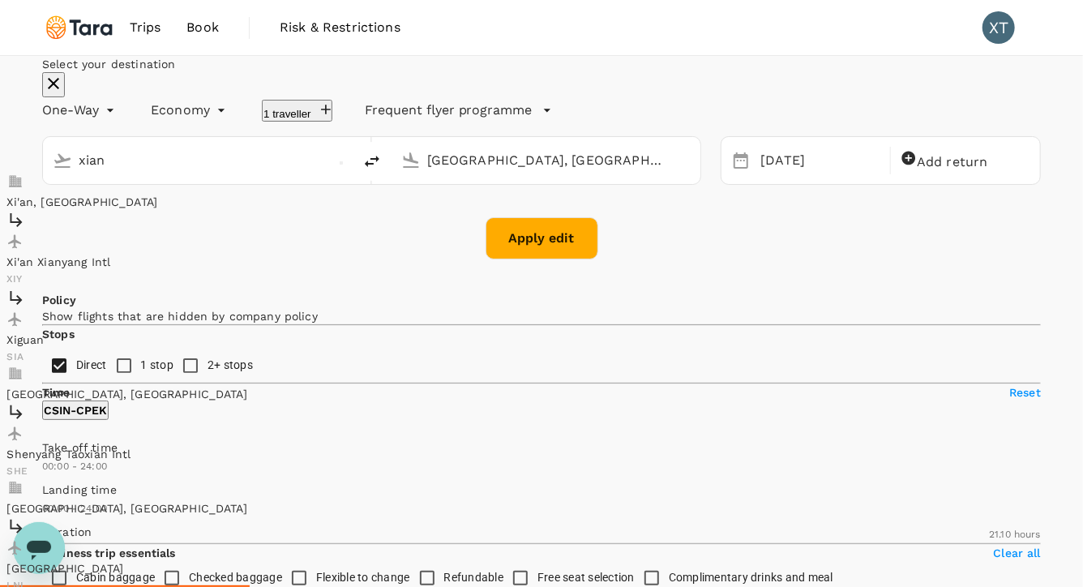
click at [218, 270] on p "Xi'an Xianyang Intl" at bounding box center [192, 262] width 373 height 16
type input "Xi'an Xianyang Intl (XIY)"
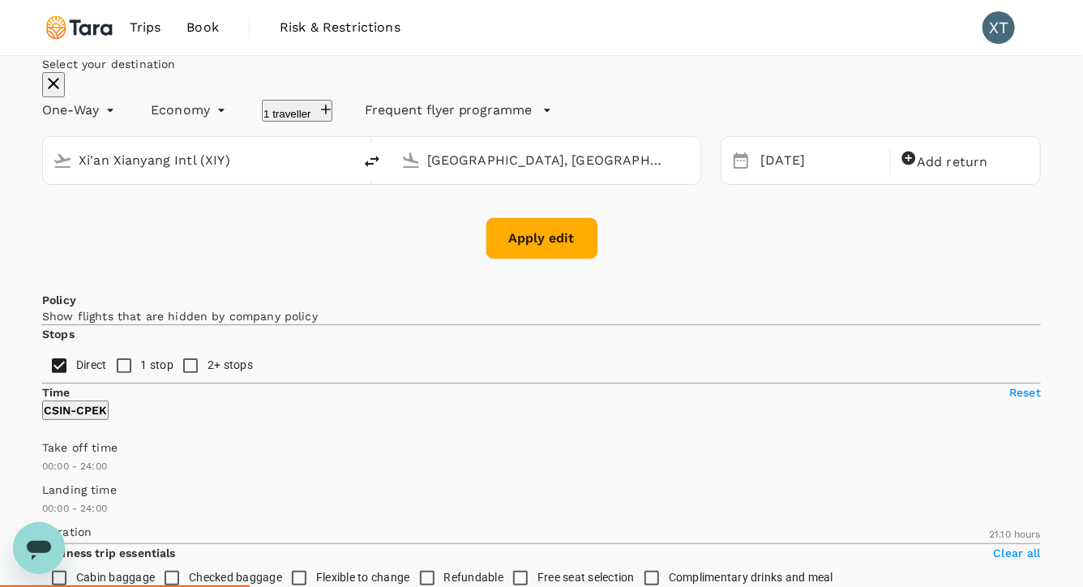
click at [474, 173] on input "[GEOGRAPHIC_DATA], [GEOGRAPHIC_DATA] (any)" at bounding box center [547, 160] width 240 height 25
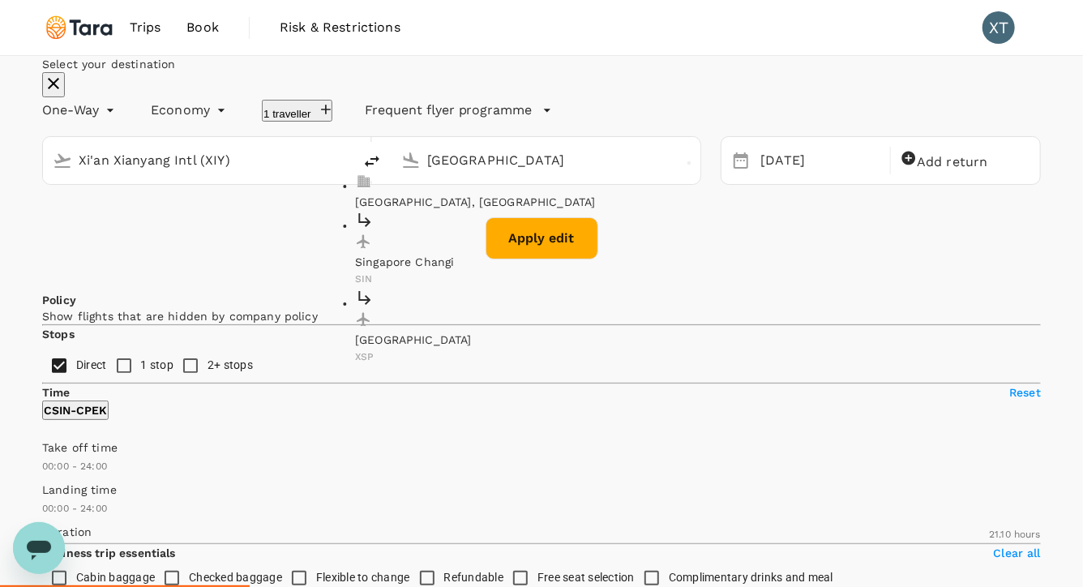
click at [520, 210] on p "[GEOGRAPHIC_DATA], [GEOGRAPHIC_DATA]" at bounding box center [541, 202] width 373 height 16
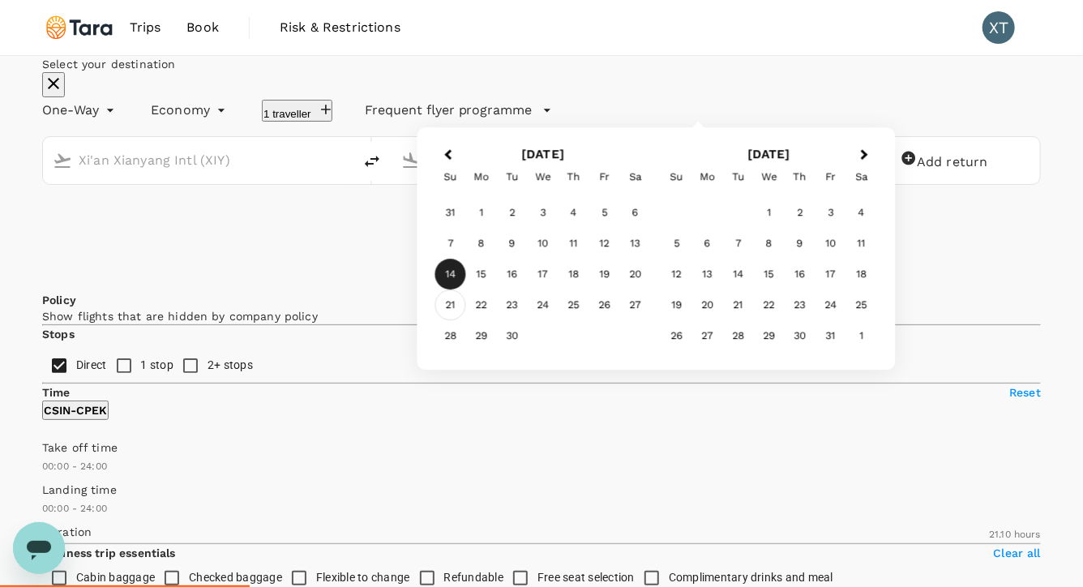
type input "[GEOGRAPHIC_DATA], [GEOGRAPHIC_DATA] (any)"
click at [466, 321] on div "21" at bounding box center [450, 305] width 31 height 31
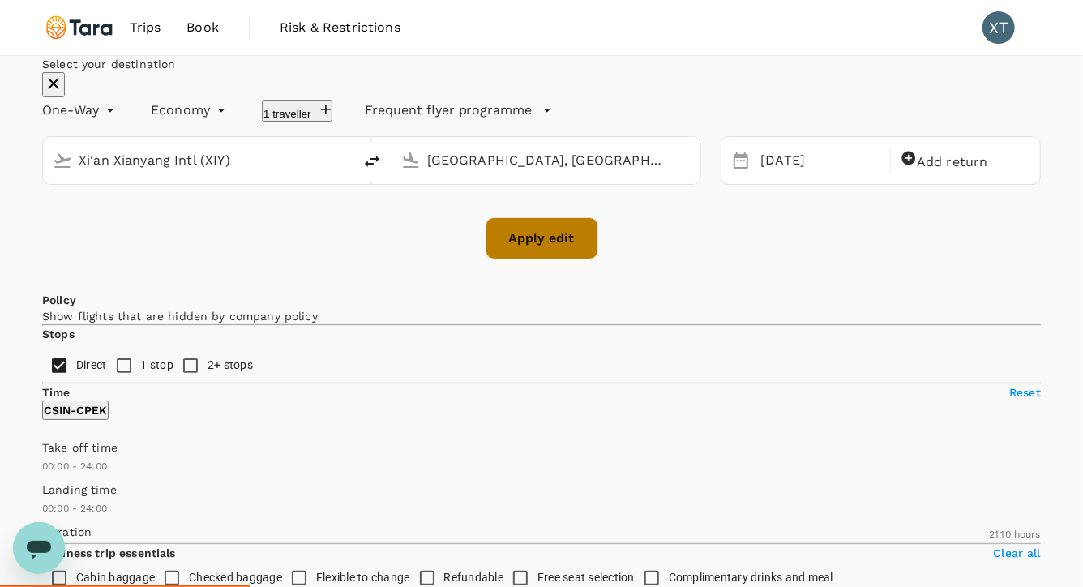
click at [564, 259] on button "Apply edit" at bounding box center [542, 238] width 113 height 42
checkbox input "false"
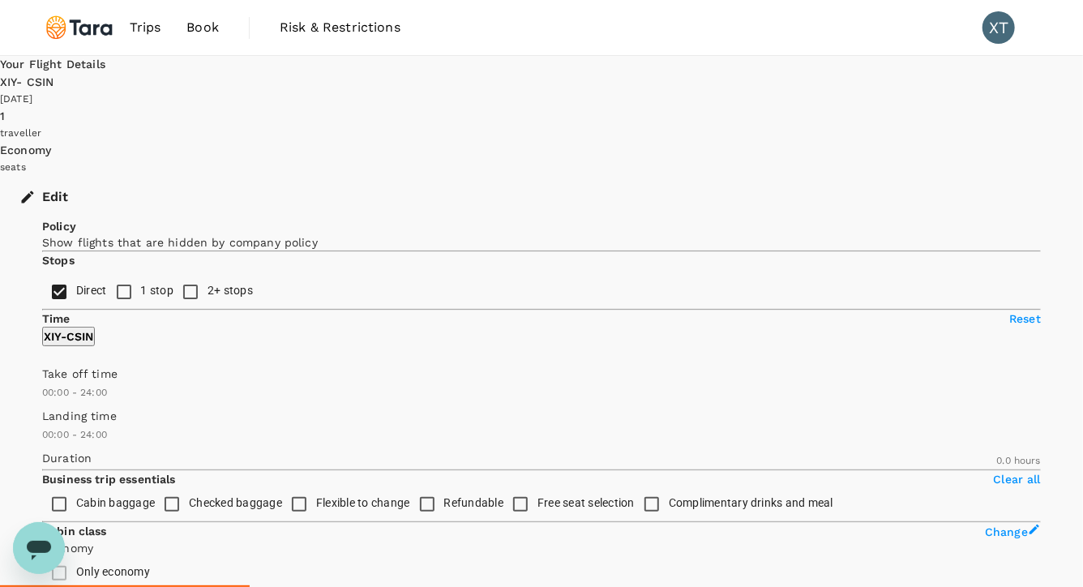
type input "1255"
checkbox input "true"
type input "SGD"
type input "1725"
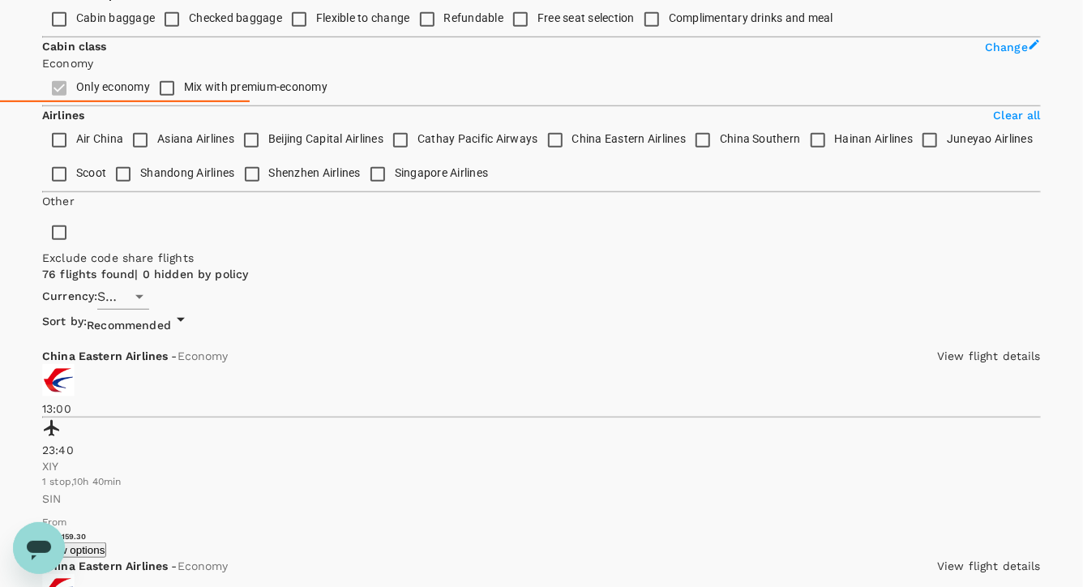
scroll to position [488, 0]
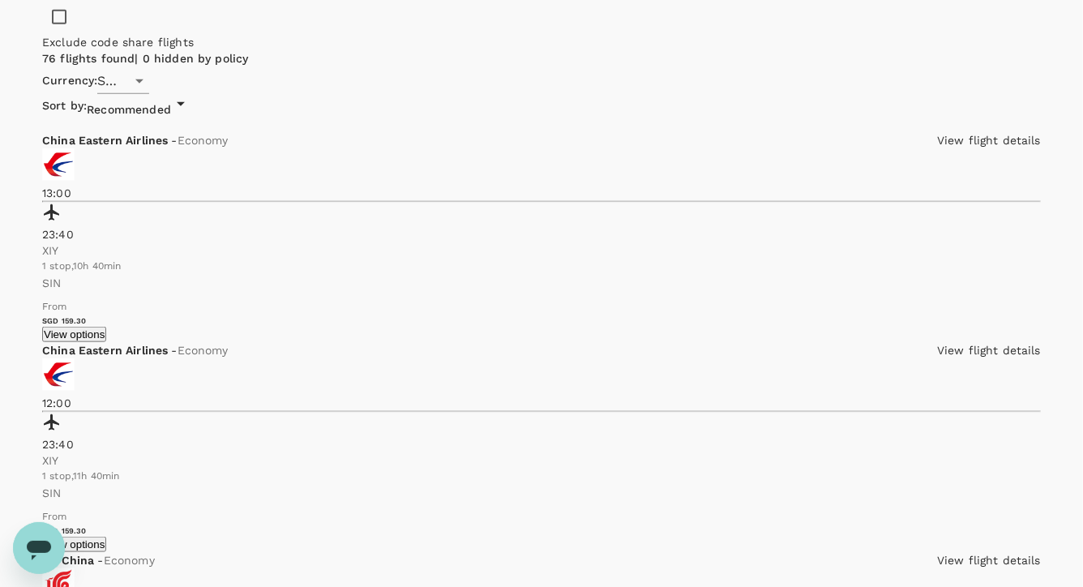
scroll to position [704, 0]
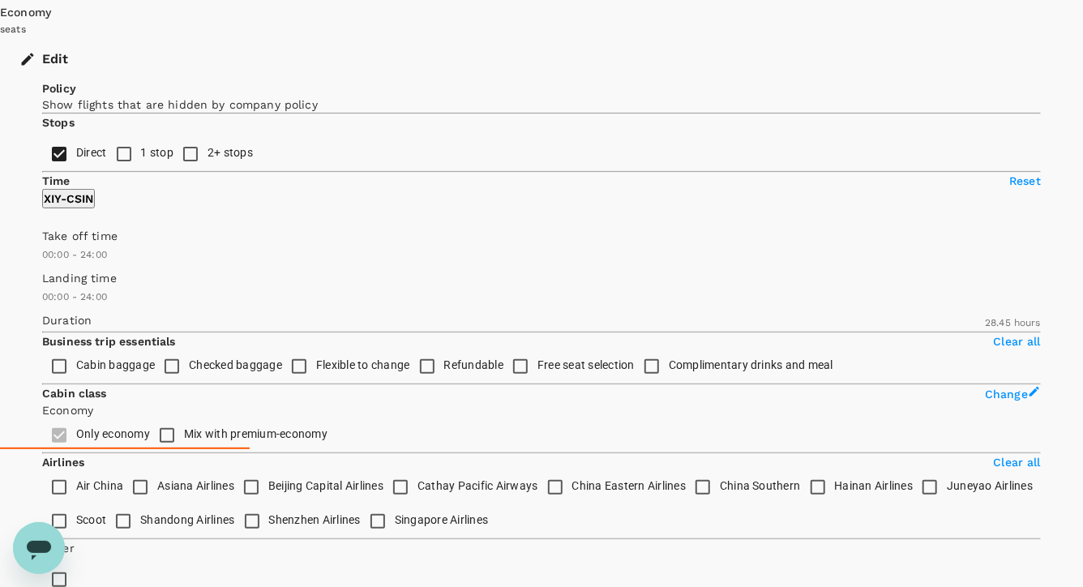
scroll to position [0, 0]
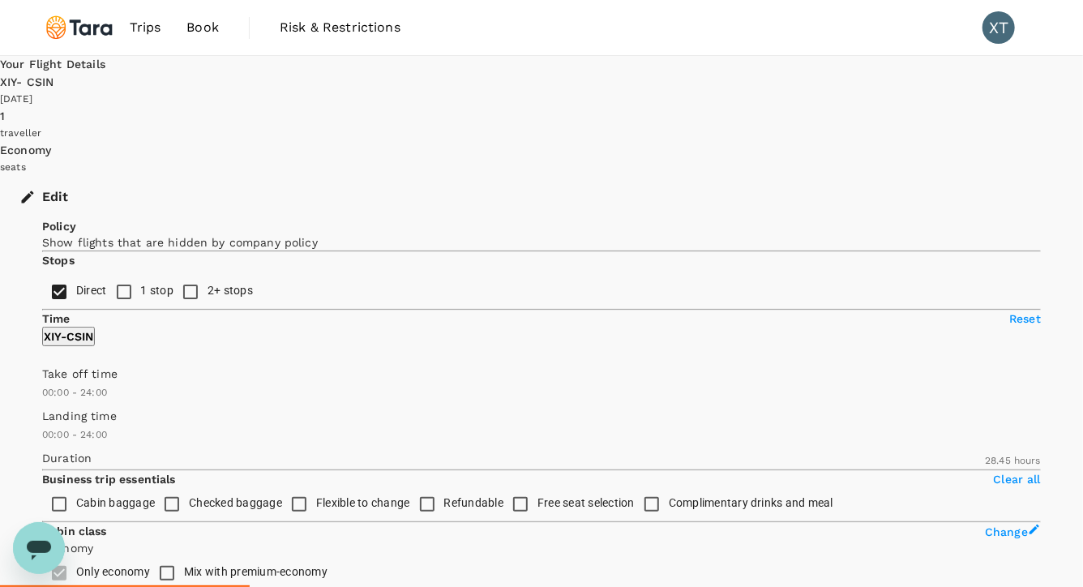
click at [107, 292] on input "1 stop" at bounding box center [124, 292] width 34 height 34
checkbox input "false"
type input "SGD"
